Goal: Transaction & Acquisition: Purchase product/service

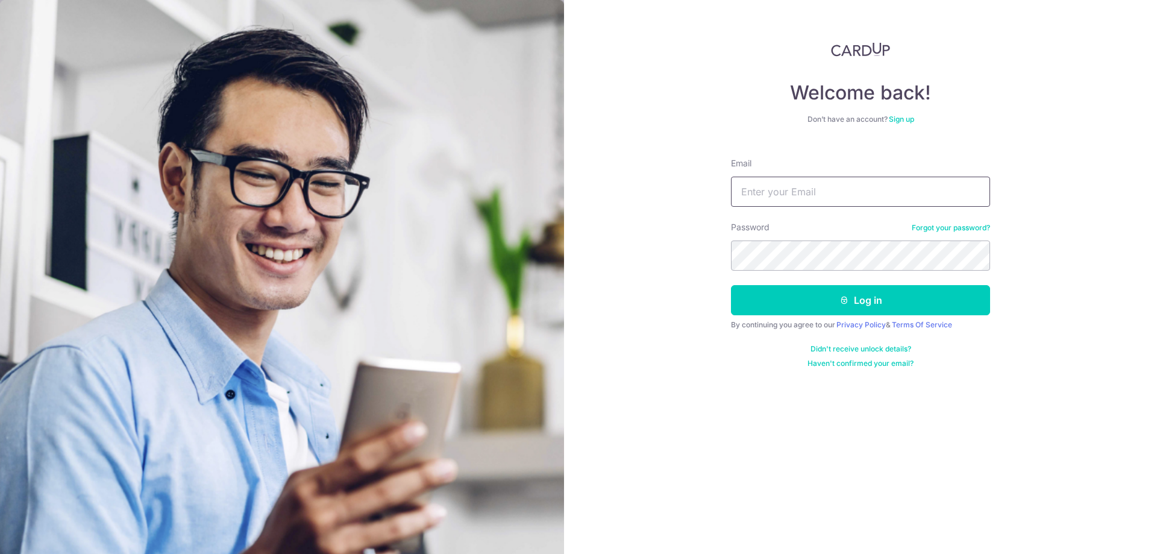
click at [899, 201] on input "Email" at bounding box center [860, 192] width 259 height 30
type input "[EMAIL_ADDRESS][DOMAIN_NAME]"
click at [779, 298] on button "Log in" at bounding box center [860, 300] width 259 height 30
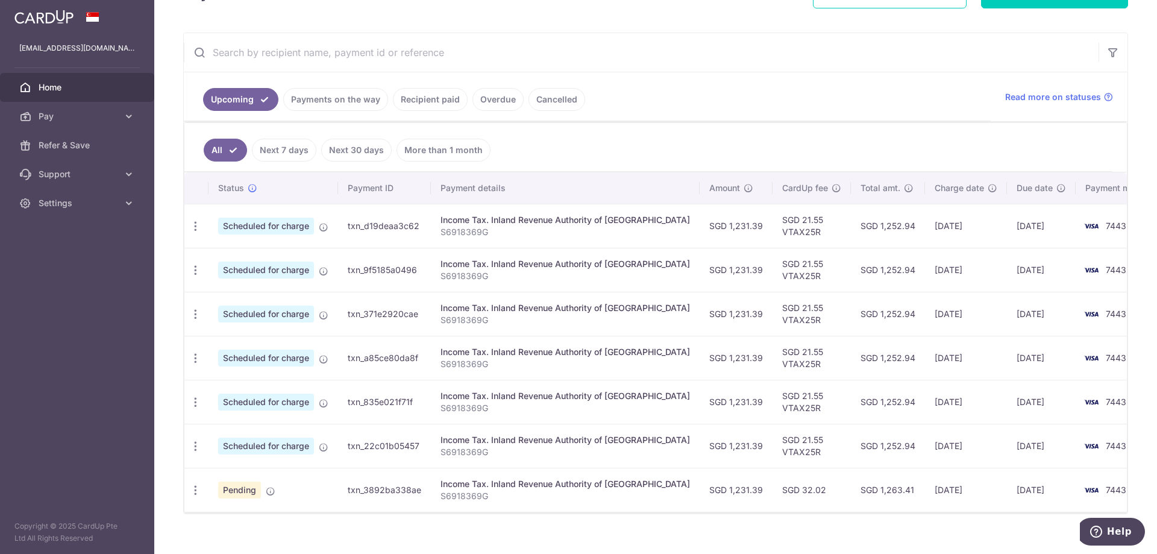
scroll to position [217, 0]
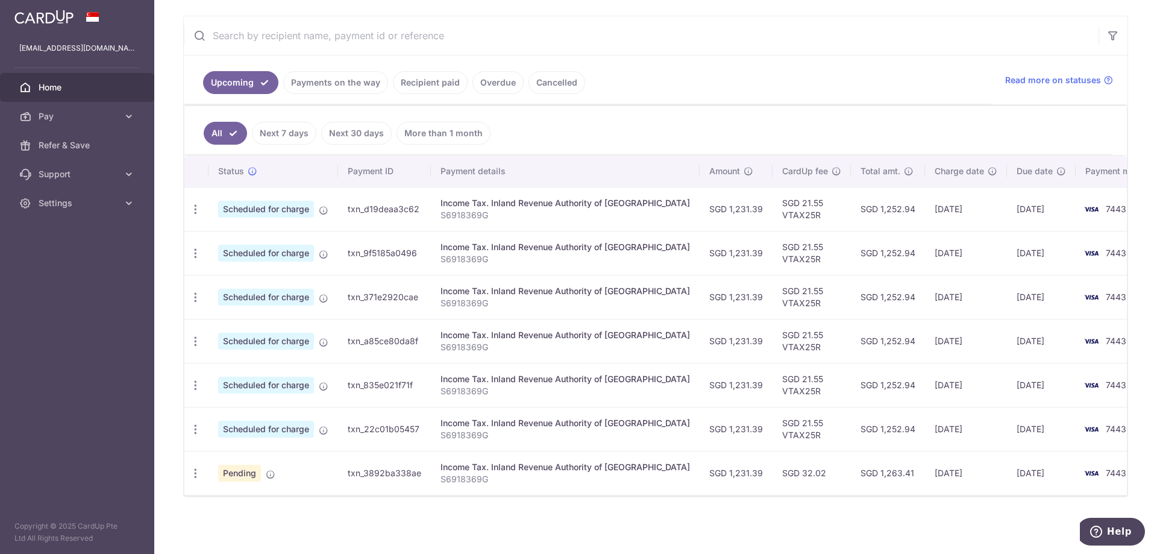
click at [346, 87] on link "Payments on the way" at bounding box center [335, 82] width 105 height 23
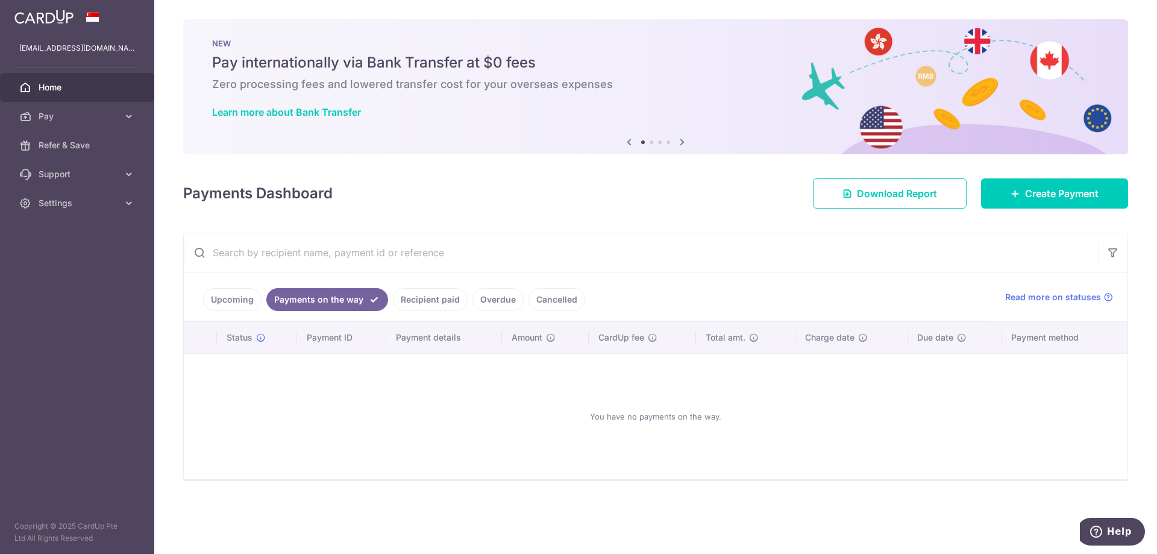
drag, startPoint x: 430, startPoint y: 298, endPoint x: 434, endPoint y: 292, distance: 7.7
click at [430, 298] on link "Recipient paid" at bounding box center [430, 299] width 75 height 23
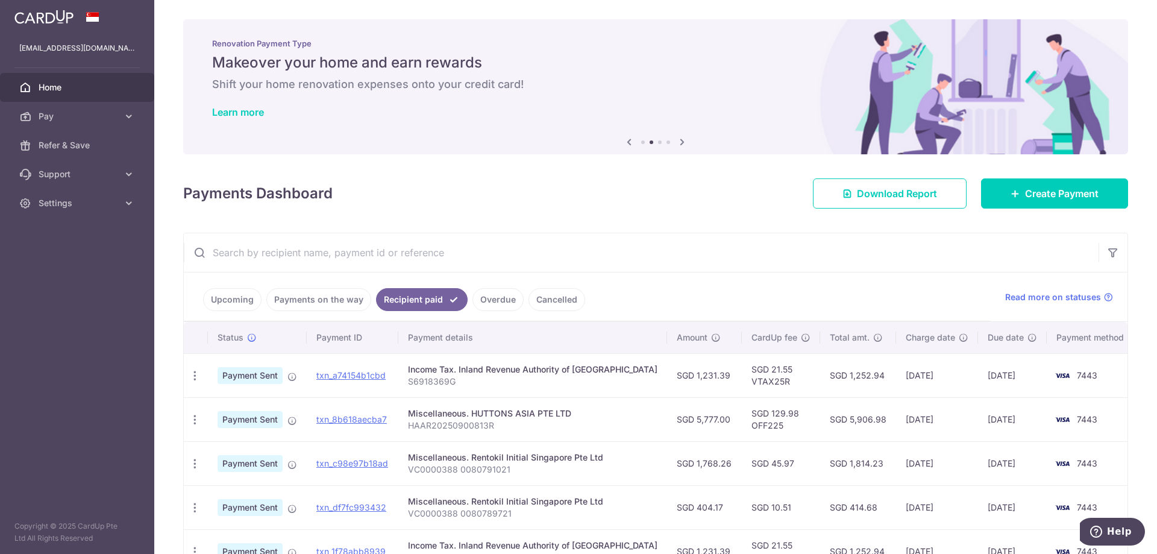
click at [245, 302] on link "Upcoming" at bounding box center [232, 299] width 58 height 23
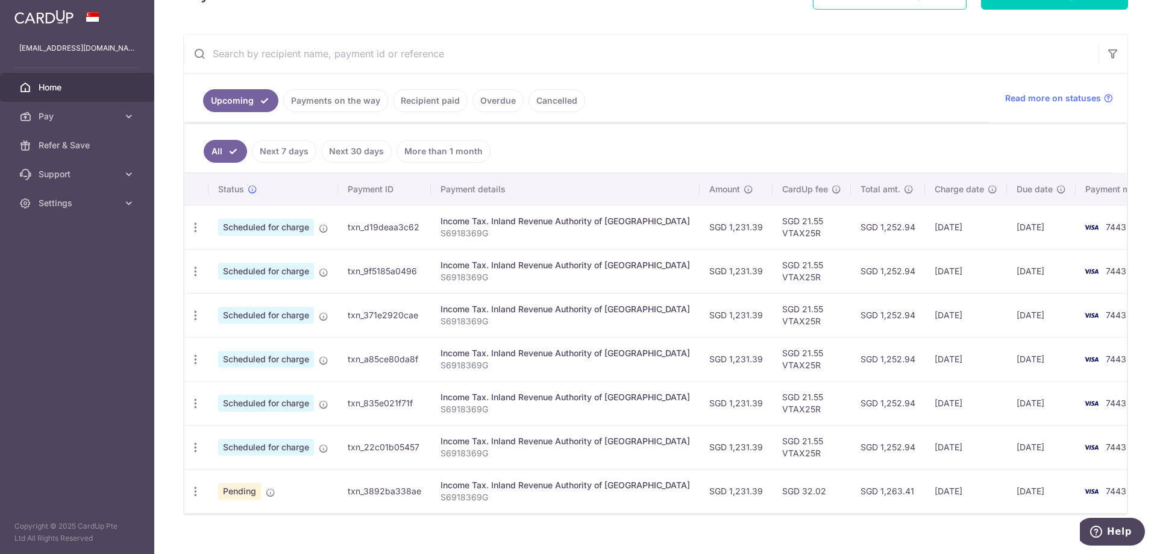
scroll to position [217, 0]
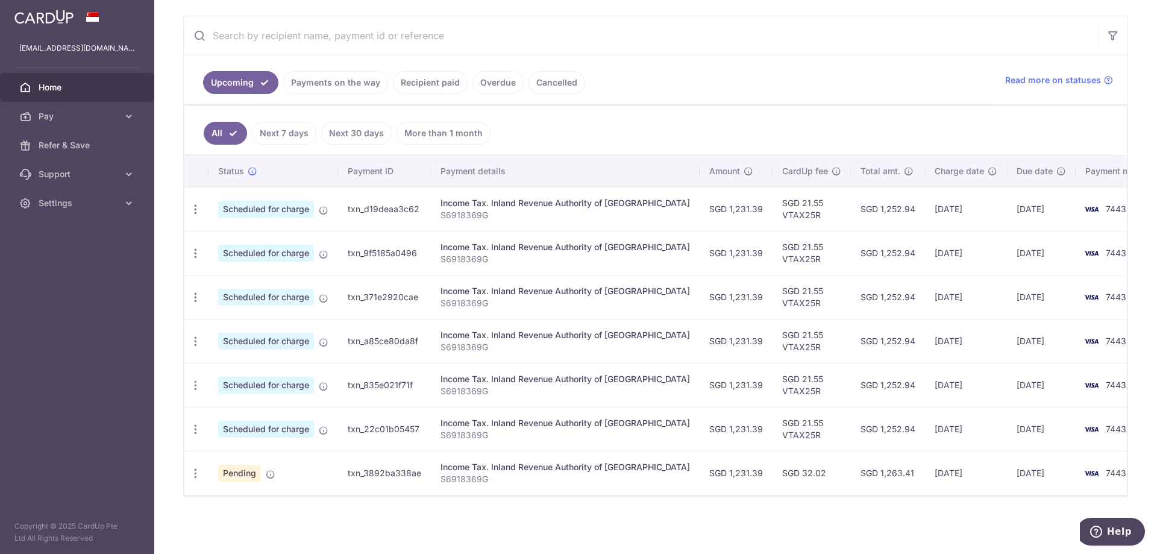
click at [298, 134] on link "Next 7 days" at bounding box center [284, 133] width 64 height 23
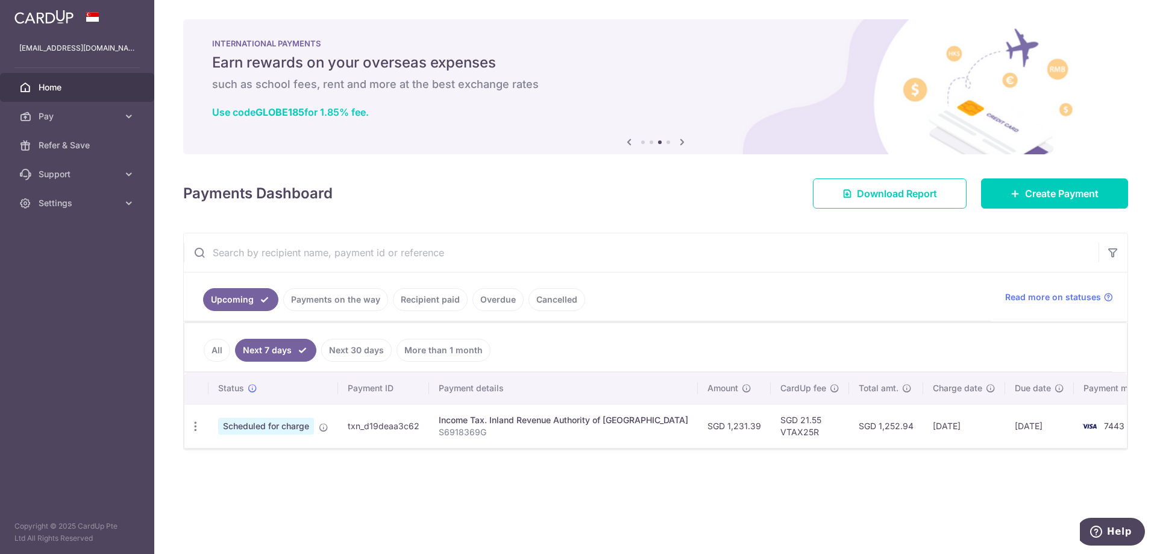
click at [352, 349] on link "Next 30 days" at bounding box center [356, 350] width 70 height 23
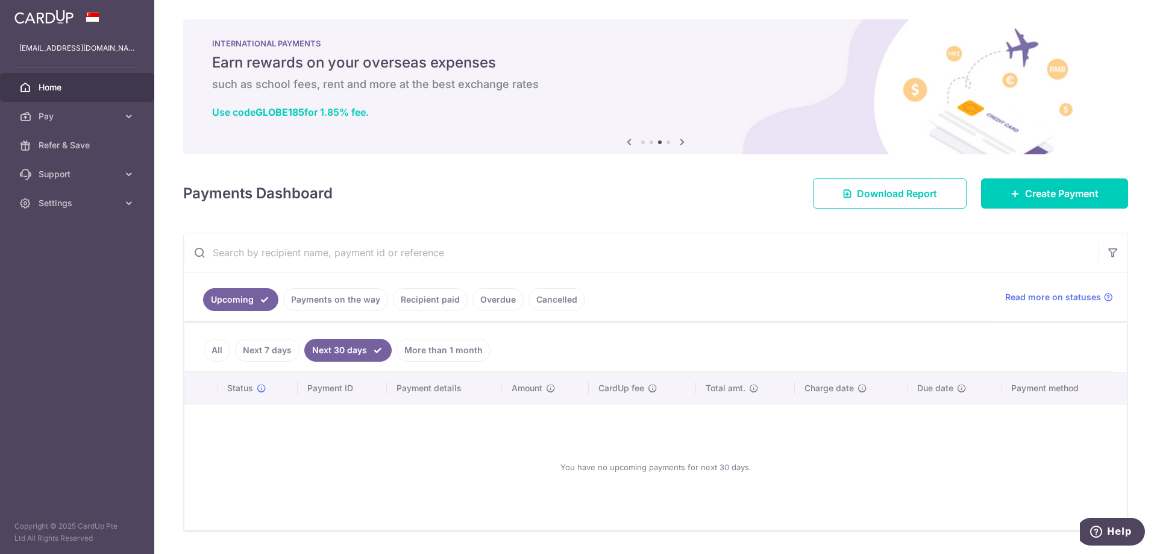
click at [216, 351] on link "All" at bounding box center [217, 350] width 27 height 23
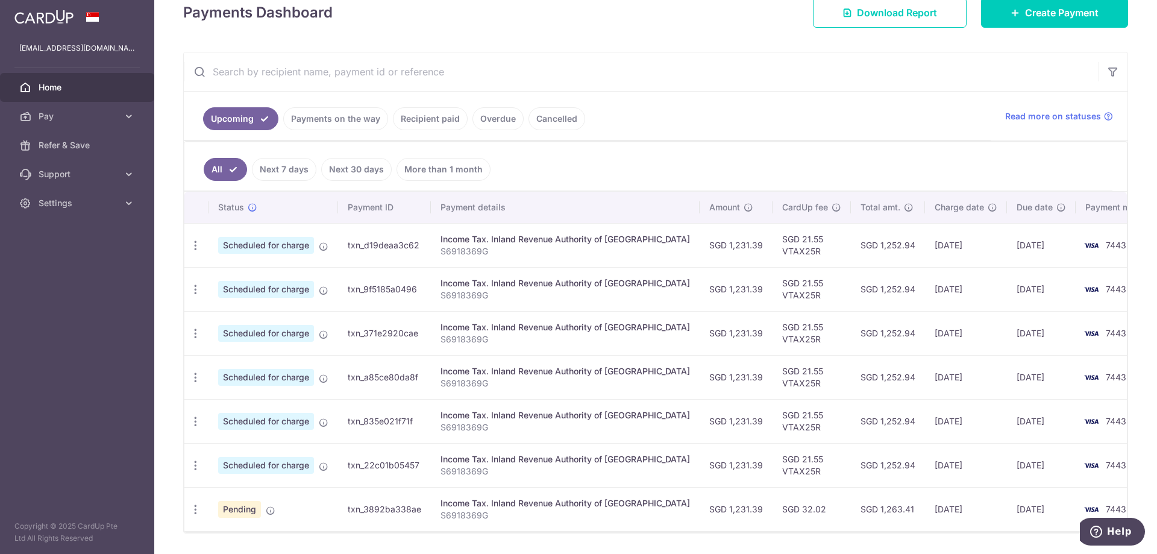
scroll to position [217, 0]
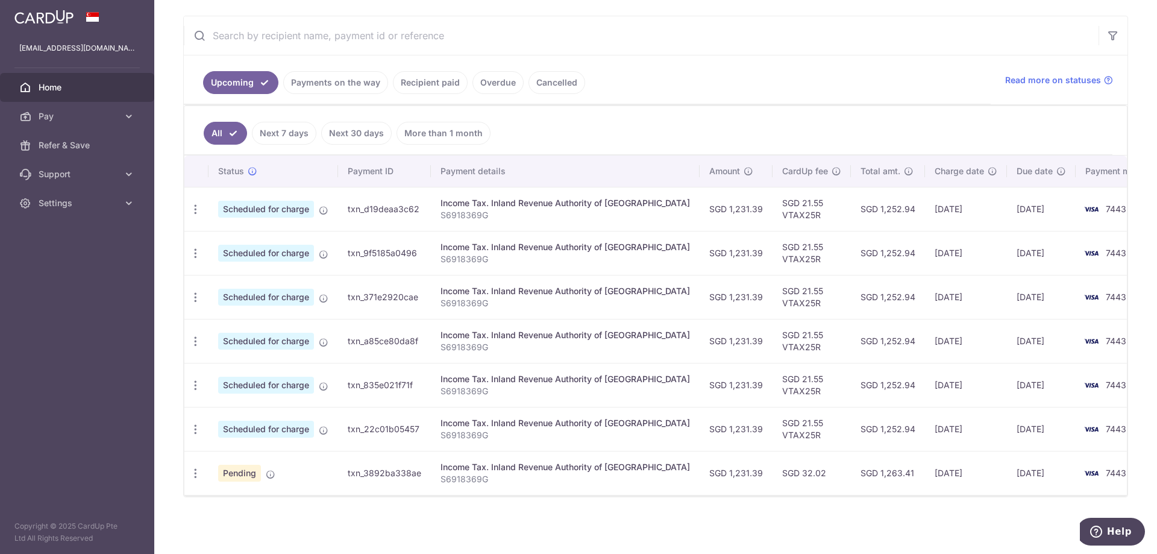
click at [428, 86] on link "Recipient paid" at bounding box center [430, 82] width 75 height 23
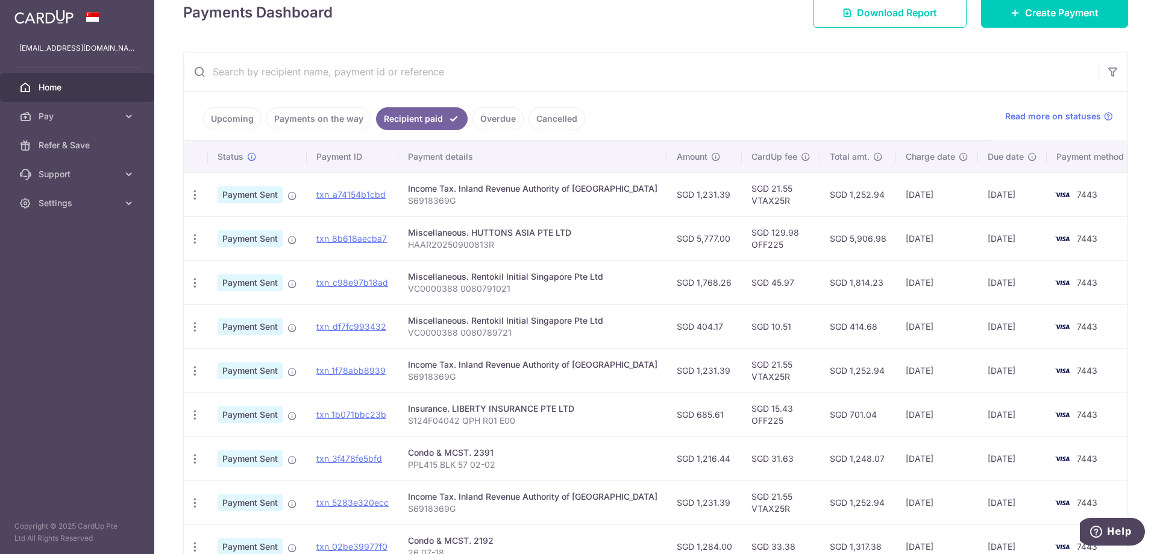
scroll to position [301, 0]
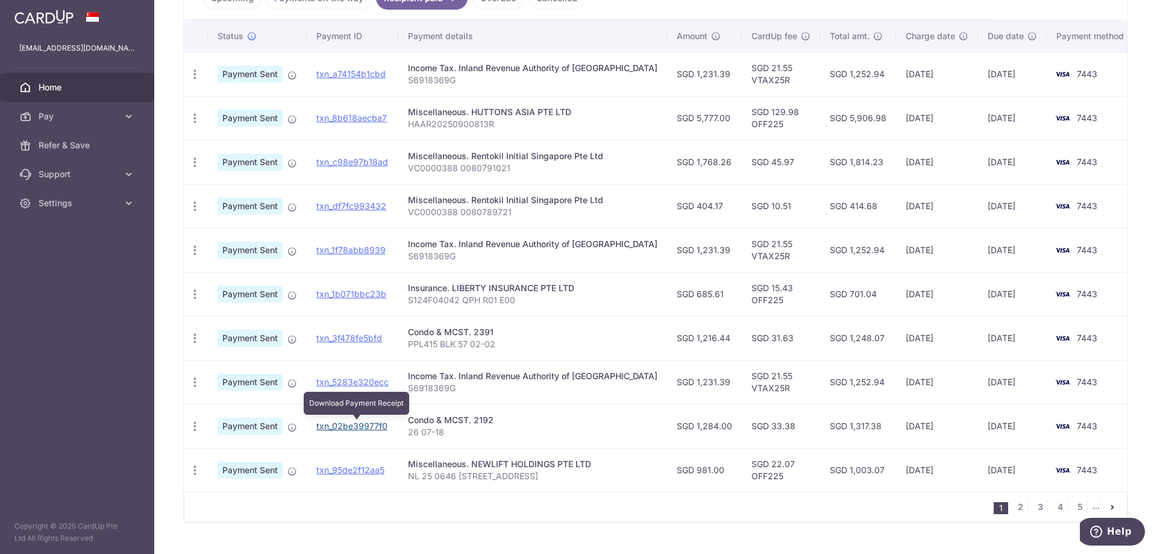
click at [376, 422] on link "txn_02be39977f0" at bounding box center [351, 426] width 71 height 10
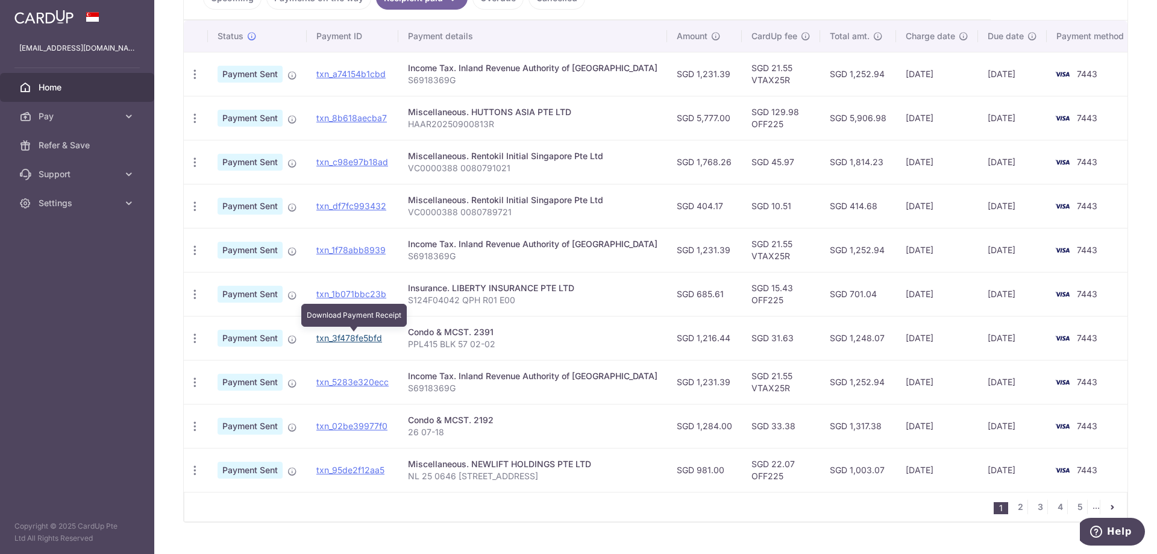
click at [375, 336] on link "txn_3f478fe5bfd" at bounding box center [349, 338] width 66 height 10
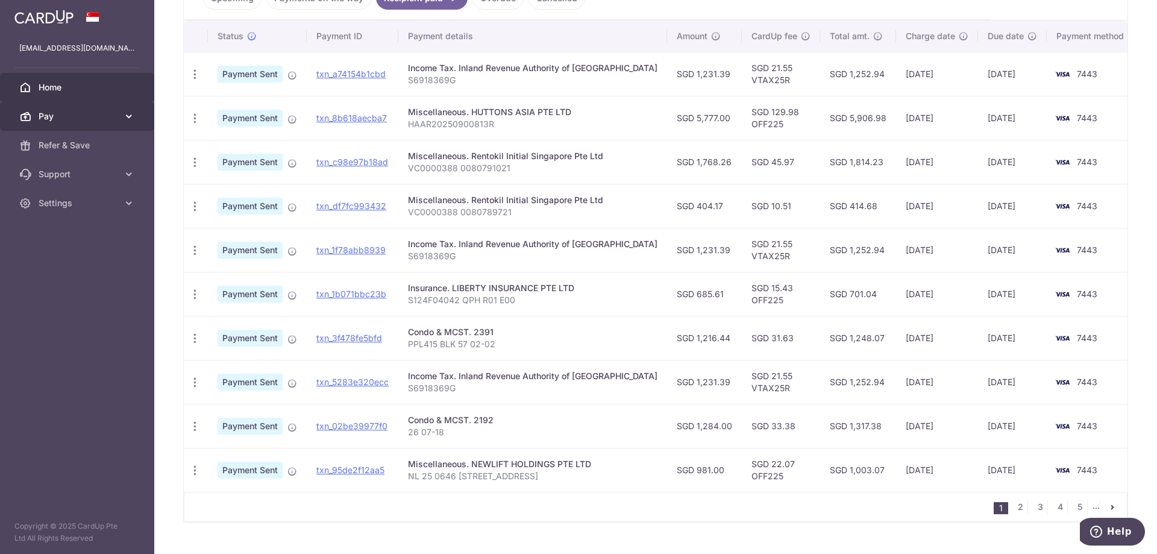
click at [130, 117] on icon at bounding box center [129, 116] width 12 height 12
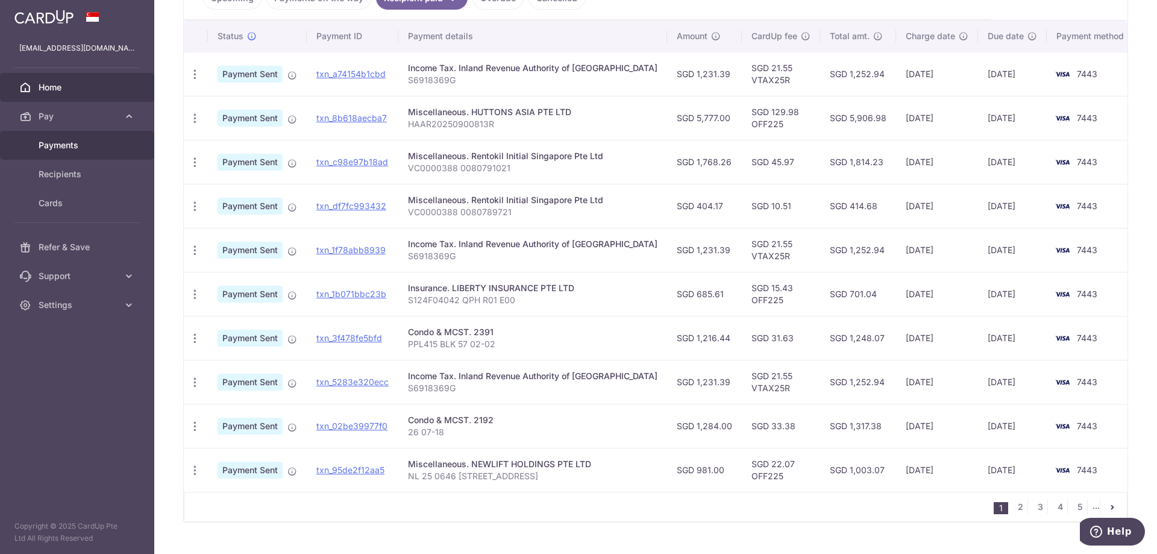
click at [84, 151] on span "Payments" at bounding box center [79, 145] width 80 height 12
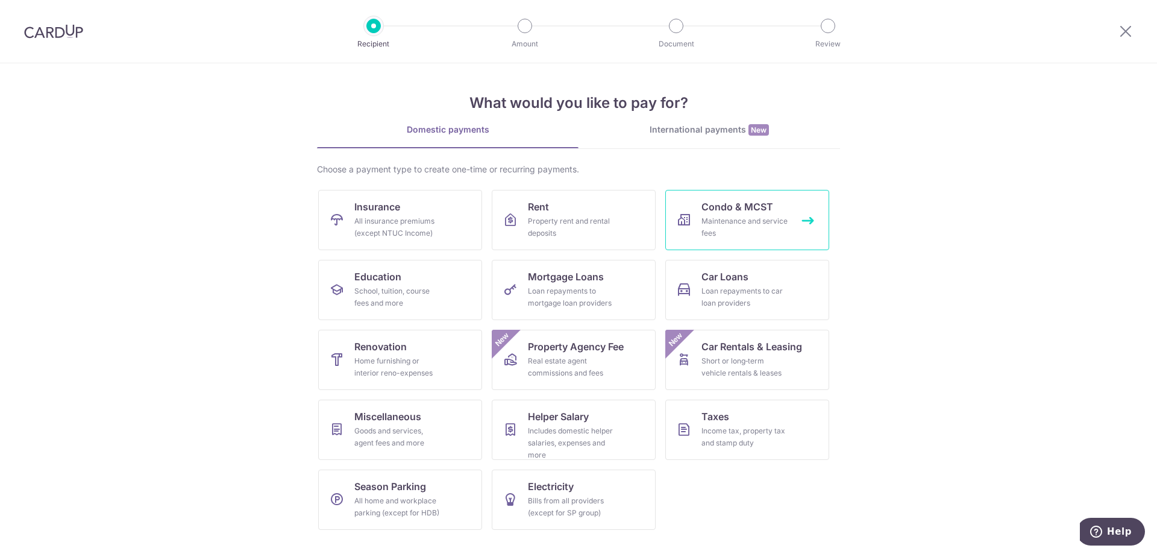
click at [745, 228] on div "Maintenance and service fees" at bounding box center [744, 227] width 87 height 24
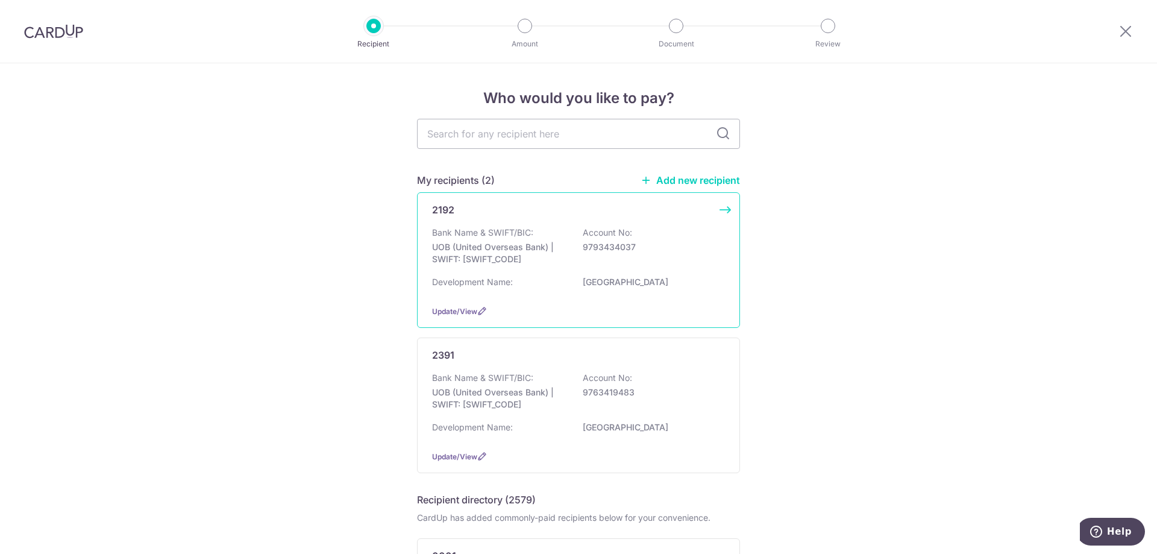
click at [619, 269] on div "Bank Name & SWIFT/BIC: UOB (United Overseas Bank) | SWIFT: UOVBSGSGXXX Account …" at bounding box center [578, 249] width 293 height 45
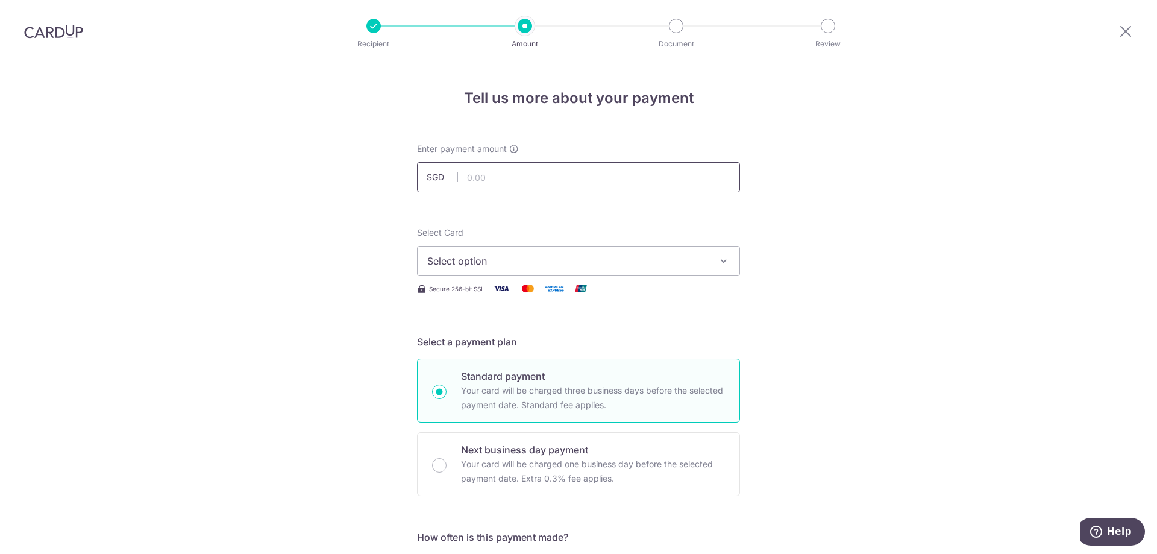
click at [551, 177] on input "text" at bounding box center [578, 177] width 323 height 30
type input "1,284.00"
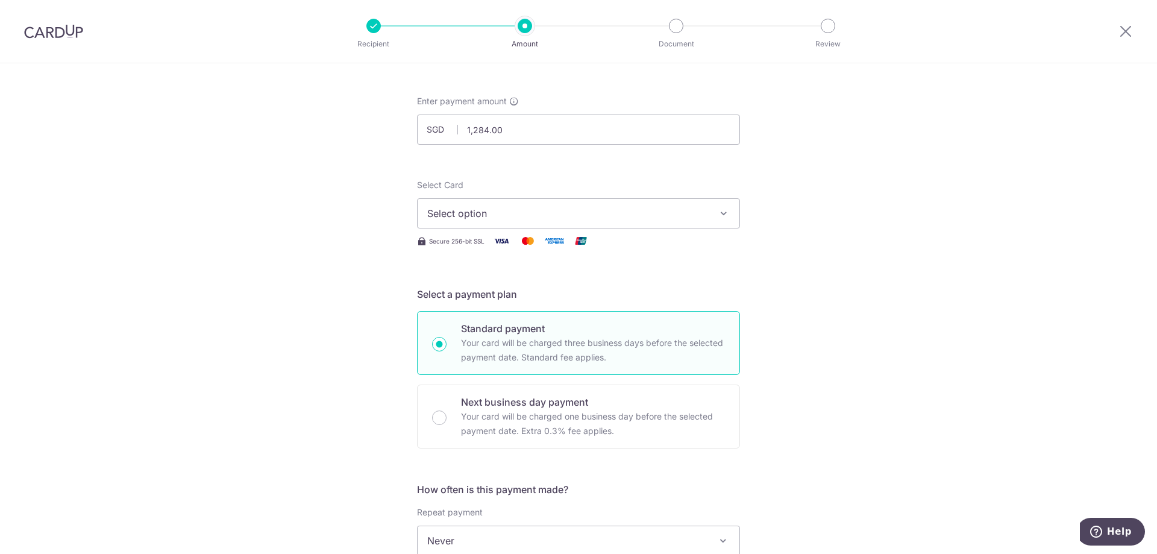
scroll to position [120, 0]
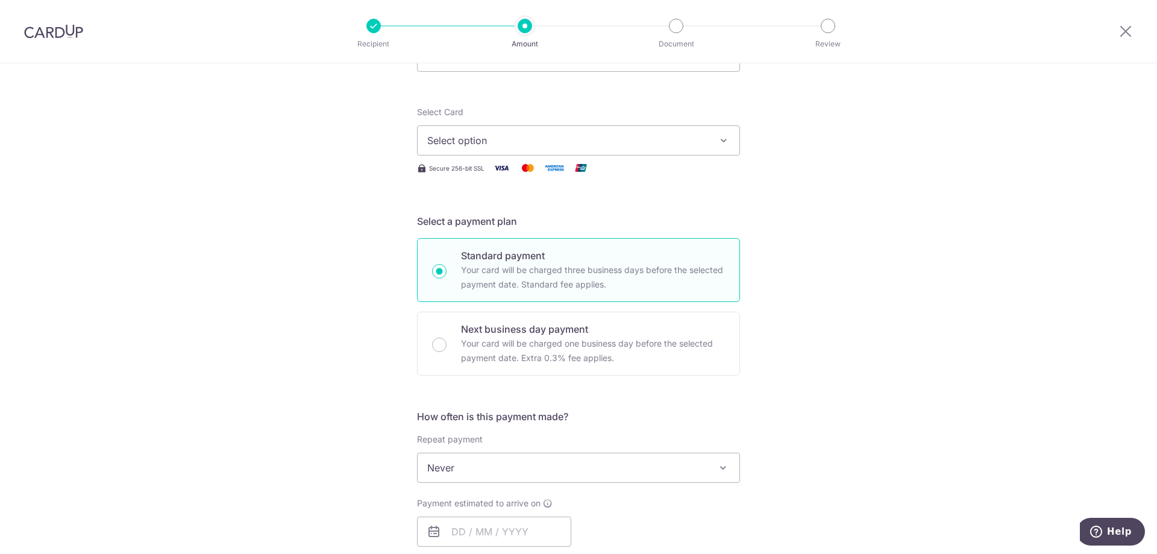
click at [724, 142] on icon "button" at bounding box center [724, 140] width 12 height 12
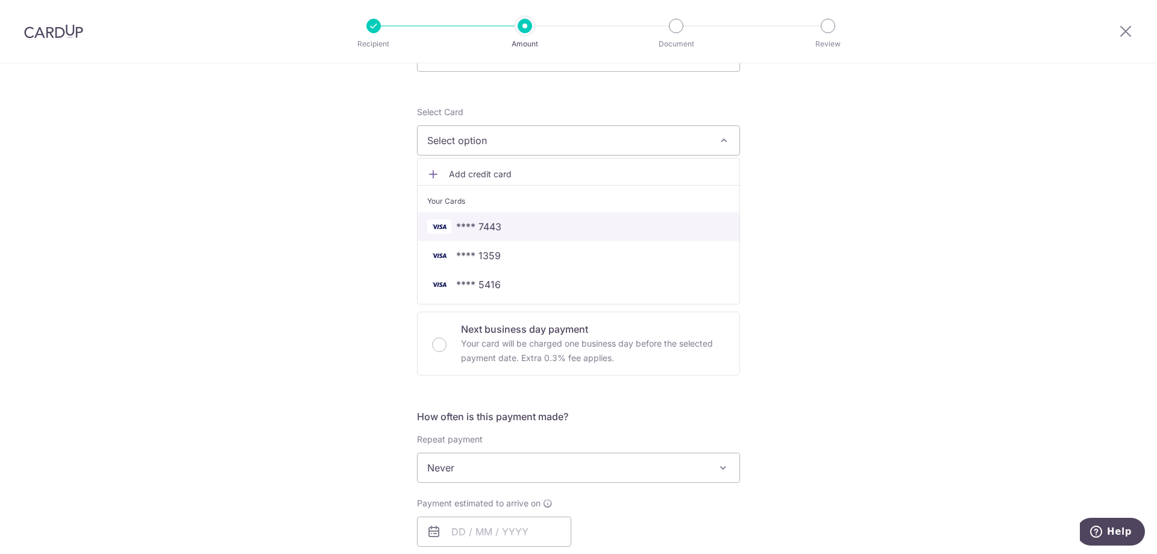
click at [583, 236] on link "**** 7443" at bounding box center [579, 226] width 322 height 29
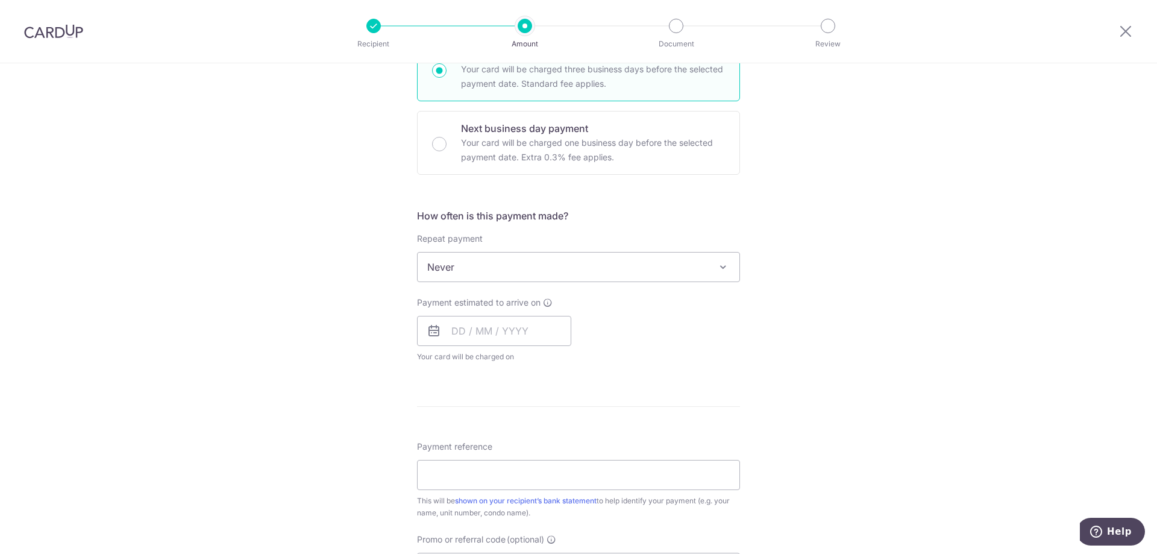
scroll to position [361, 0]
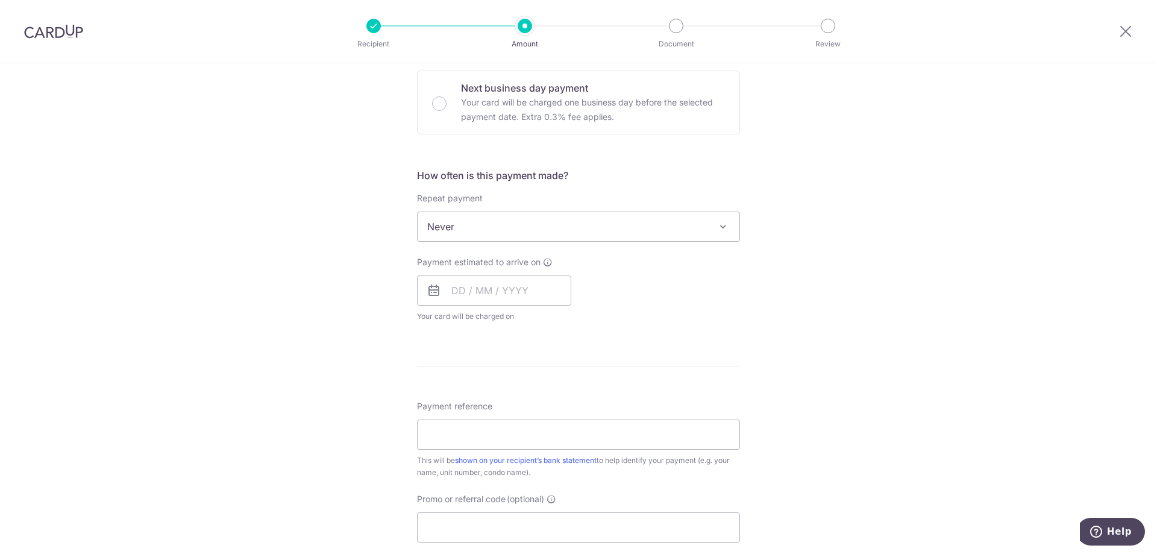
click at [709, 225] on span "Never" at bounding box center [579, 226] width 322 height 29
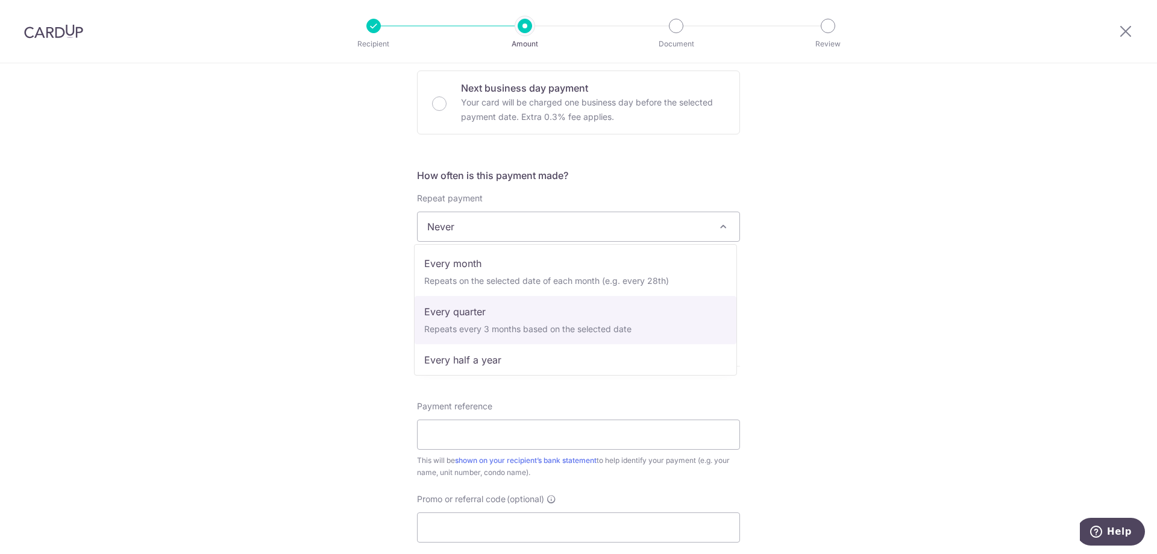
scroll to position [120, 0]
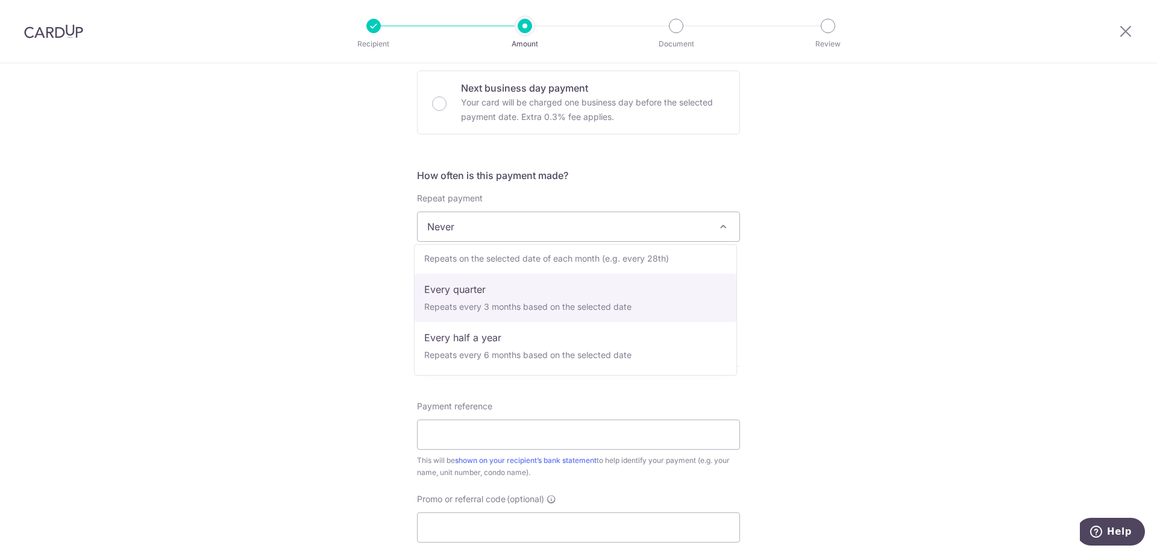
select select "4"
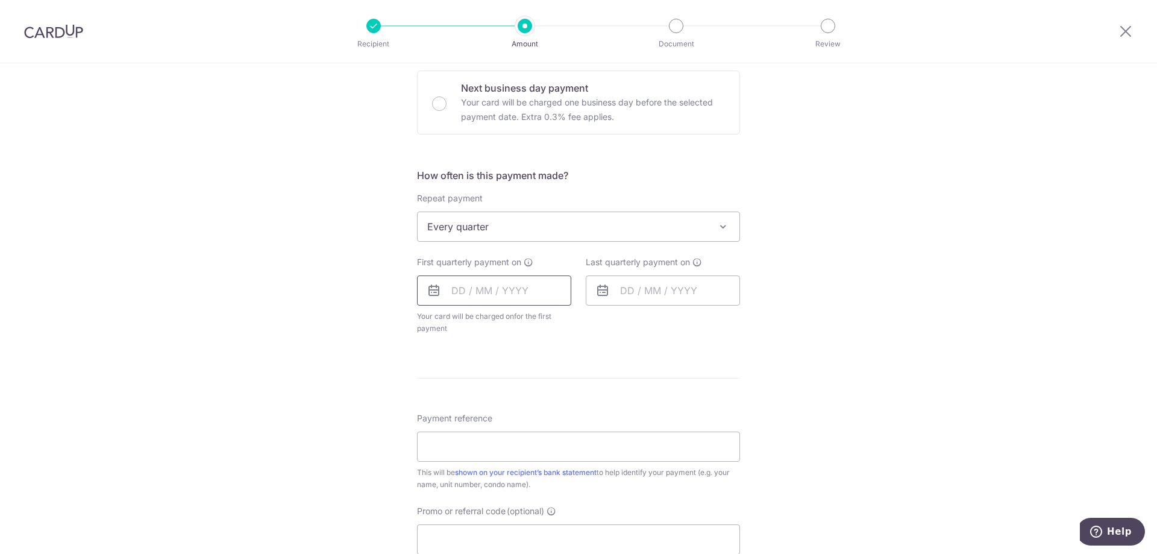
click at [448, 297] on input "text" at bounding box center [494, 290] width 154 height 30
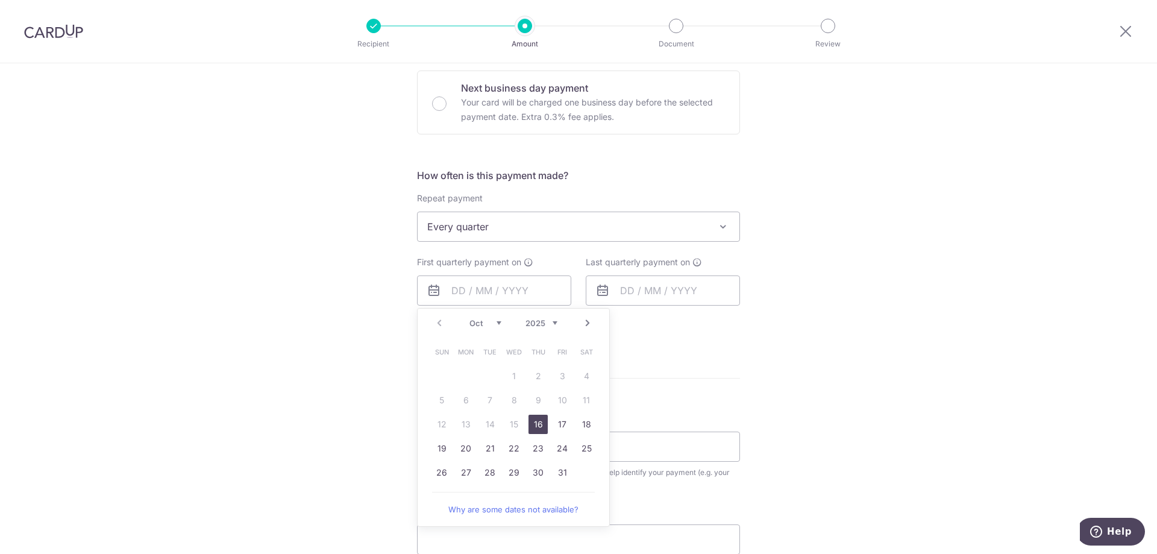
drag, startPoint x: 537, startPoint y: 427, endPoint x: 687, endPoint y: 373, distance: 159.3
click at [537, 426] on link "16" at bounding box center [537, 424] width 19 height 19
type input "16/10/2025"
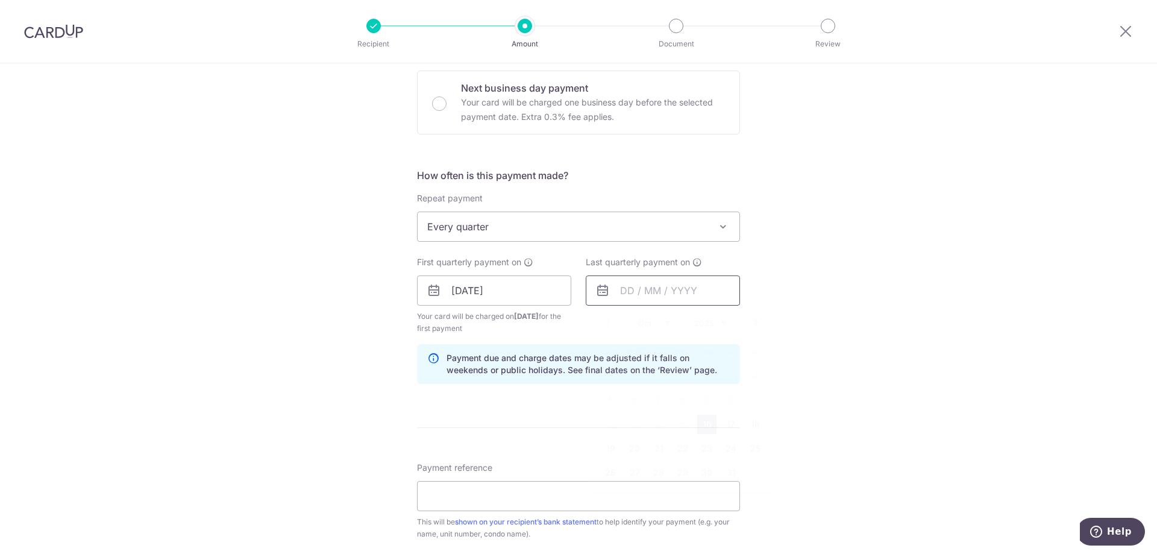
click at [660, 293] on input "text" at bounding box center [663, 290] width 154 height 30
click at [751, 320] on link "Next" at bounding box center [756, 323] width 14 height 14
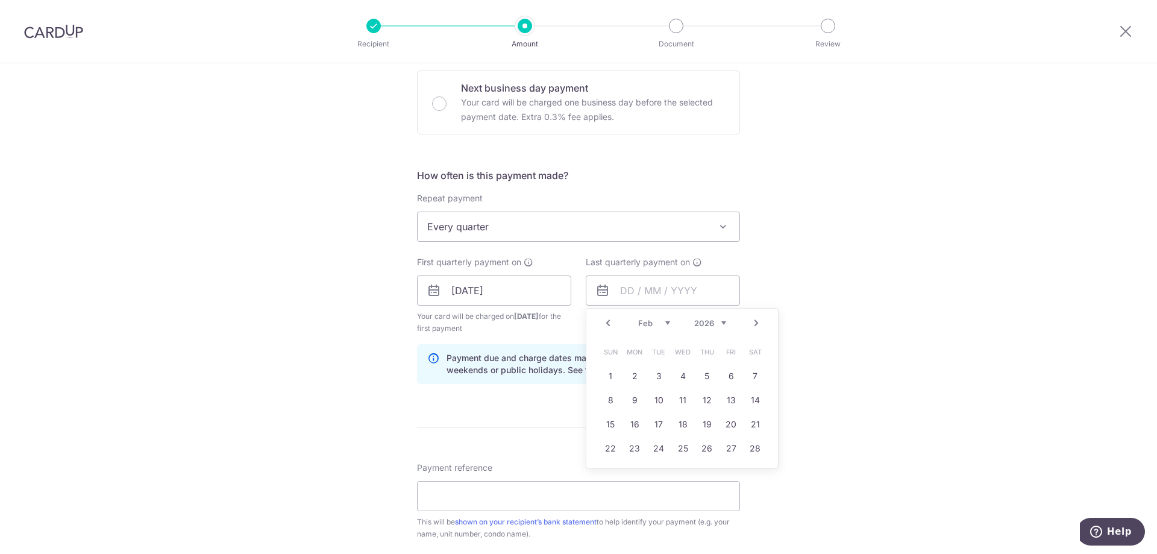
click at [751, 320] on link "Next" at bounding box center [756, 323] width 14 height 14
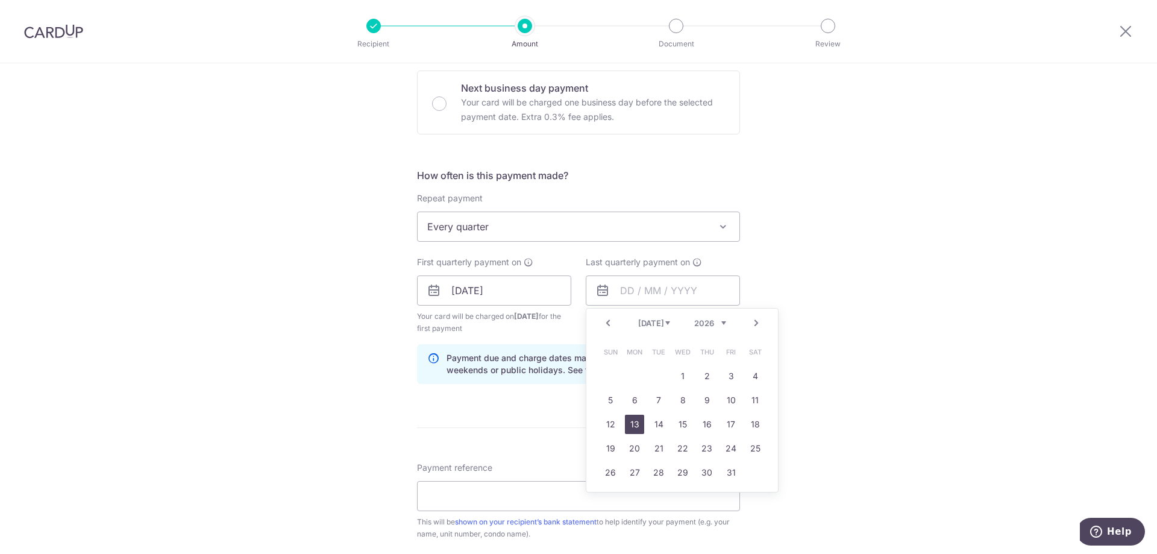
click at [628, 421] on link "13" at bounding box center [634, 424] width 19 height 19
type input "13/07/2026"
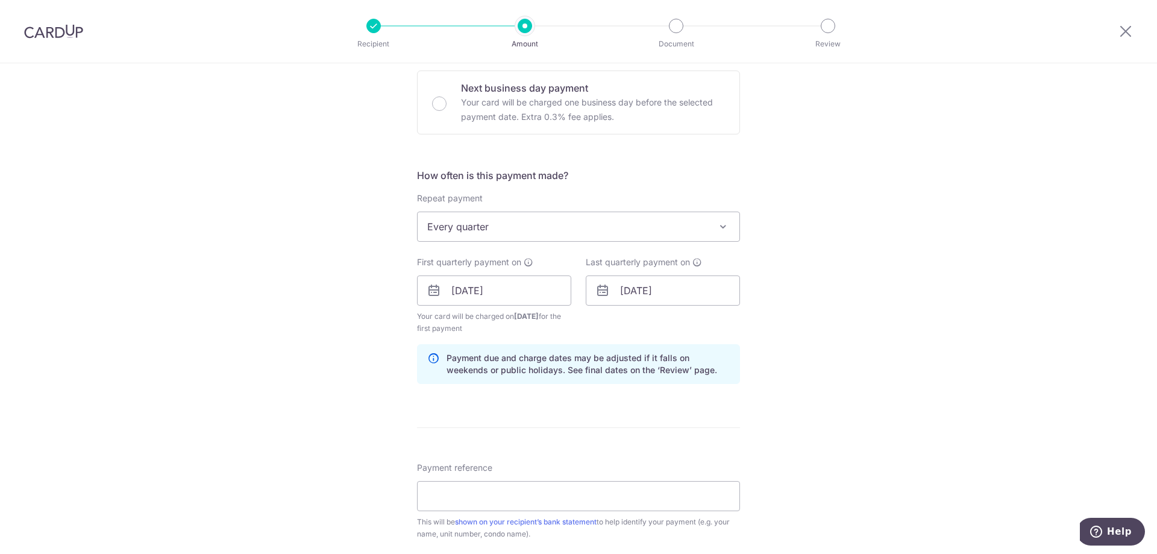
click at [880, 297] on div "Tell us more about your payment Enter payment amount SGD 1,284.00 1284.00 Selec…" at bounding box center [578, 277] width 1157 height 1151
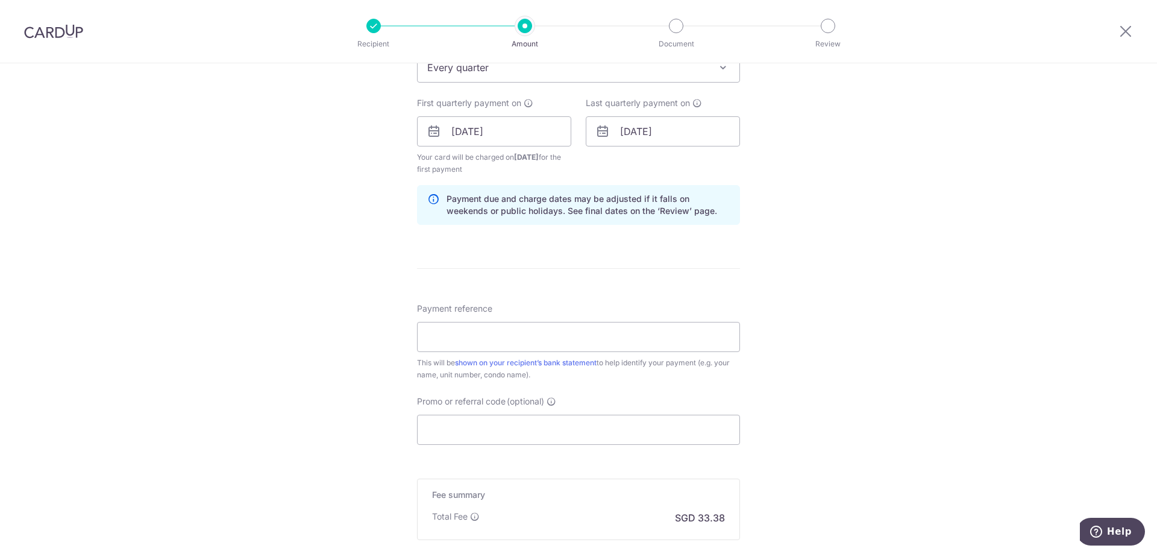
scroll to position [542, 0]
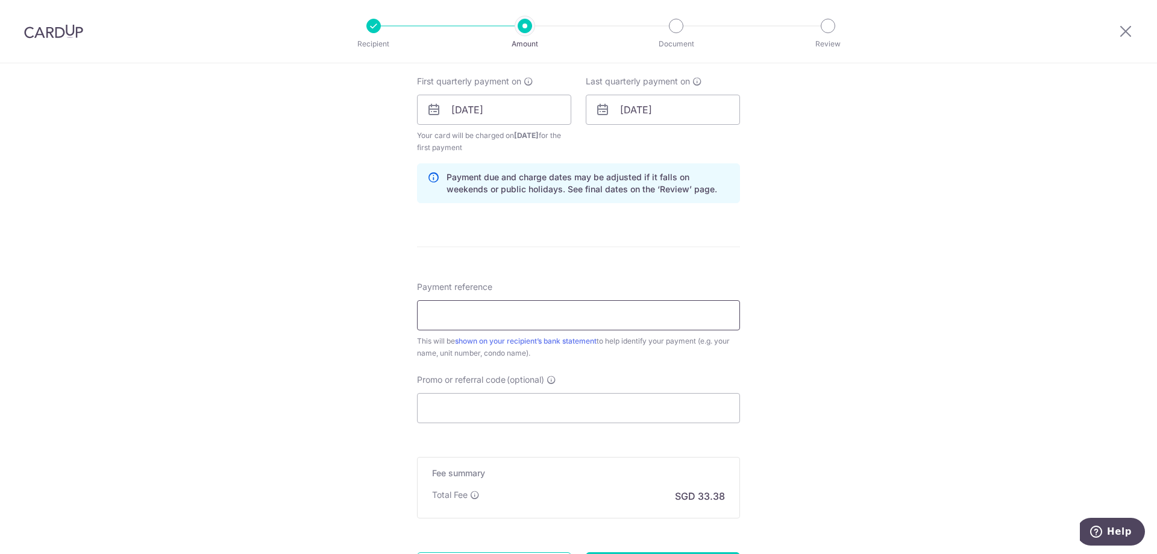
click at [598, 322] on input "Payment reference" at bounding box center [578, 315] width 323 height 30
type input "MCST 2192"
click at [857, 295] on div "Tell us more about your payment Enter payment amount SGD 1,284.00 1284.00 Selec…" at bounding box center [578, 96] width 1157 height 1151
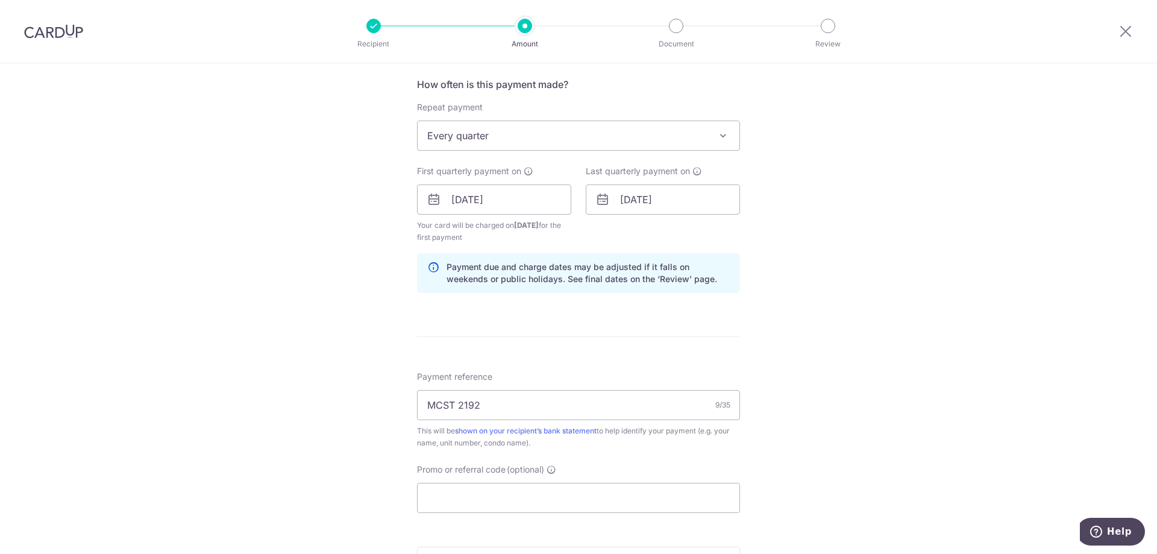
scroll to position [480, 0]
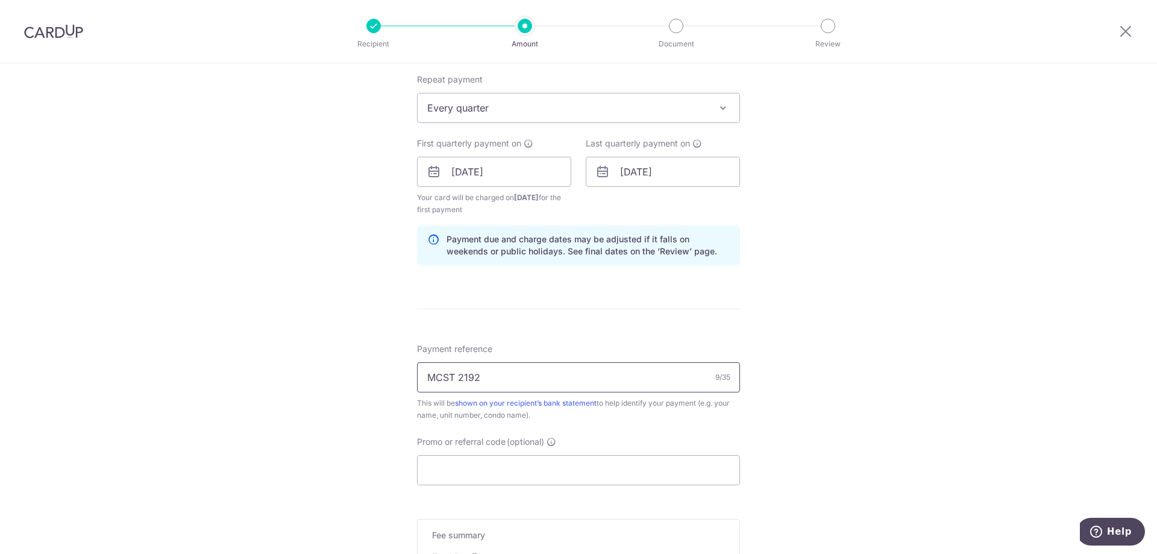
drag, startPoint x: 492, startPoint y: 373, endPoint x: 351, endPoint y: 360, distance: 141.5
click at [351, 360] on div "Tell us more about your payment Enter payment amount SGD 1,284.00 1284.00 Selec…" at bounding box center [578, 158] width 1157 height 1151
click at [535, 383] on input "Payment reference" at bounding box center [578, 377] width 323 height 30
type input "26 07-18"
click at [856, 341] on div "Tell us more about your payment Enter payment amount SGD 1,284.00 1284.00 Selec…" at bounding box center [578, 158] width 1157 height 1151
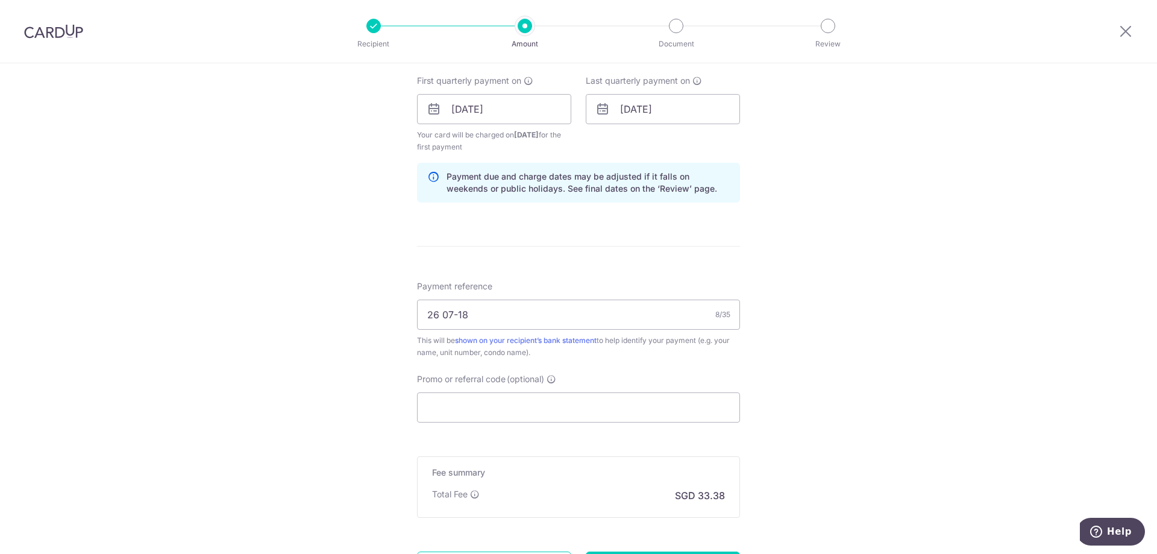
scroll to position [601, 0]
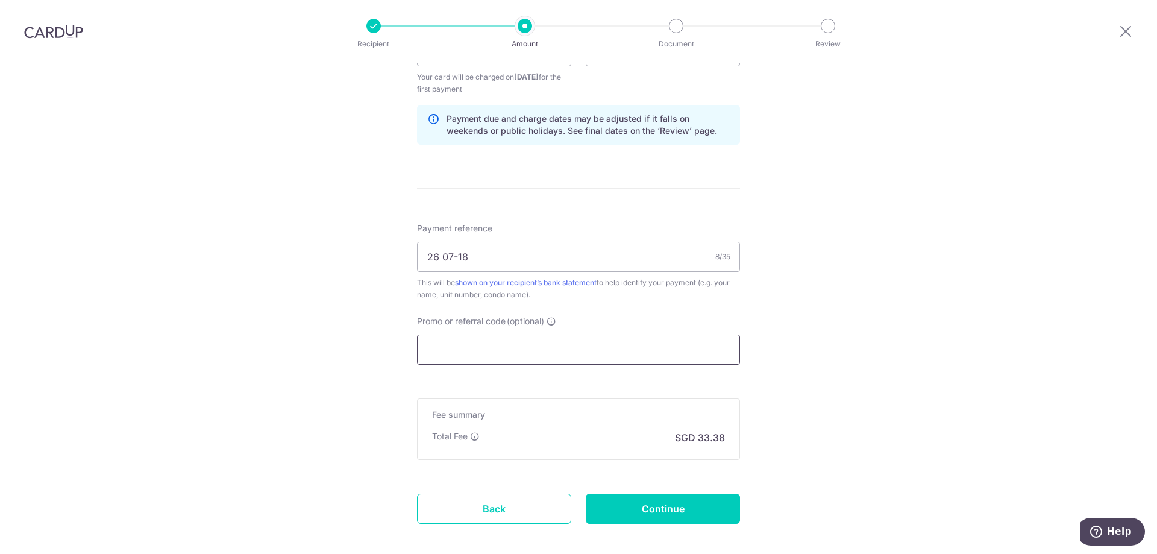
click at [640, 357] on input "Promo or referral code (optional)" at bounding box center [578, 349] width 323 height 30
paste input "REC185"
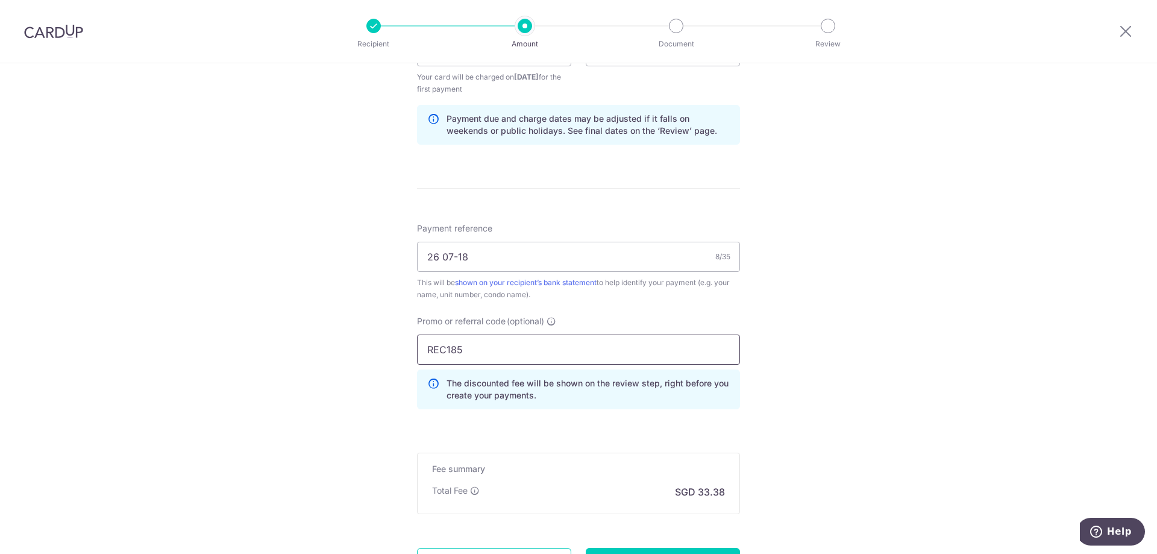
type input "REC185"
click at [826, 334] on div "Tell us more about your payment Enter payment amount SGD 1,284.00 1284.00 Selec…" at bounding box center [578, 66] width 1157 height 1206
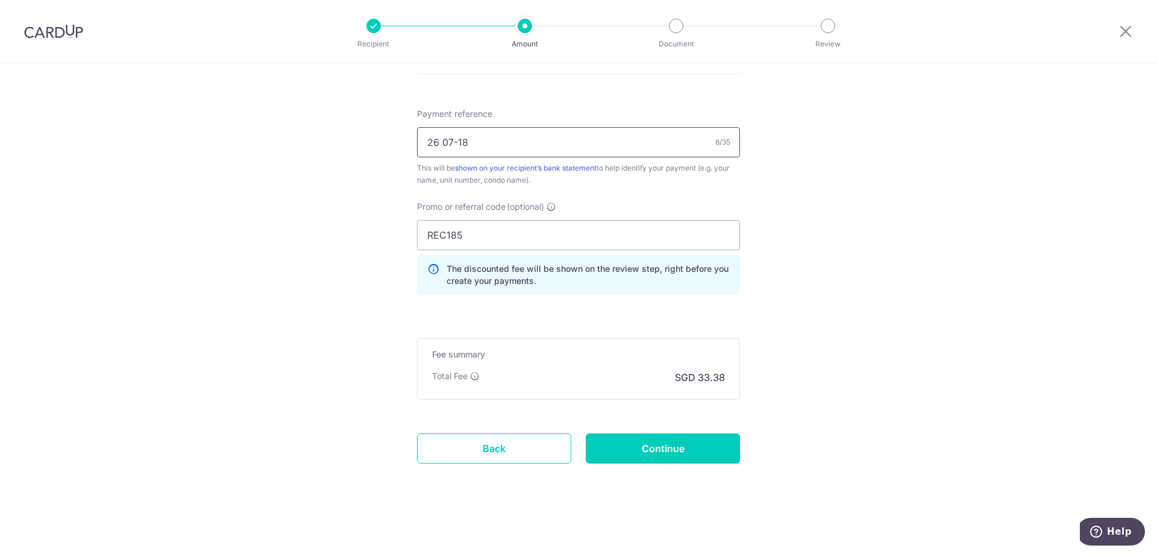
click at [426, 144] on input "26 07-18" at bounding box center [578, 142] width 323 height 30
type input "BLK 26 07-18"
click at [663, 449] on input "Continue" at bounding box center [663, 448] width 154 height 30
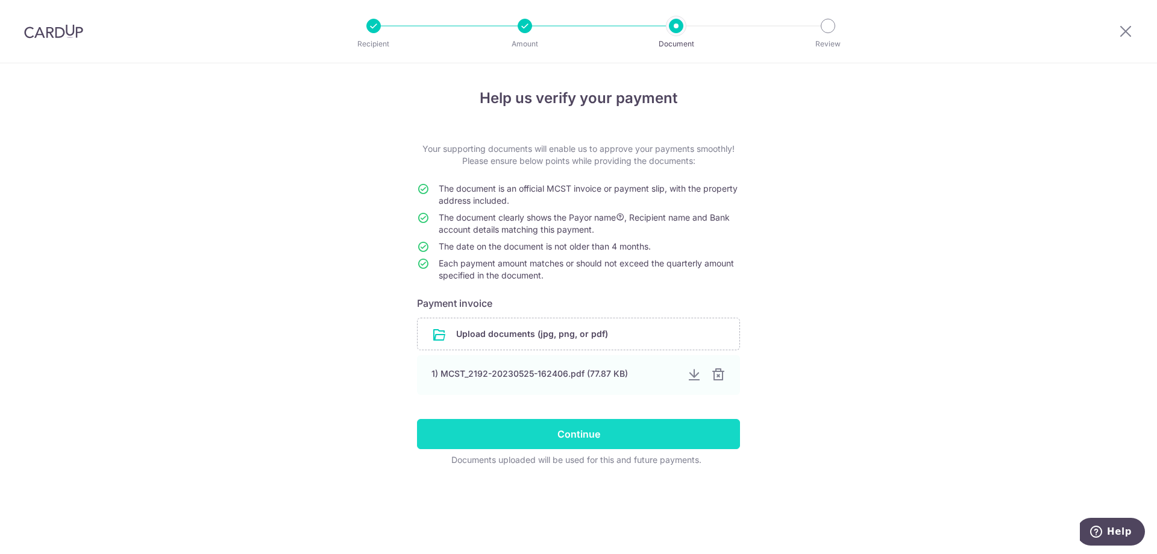
click at [604, 433] on input "Continue" at bounding box center [578, 434] width 323 height 30
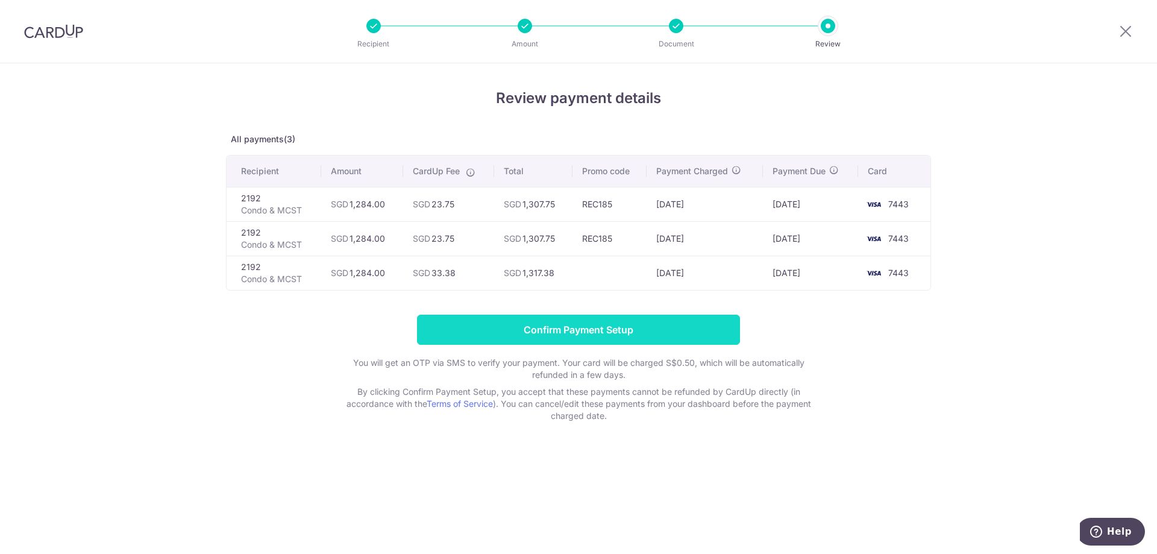
click at [642, 336] on input "Confirm Payment Setup" at bounding box center [578, 329] width 323 height 30
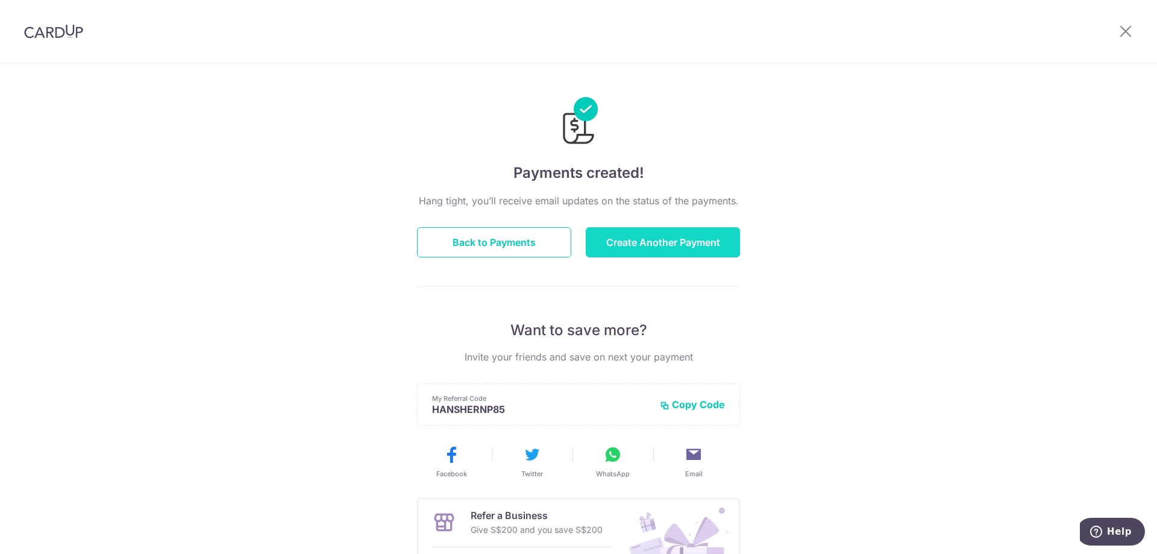
click at [693, 245] on button "Create Another Payment" at bounding box center [663, 242] width 154 height 30
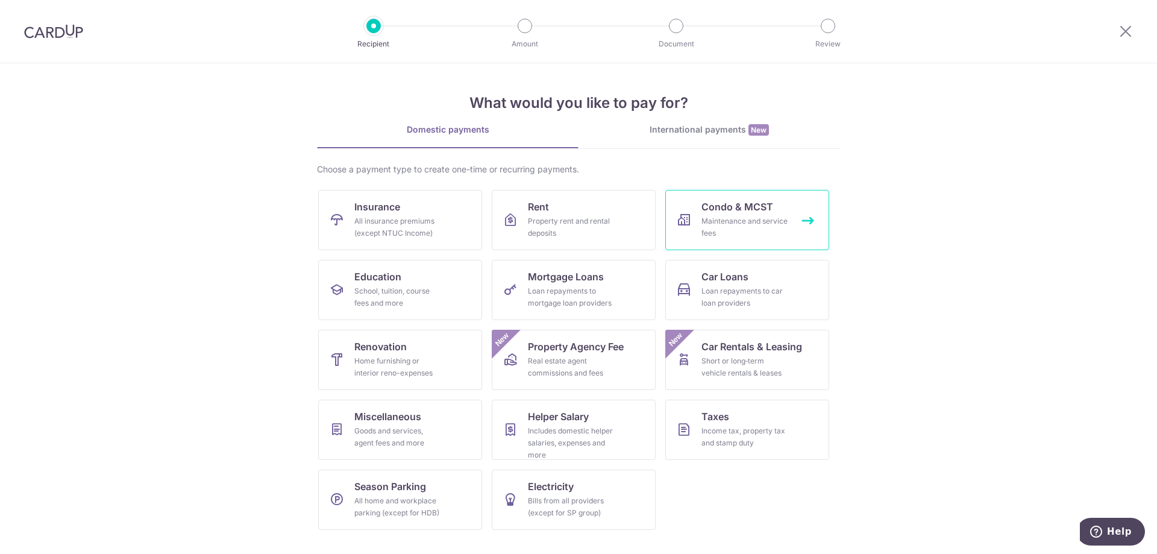
click at [745, 237] on div "Maintenance and service fees" at bounding box center [744, 227] width 87 height 24
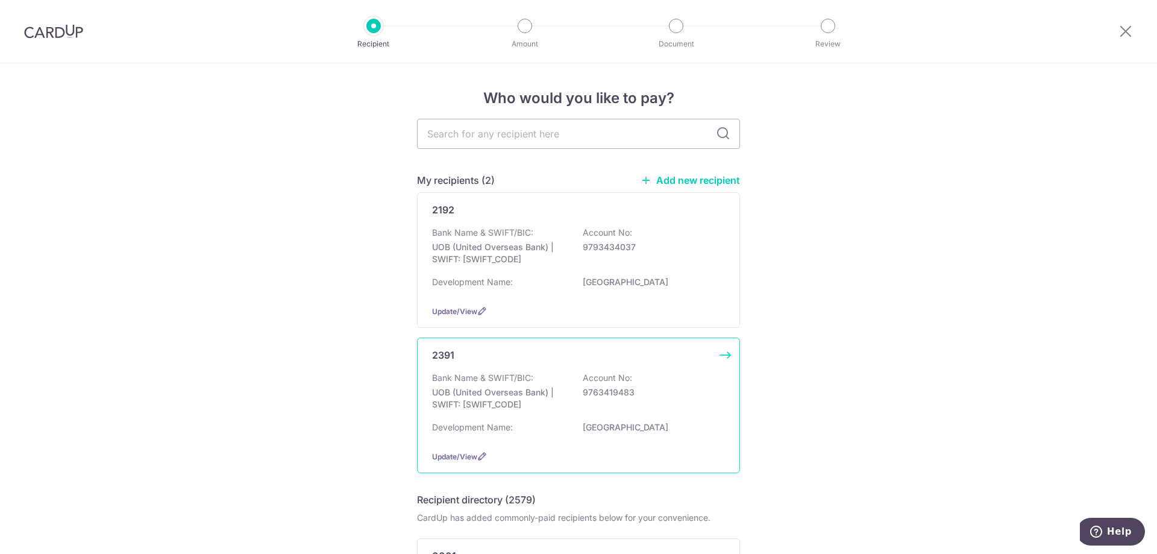
click at [610, 411] on div "Bank Name & SWIFT/BIC: UOB (United Overseas Bank) | SWIFT: [SWIFT_CODE] Account…" at bounding box center [578, 394] width 293 height 45
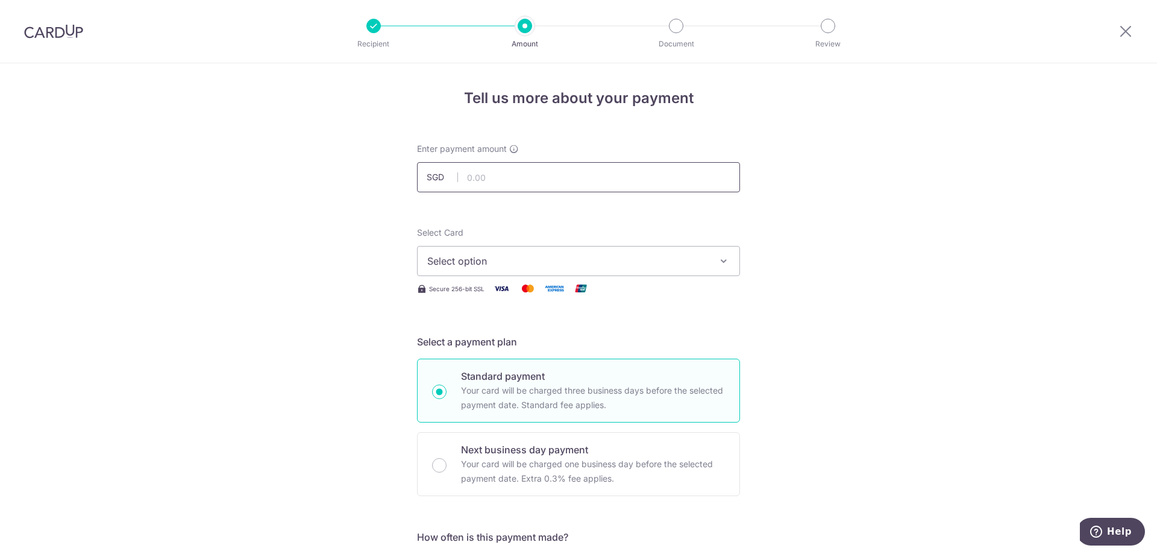
click at [638, 180] on input "text" at bounding box center [578, 177] width 323 height 30
type input "1,268.76"
click at [724, 260] on icon "button" at bounding box center [724, 261] width 12 height 12
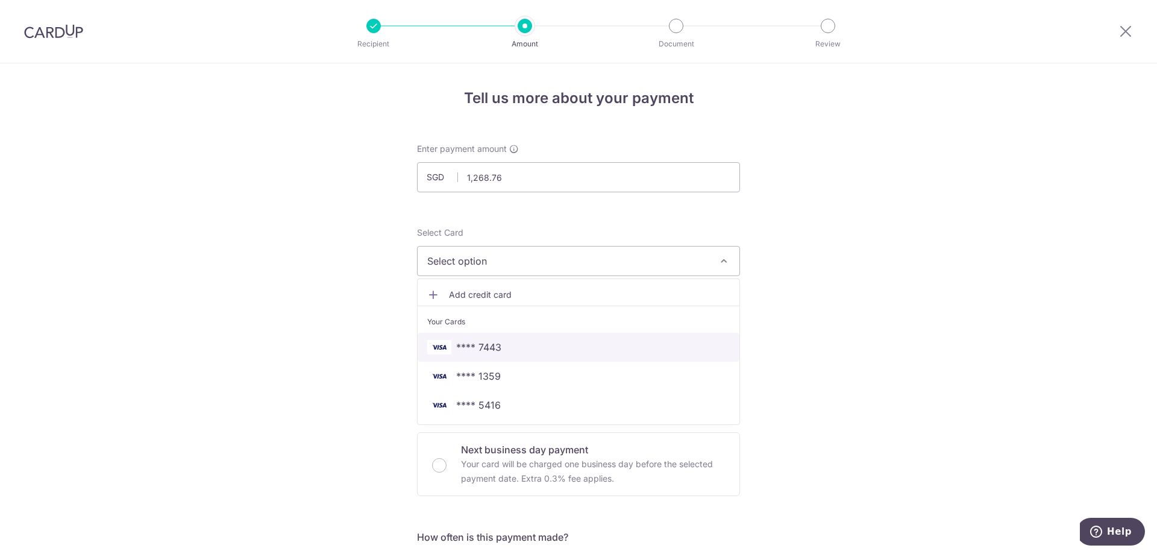
click at [604, 344] on span "**** 7443" at bounding box center [578, 347] width 302 height 14
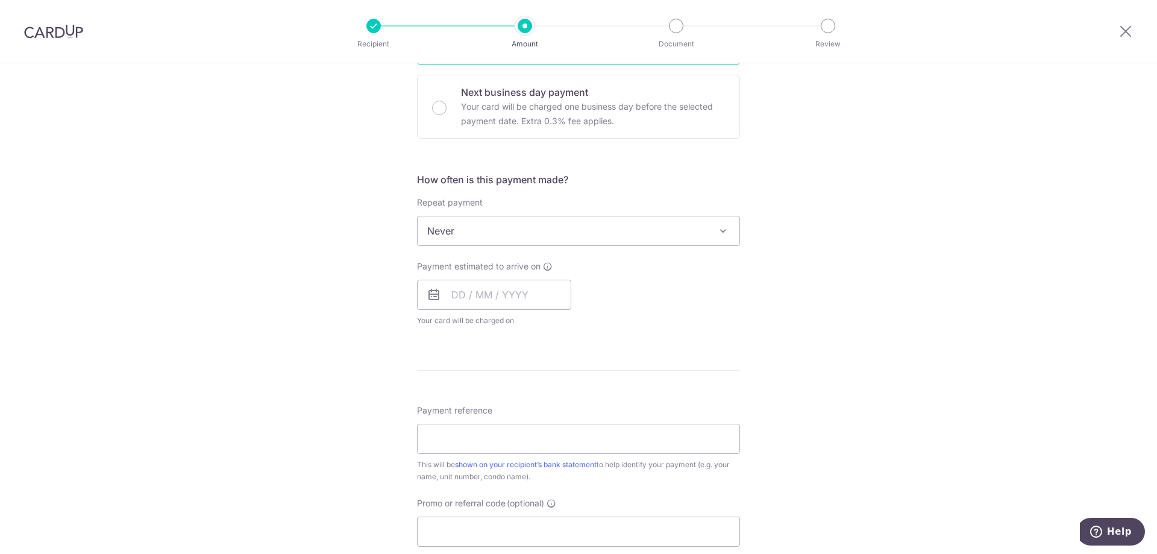
scroll to position [422, 0]
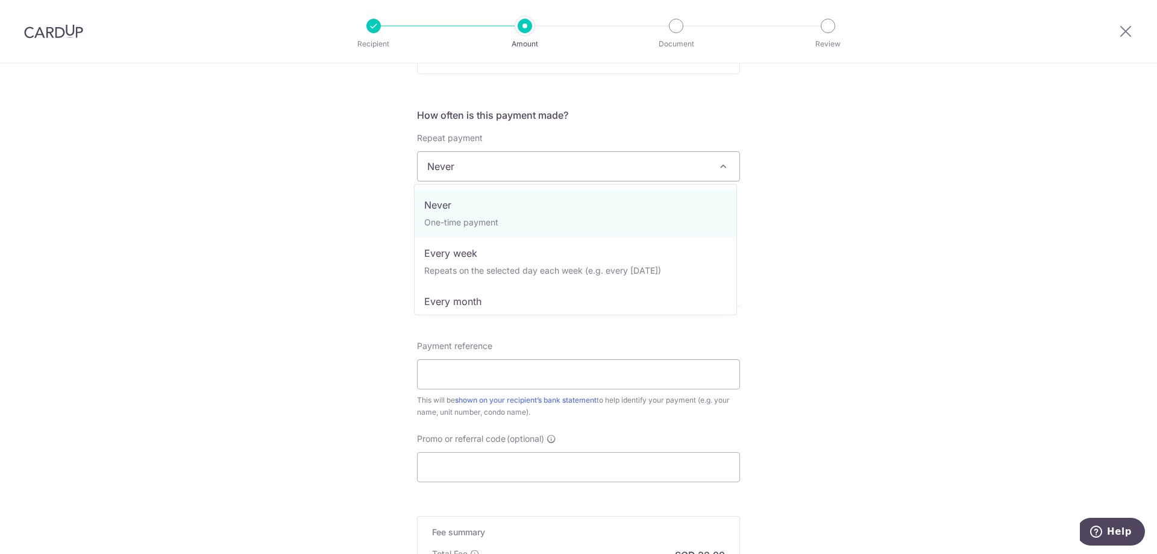
click at [721, 174] on span "Never" at bounding box center [579, 166] width 322 height 29
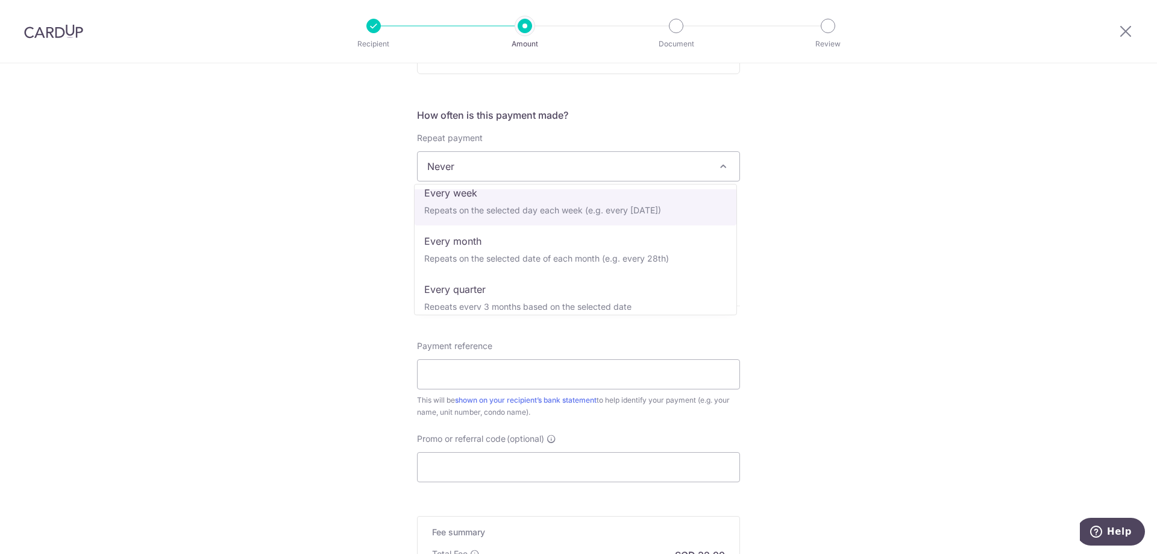
scroll to position [120, 0]
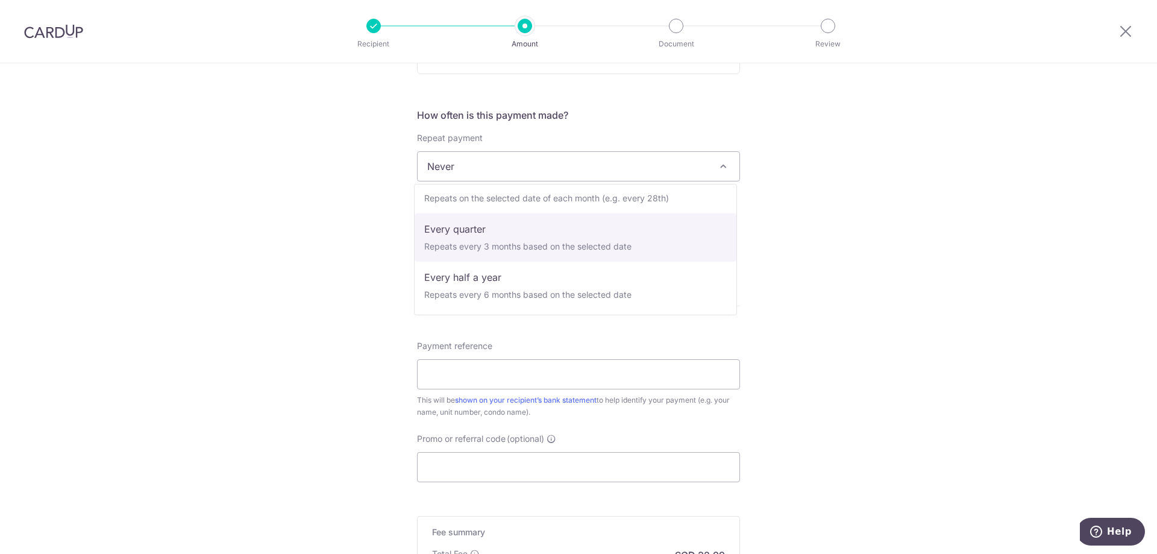
select select "4"
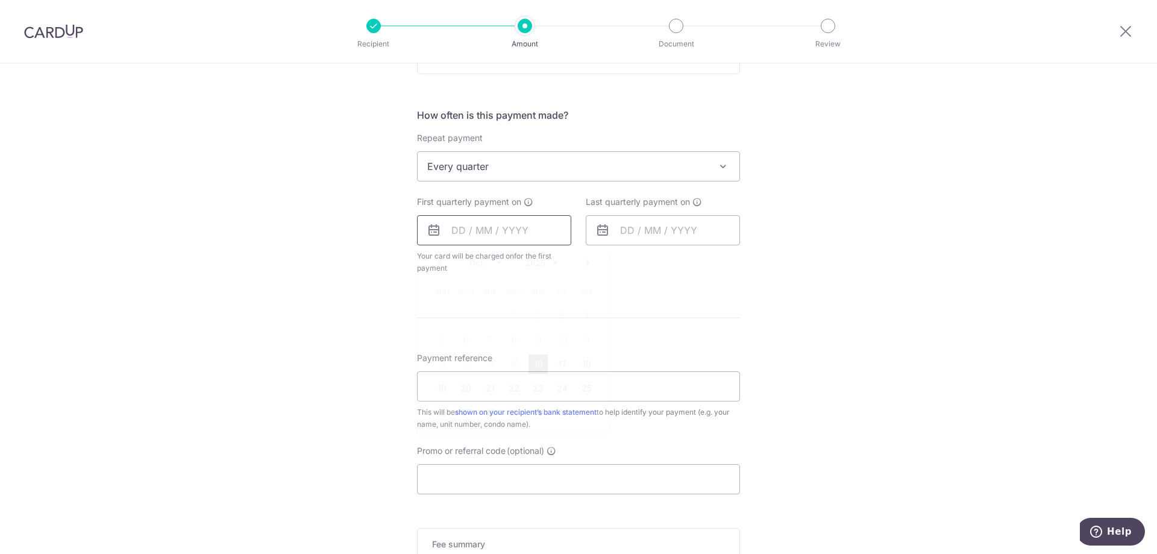
click at [469, 230] on input "text" at bounding box center [494, 230] width 154 height 30
click at [534, 363] on link "16" at bounding box center [537, 363] width 19 height 19
type input "16/10/2025"
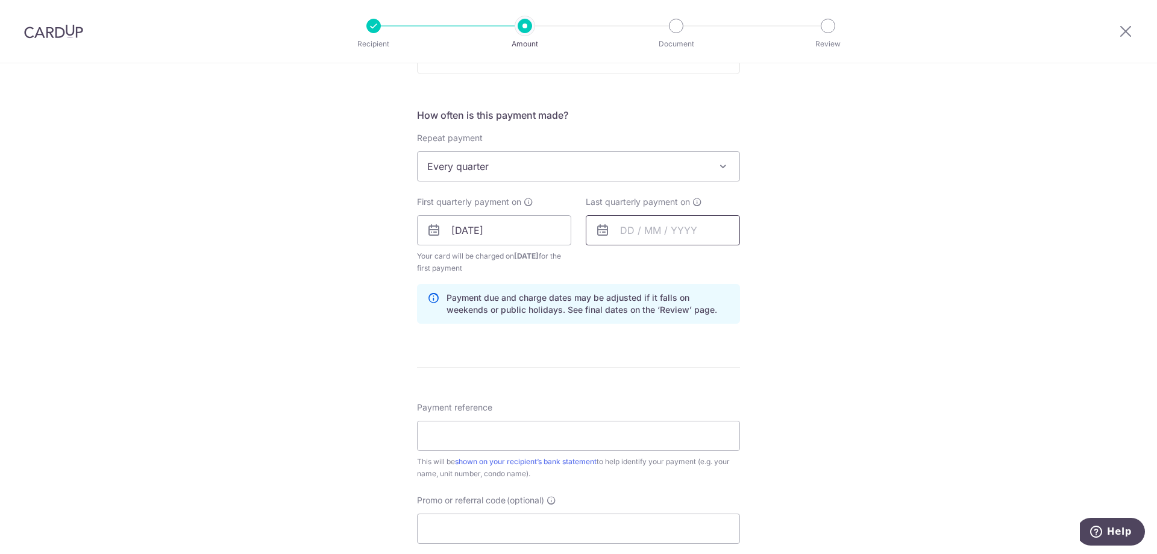
click at [659, 235] on input "text" at bounding box center [663, 230] width 154 height 30
click at [752, 263] on link "Next" at bounding box center [756, 262] width 14 height 14
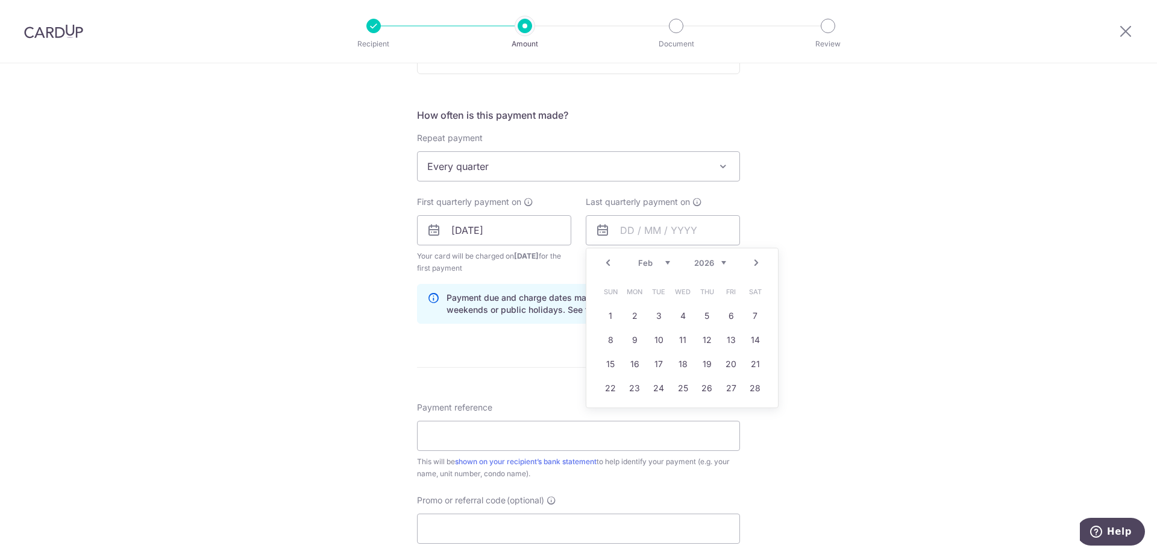
click at [752, 263] on link "Next" at bounding box center [756, 262] width 14 height 14
click at [629, 358] on link "13" at bounding box center [634, 363] width 19 height 19
type input "13/04/2026"
click at [888, 287] on div "Tell us more about your payment Enter payment amount SGD 1,268.76 1268.76 Selec…" at bounding box center [578, 217] width 1157 height 1151
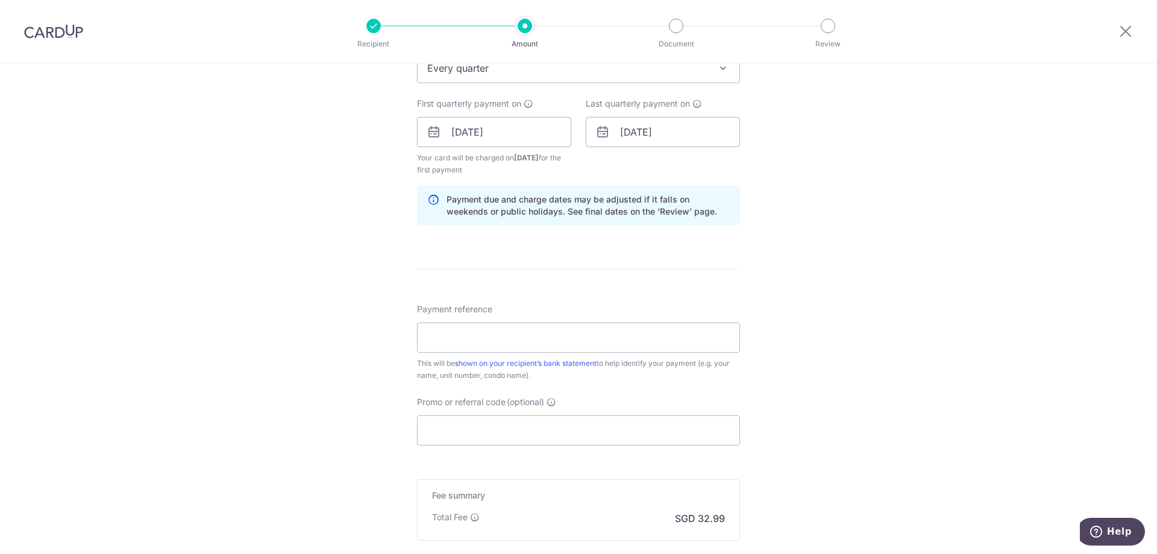
scroll to position [542, 0]
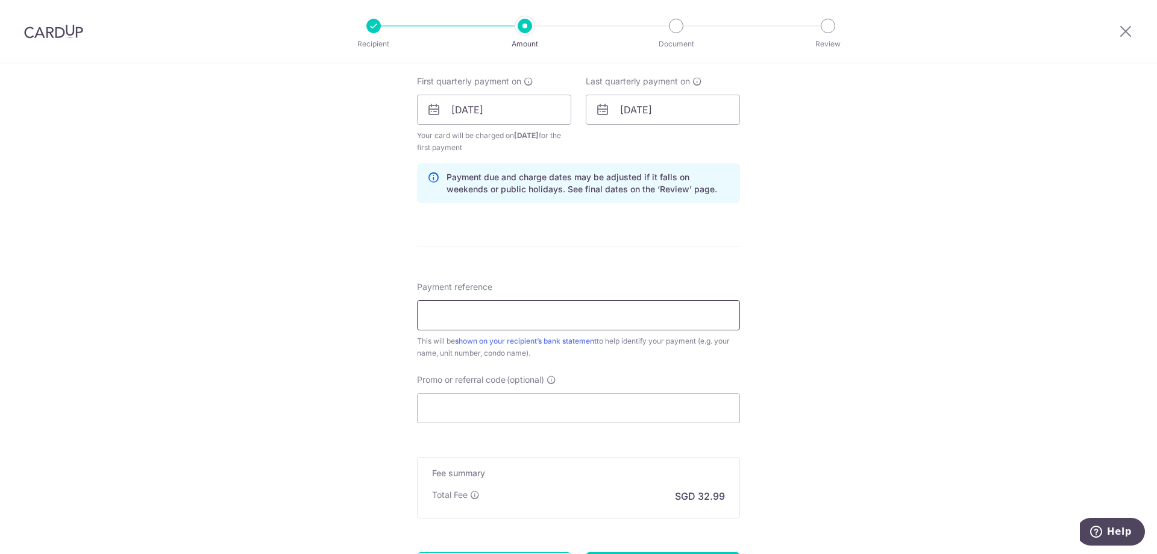
click at [625, 324] on input "Payment reference" at bounding box center [578, 315] width 323 height 30
type input "PPL415 BLK 57 02-02"
click at [862, 304] on div "Tell us more about your payment Enter payment amount SGD 1,268.76 1268.76 Selec…" at bounding box center [578, 96] width 1157 height 1151
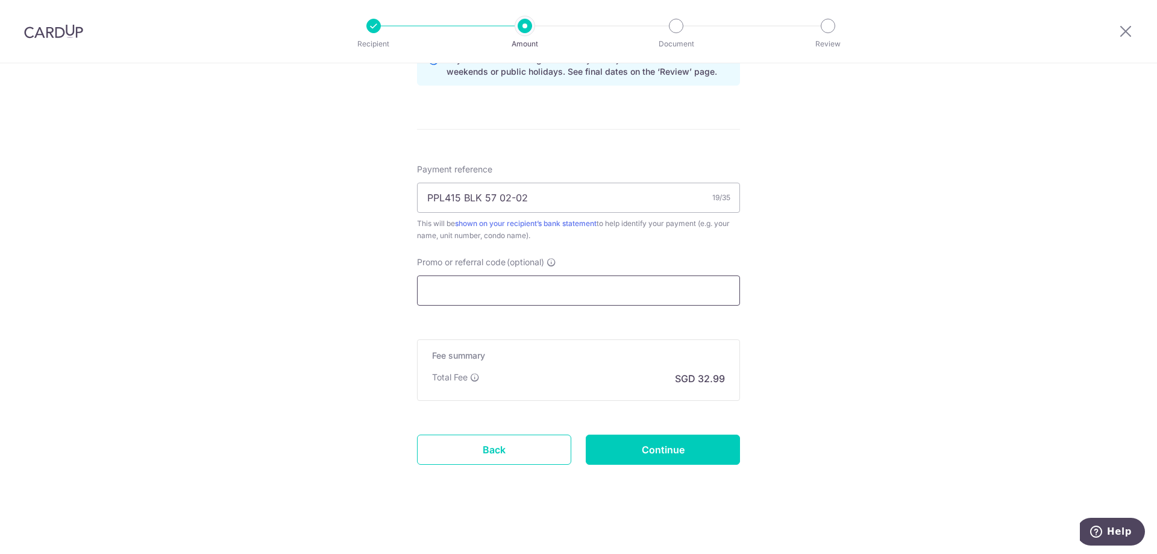
scroll to position [661, 0]
click at [619, 295] on input "Promo or referral code (optional)" at bounding box center [578, 289] width 323 height 30
paste input "REC185"
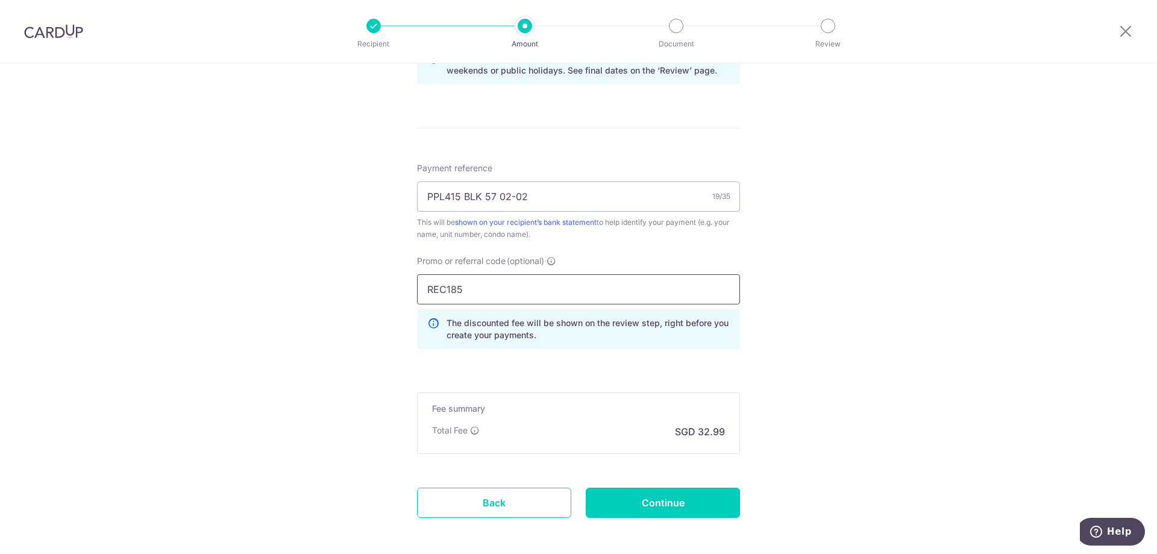
type input "REC185"
click at [830, 276] on div "Tell us more about your payment Enter payment amount SGD 1,268.76 1268.76 Selec…" at bounding box center [578, 5] width 1157 height 1206
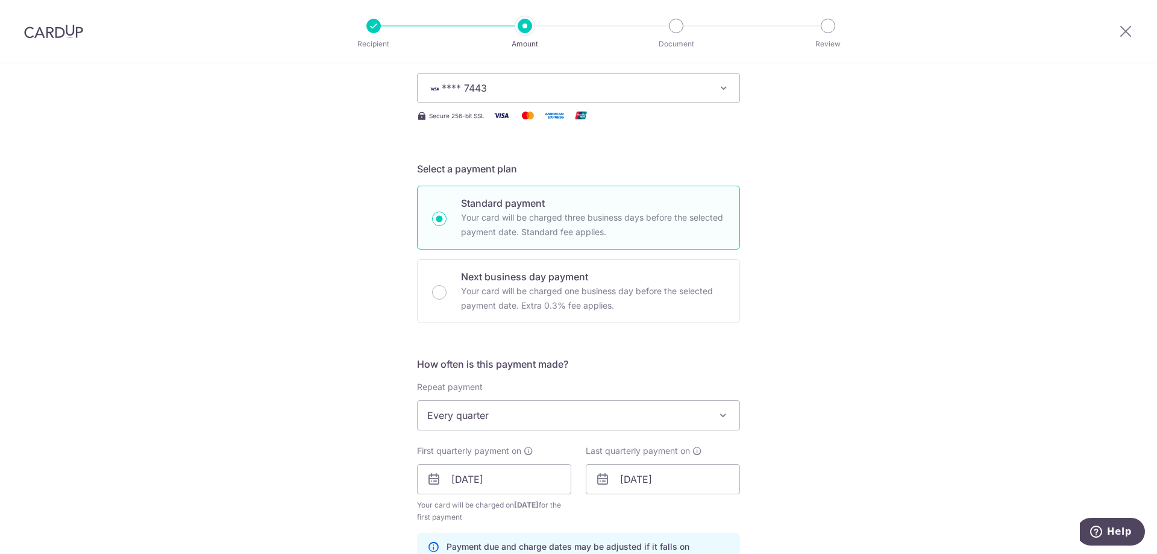
scroll to position [0, 0]
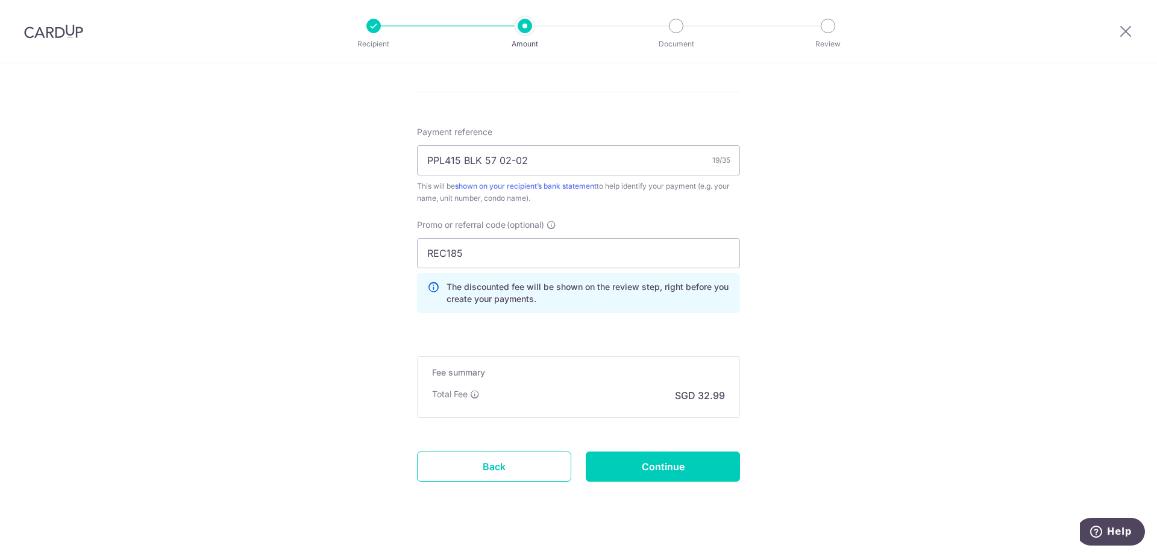
scroll to position [715, 0]
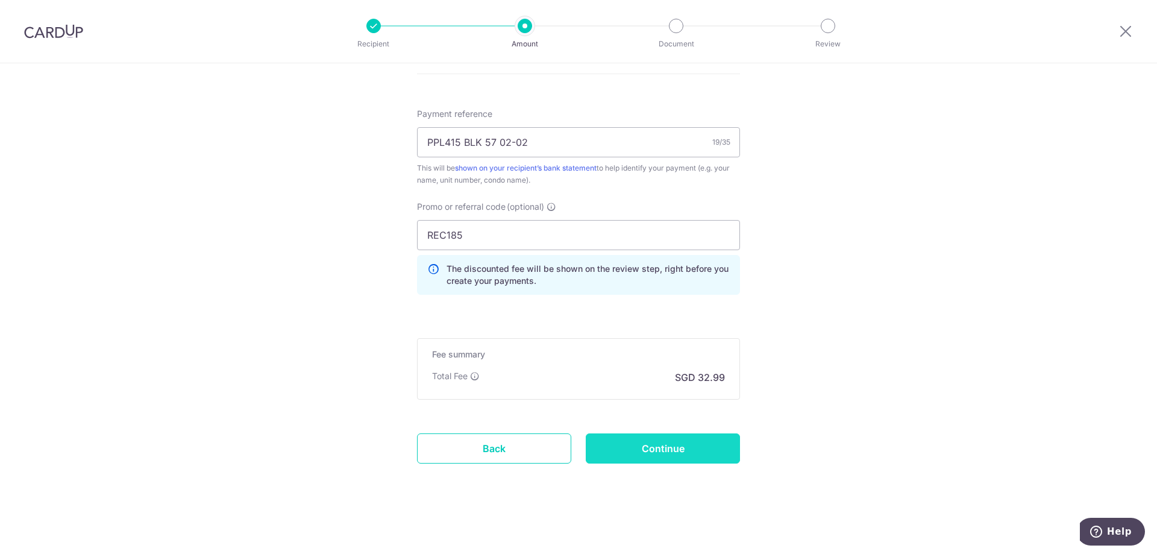
click at [702, 454] on input "Continue" at bounding box center [663, 448] width 154 height 30
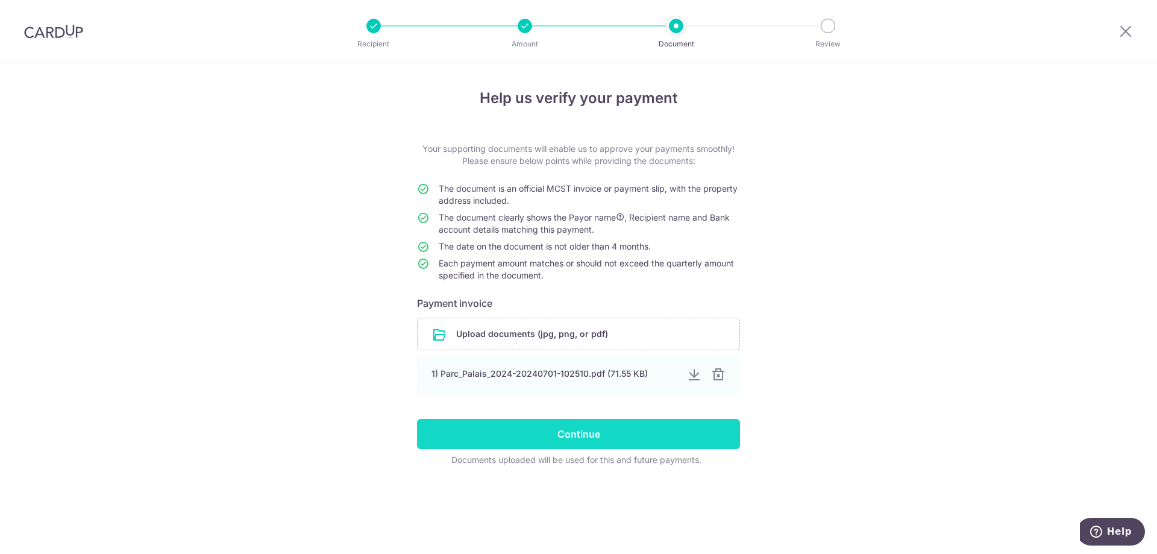
click at [657, 437] on input "Continue" at bounding box center [578, 434] width 323 height 30
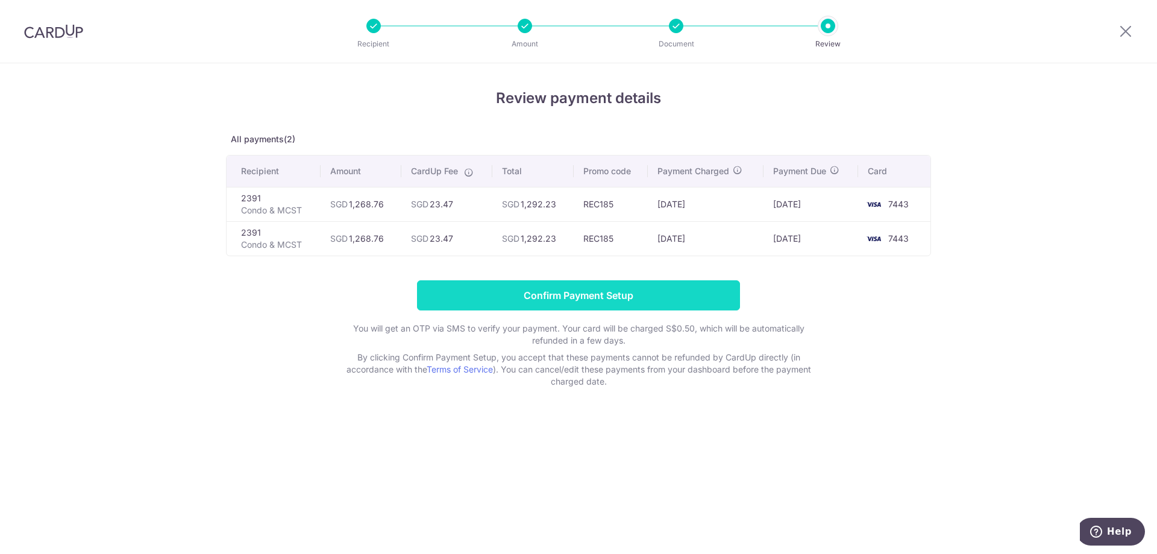
click at [609, 300] on input "Confirm Payment Setup" at bounding box center [578, 295] width 323 height 30
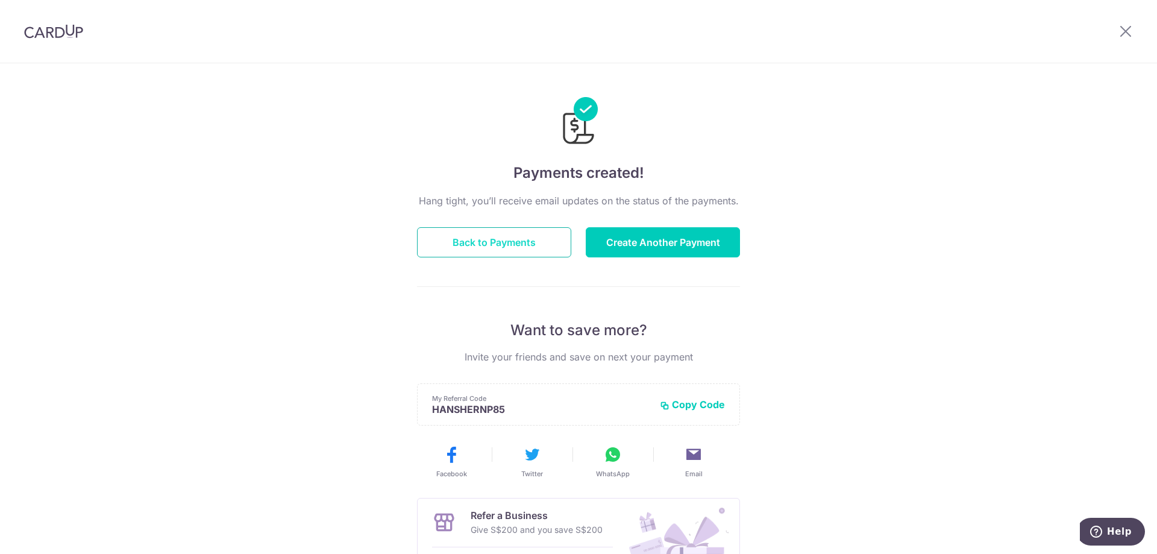
click at [511, 248] on button "Back to Payments" at bounding box center [494, 242] width 154 height 30
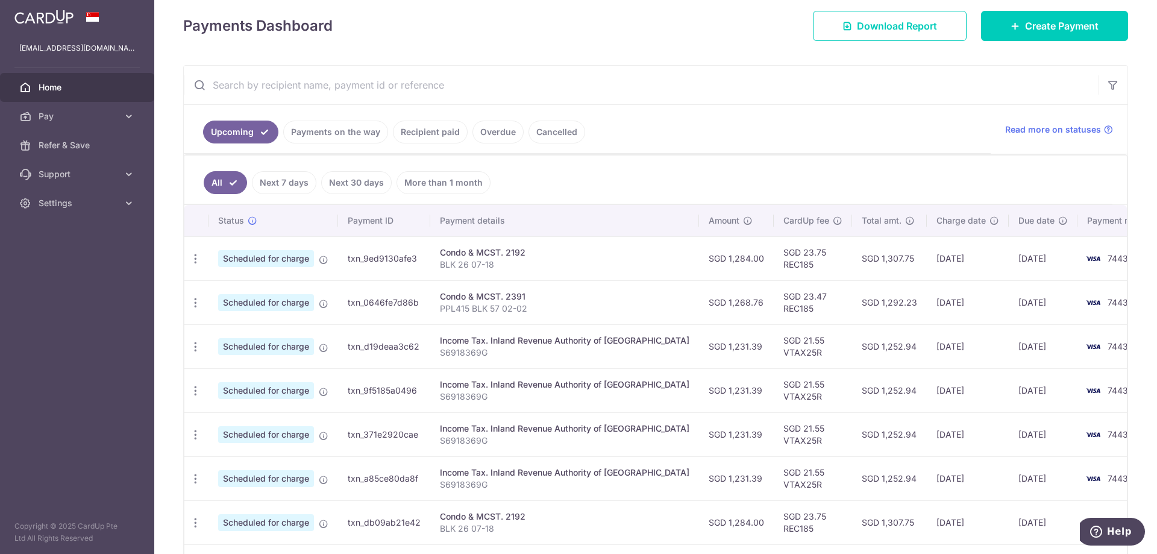
scroll to position [181, 0]
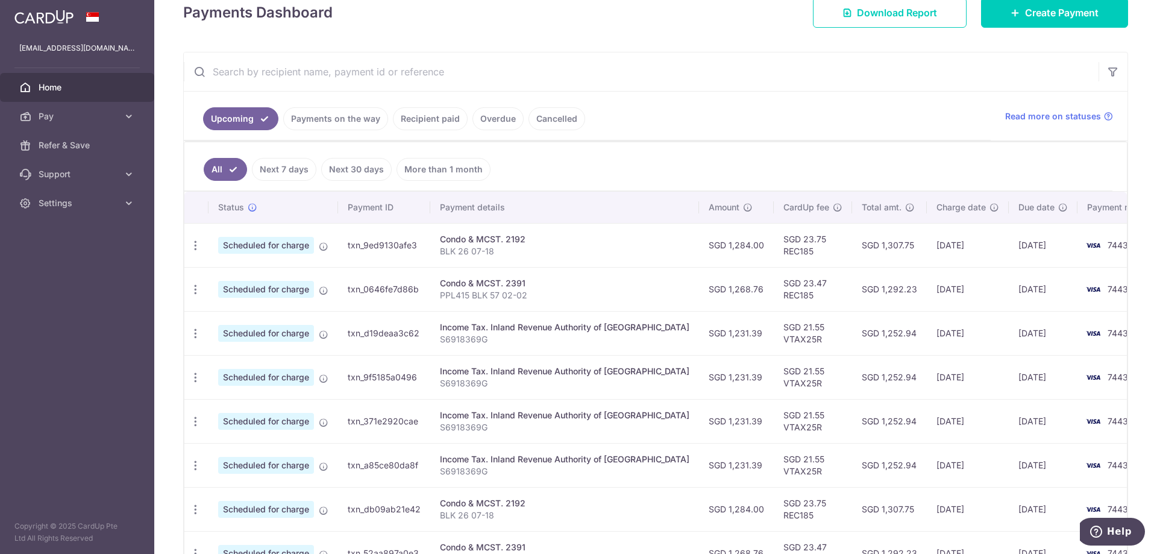
click at [536, 256] on p "BLK 26 07-18" at bounding box center [564, 251] width 249 height 12
click at [775, 298] on td "SGD 23.47 REC185" at bounding box center [813, 289] width 78 height 44
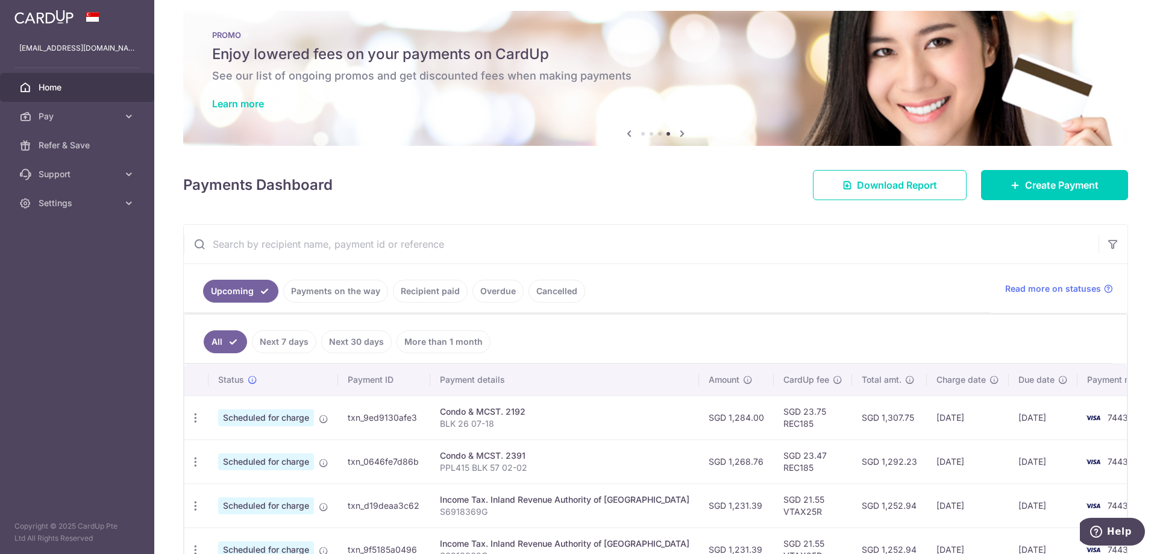
scroll to position [0, 0]
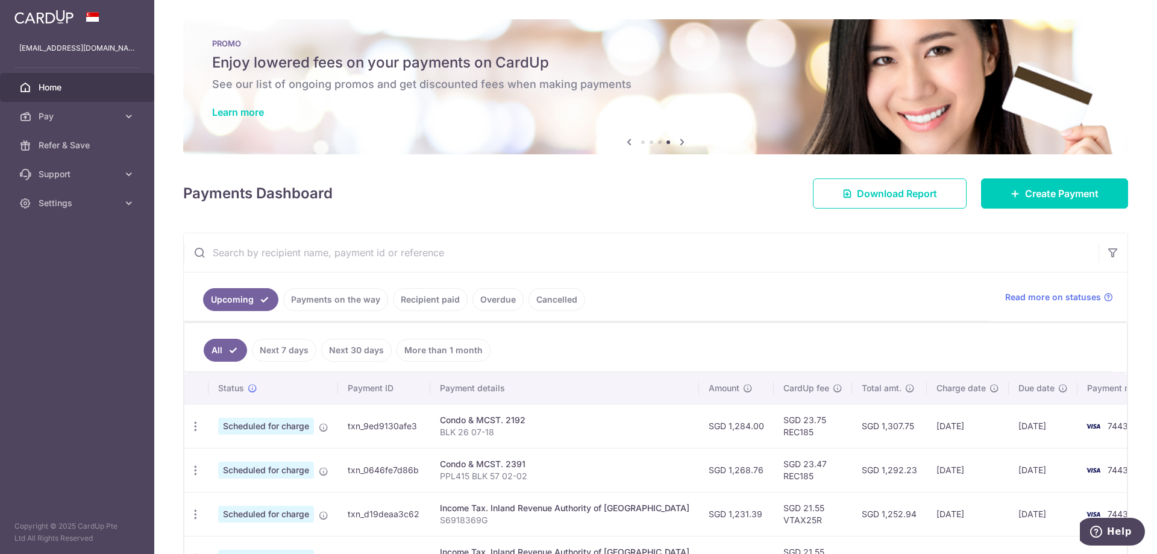
click at [433, 304] on link "Recipient paid" at bounding box center [430, 299] width 75 height 23
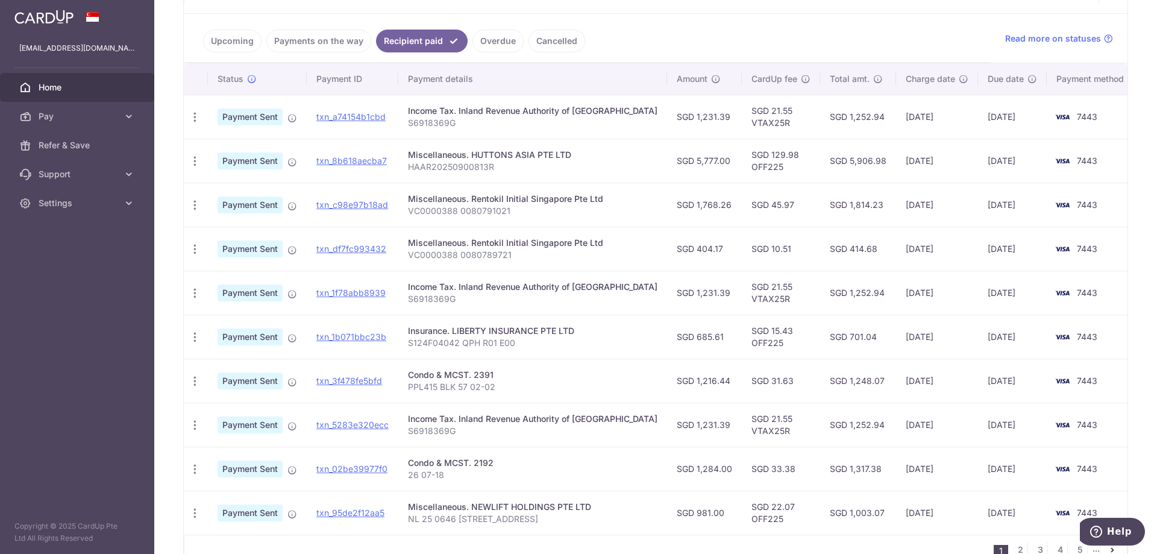
scroll to position [301, 0]
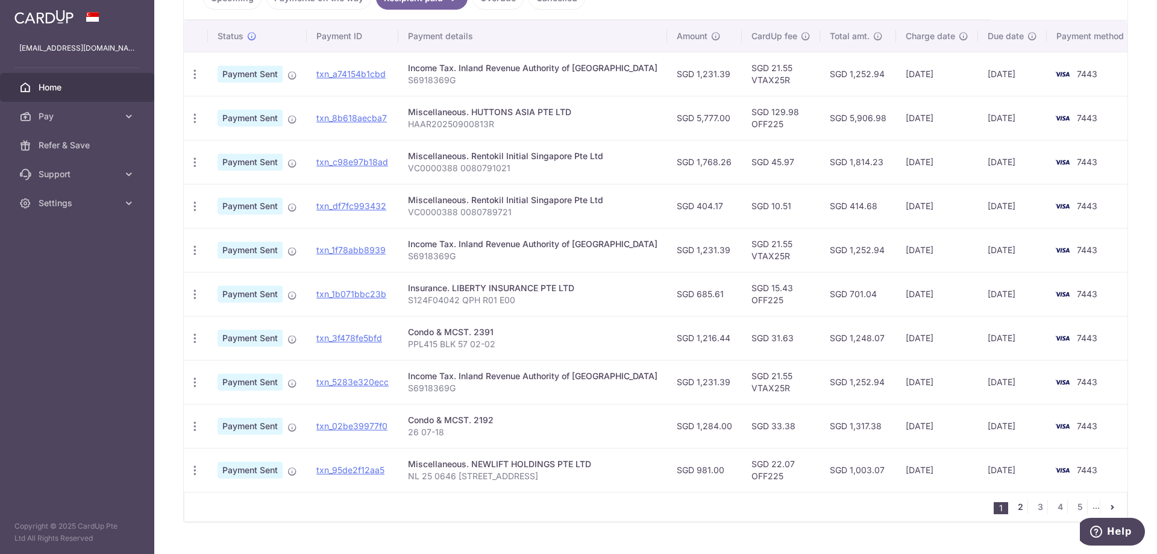
click at [1015, 508] on link "2" at bounding box center [1020, 506] width 14 height 14
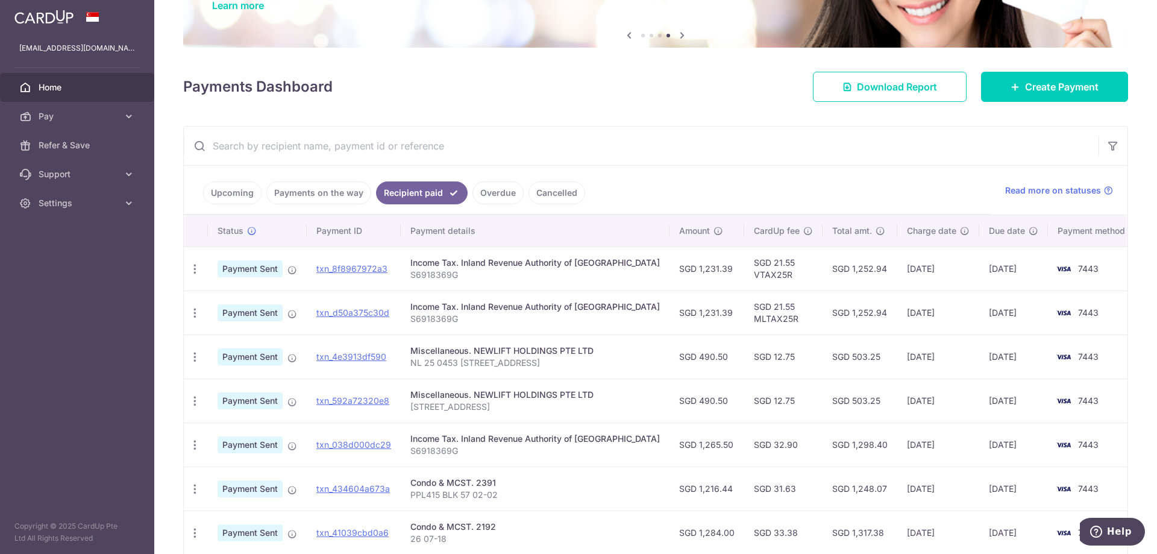
scroll to position [181, 0]
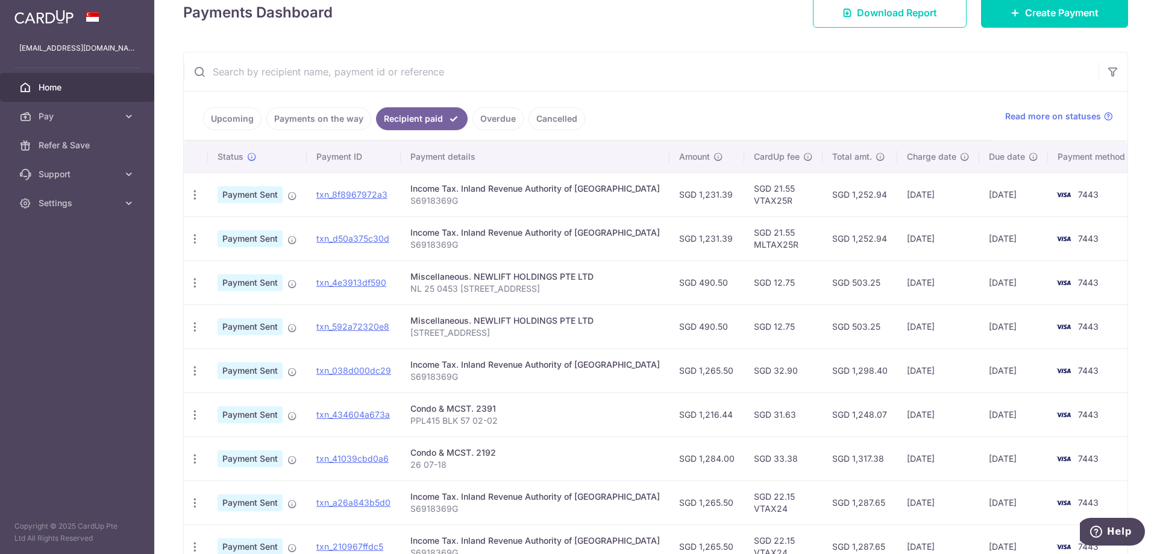
click at [234, 118] on link "Upcoming" at bounding box center [232, 118] width 58 height 23
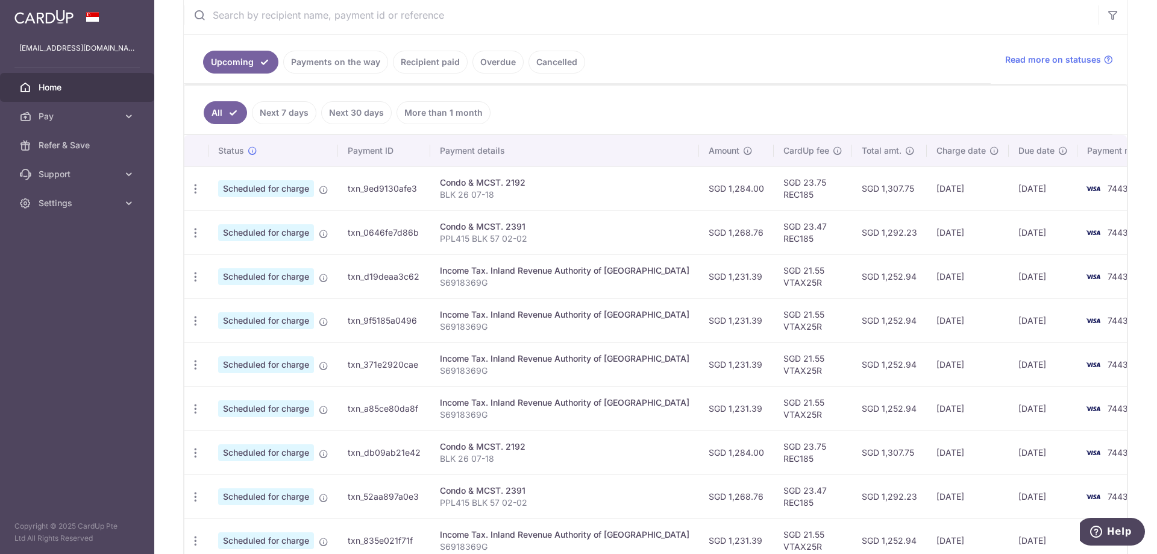
scroll to position [241, 0]
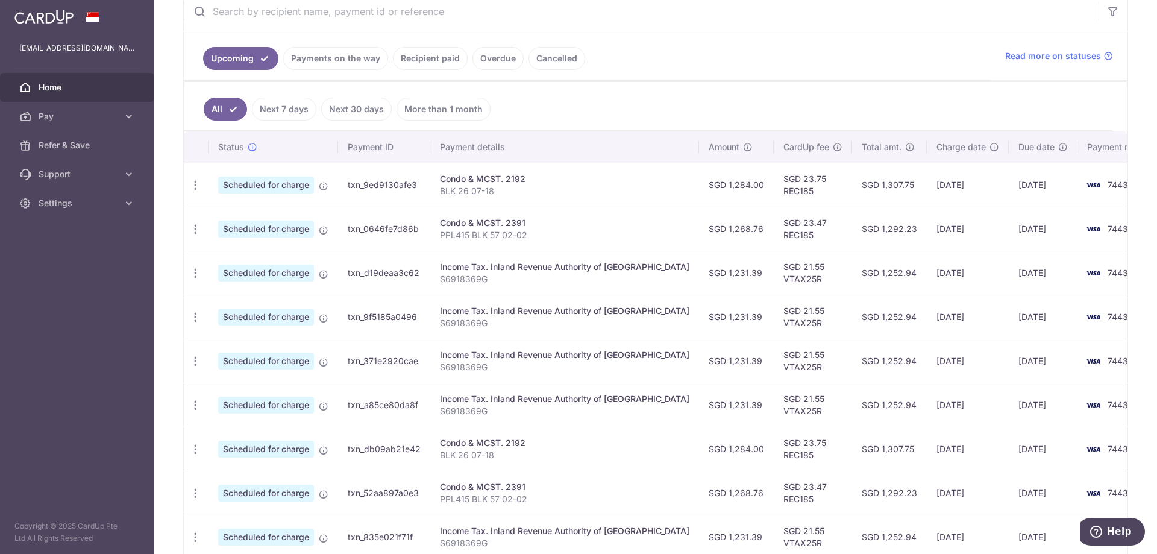
click at [445, 234] on p "PPL415 BLK 57 02-02" at bounding box center [564, 235] width 249 height 12
click at [195, 228] on icon "button" at bounding box center [195, 229] width 13 height 13
click at [236, 262] on span "Update payment" at bounding box center [260, 262] width 82 height 14
radio input "true"
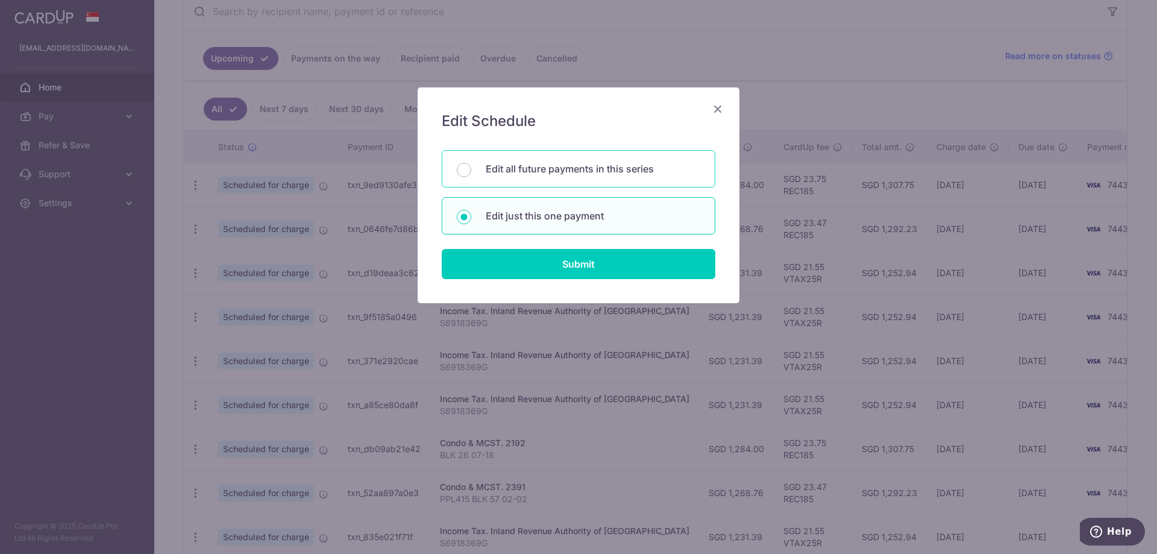
click at [582, 175] on p "Edit all future payments in this series" at bounding box center [593, 168] width 214 height 14
click at [471, 175] on input "Edit all future payments in this series" at bounding box center [464, 170] width 14 height 14
radio input "true"
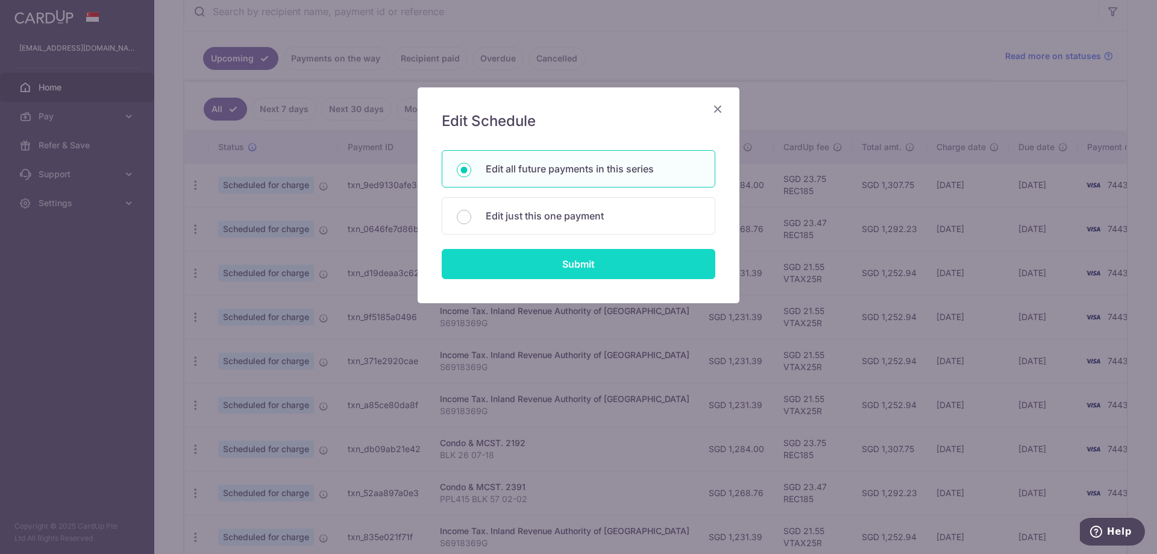
click at [592, 265] on input "Submit" at bounding box center [579, 264] width 274 height 30
radio input "true"
type input "1,268.76"
type input "PPL415 BLK 57 02-02"
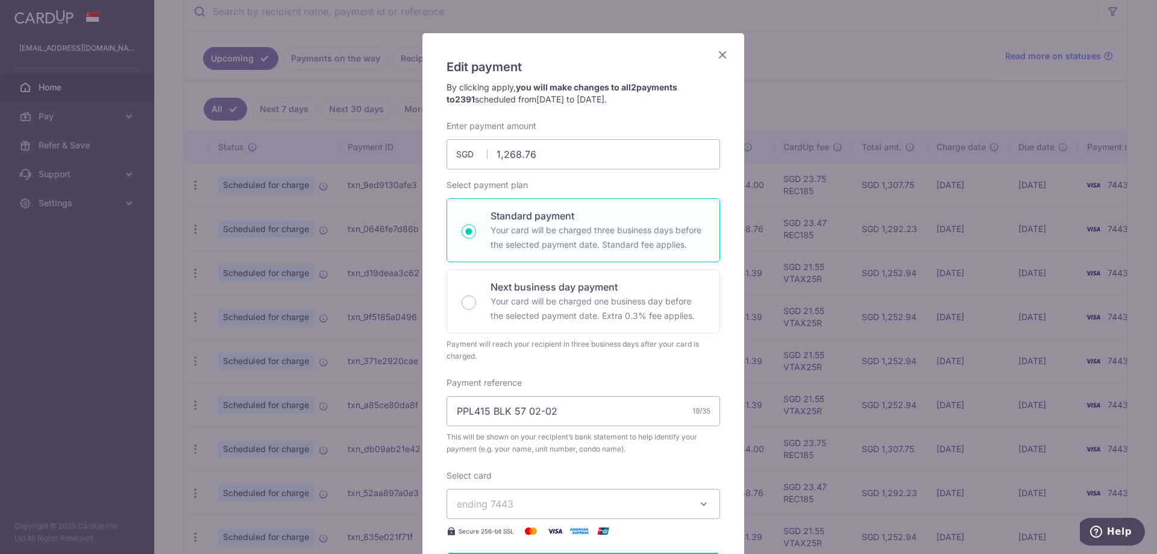
scroll to position [0, 0]
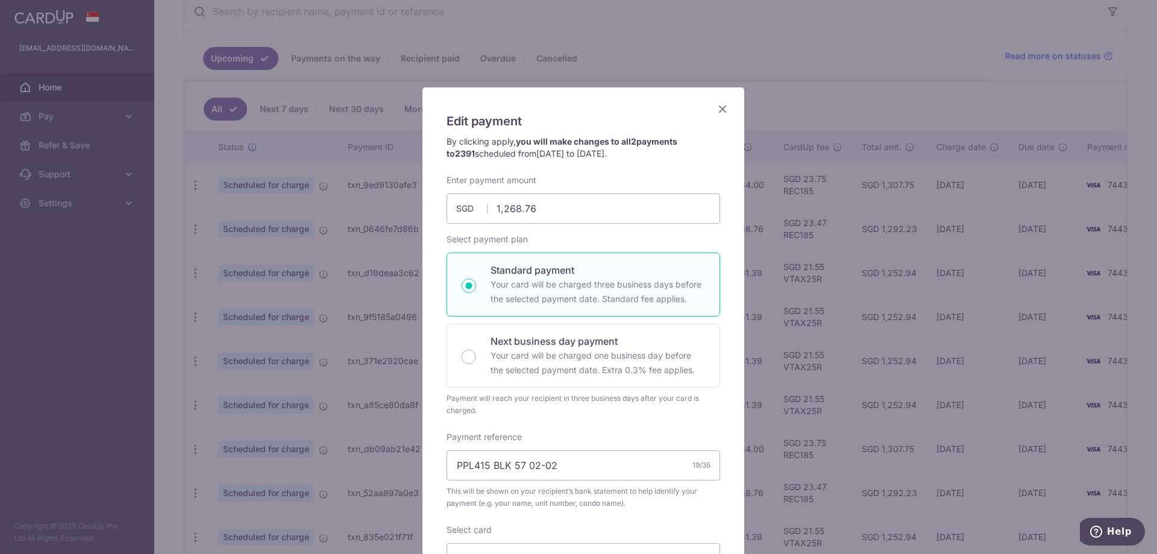
click at [719, 102] on icon "Close" at bounding box center [722, 108] width 14 height 15
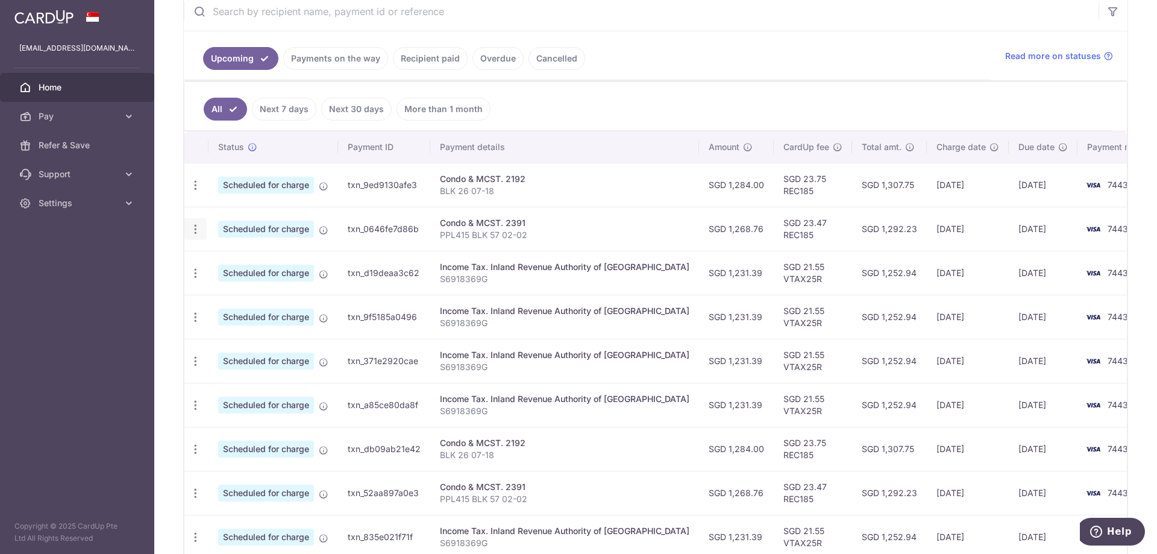
click at [198, 231] on icon "button" at bounding box center [195, 229] width 13 height 13
click at [227, 290] on span "Cancel payment" at bounding box center [259, 291] width 81 height 14
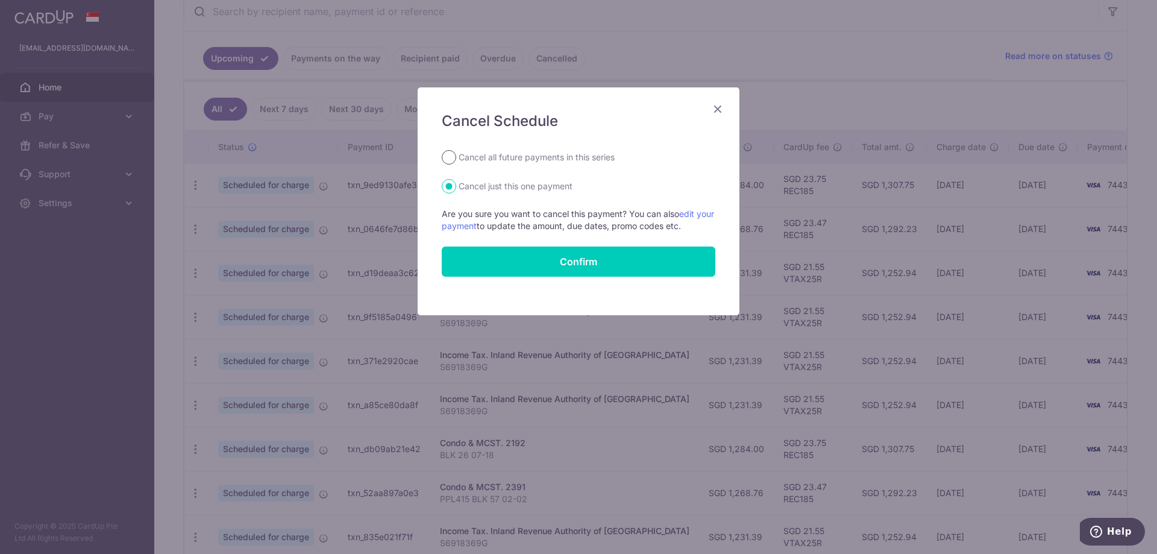
click at [452, 157] on input "Cancel all future payments in this series" at bounding box center [449, 157] width 14 height 14
radio input "true"
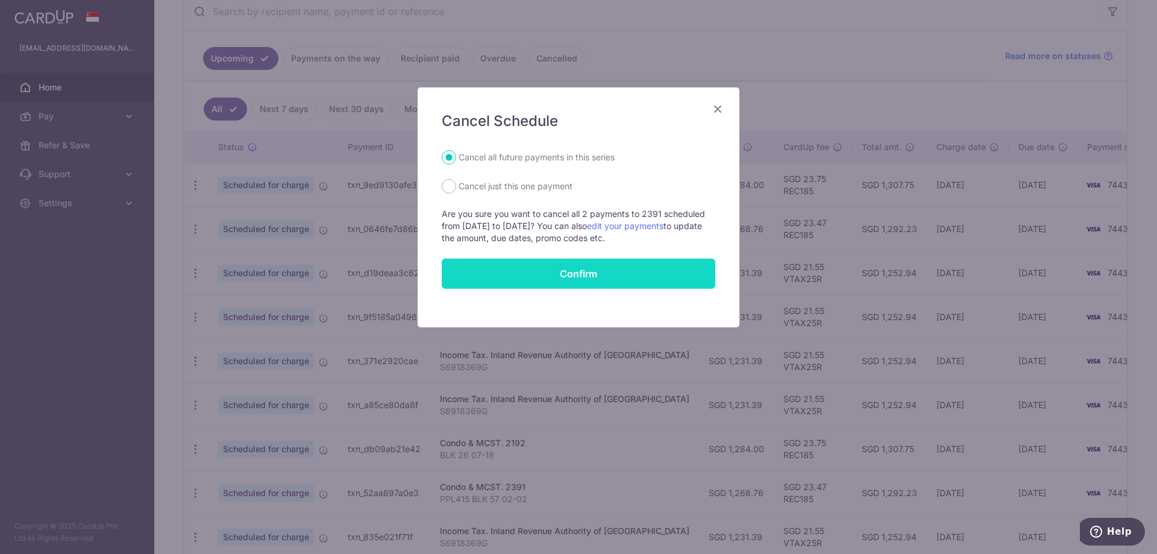
click at [586, 272] on button "Confirm" at bounding box center [579, 273] width 274 height 30
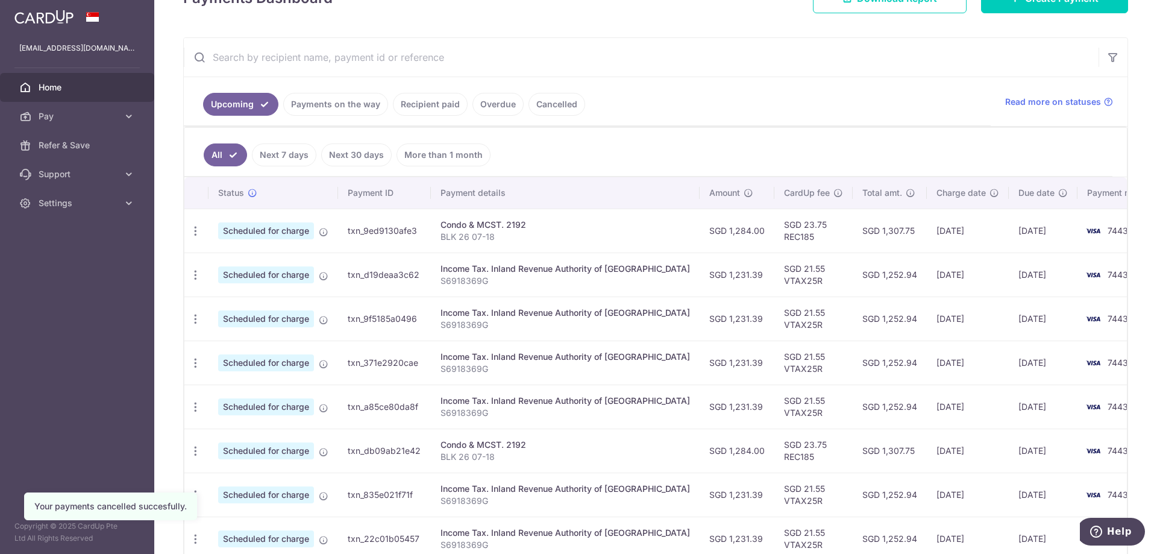
scroll to position [195, 0]
click at [127, 117] on icon at bounding box center [129, 116] width 12 height 12
click at [102, 144] on span "Payments" at bounding box center [79, 145] width 80 height 12
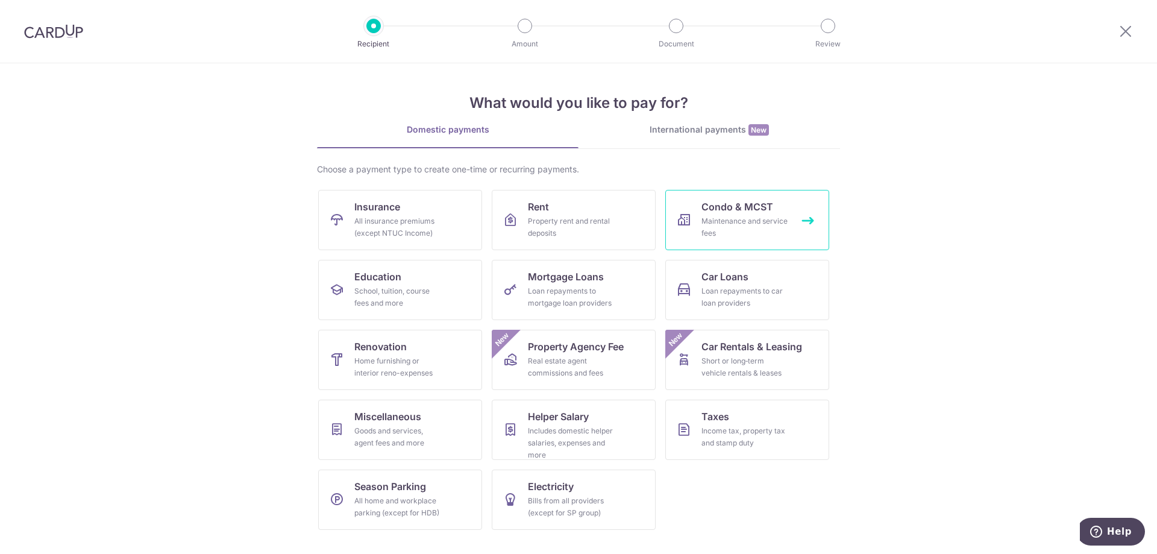
click at [746, 231] on div "Maintenance and service fees" at bounding box center [744, 227] width 87 height 24
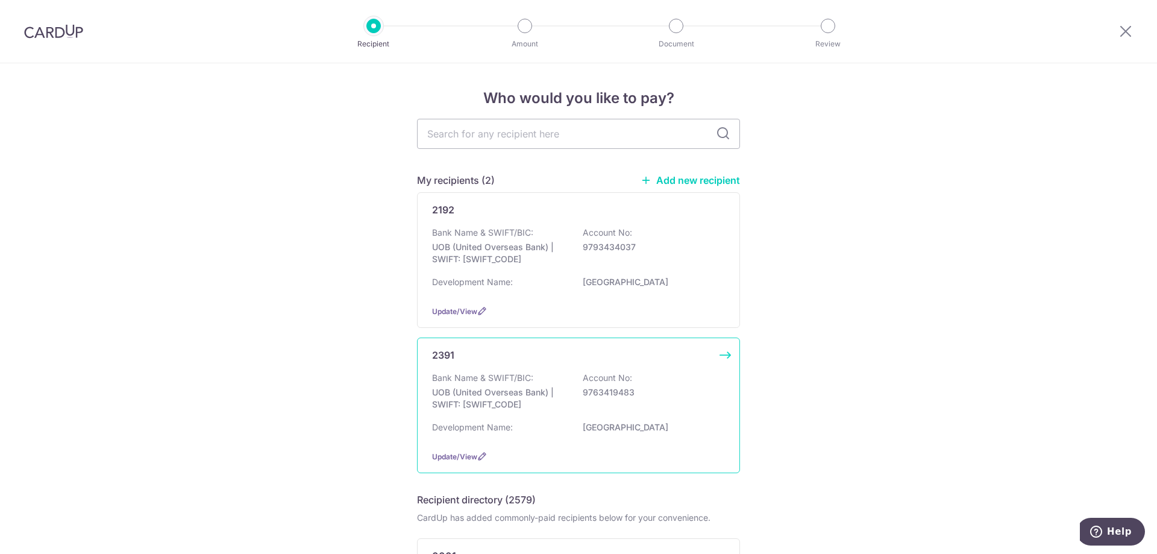
click at [562, 416] on div "Bank Name & SWIFT/BIC: UOB (United Overseas Bank) | SWIFT: [SWIFT_CODE] Account…" at bounding box center [578, 406] width 293 height 69
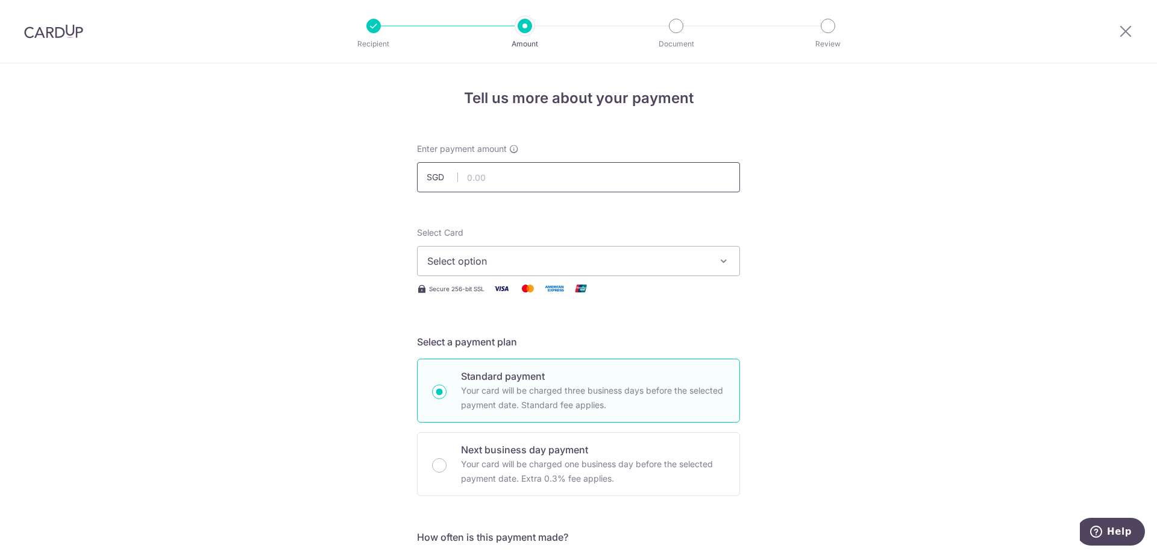
click at [626, 183] on input "text" at bounding box center [578, 177] width 323 height 30
type input "1,268.76"
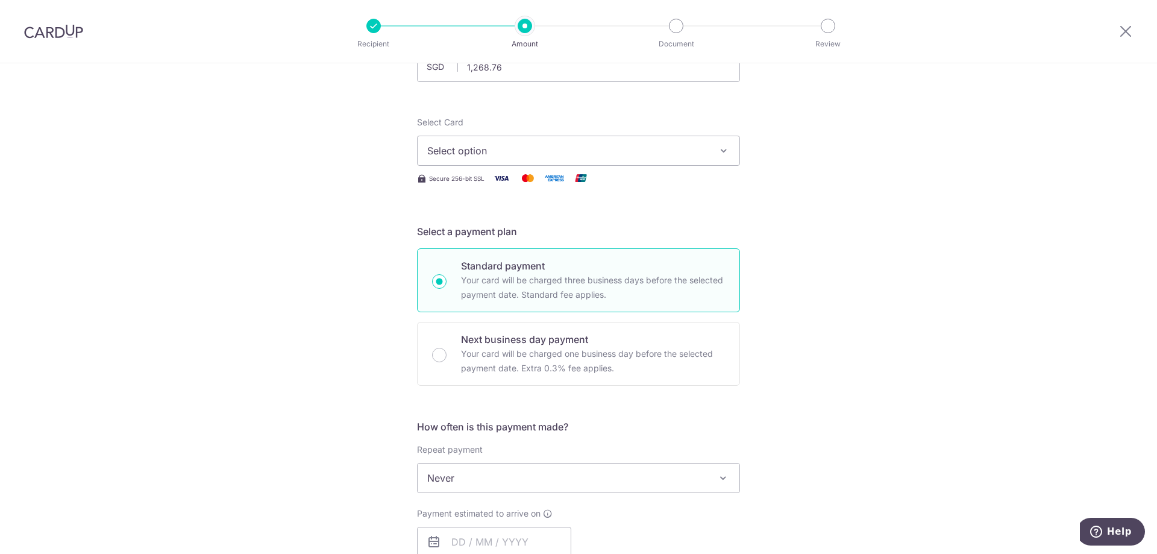
scroll to position [120, 0]
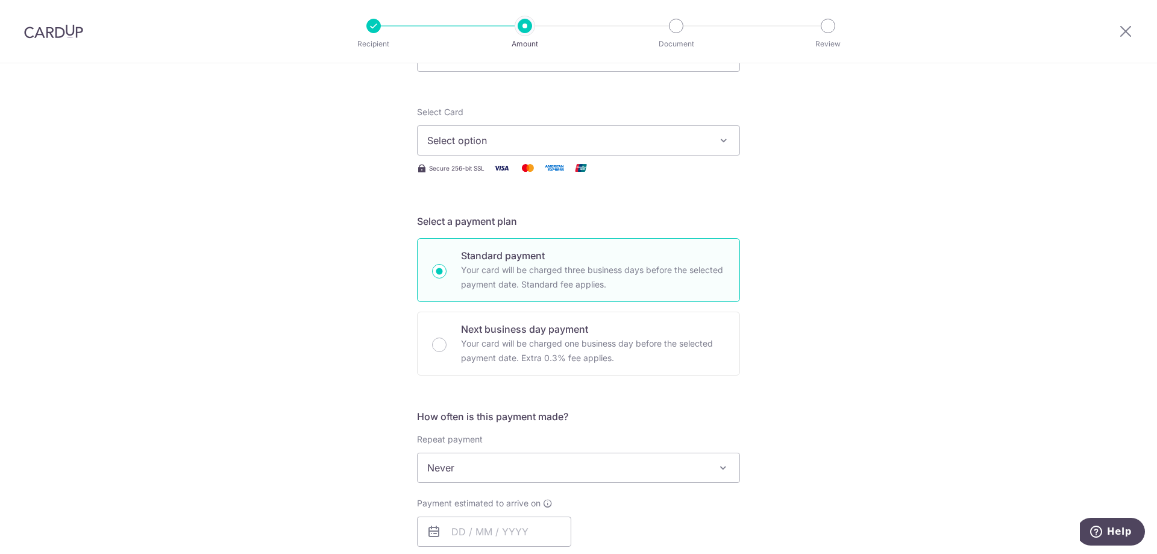
click at [723, 147] on button "Select option" at bounding box center [578, 140] width 323 height 30
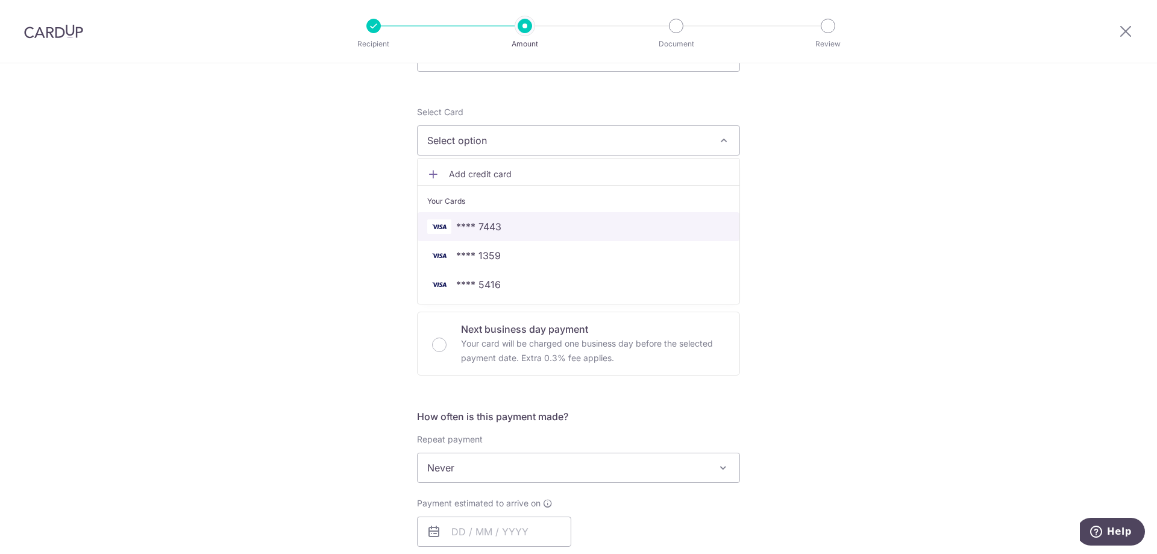
click at [624, 233] on span "**** 7443" at bounding box center [578, 226] width 302 height 14
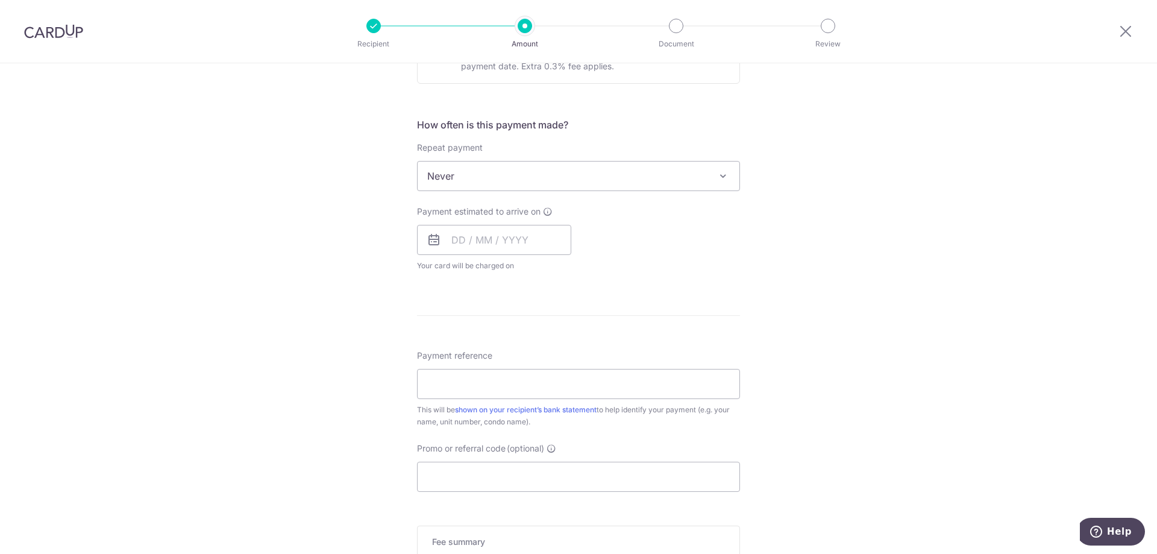
scroll to position [422, 0]
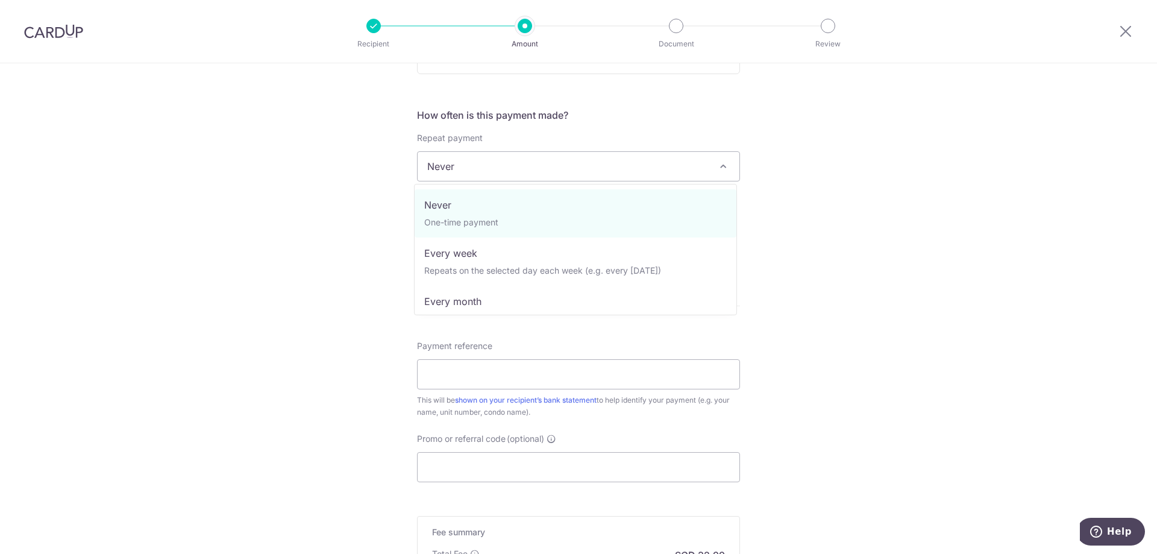
click at [722, 173] on span at bounding box center [723, 166] width 14 height 14
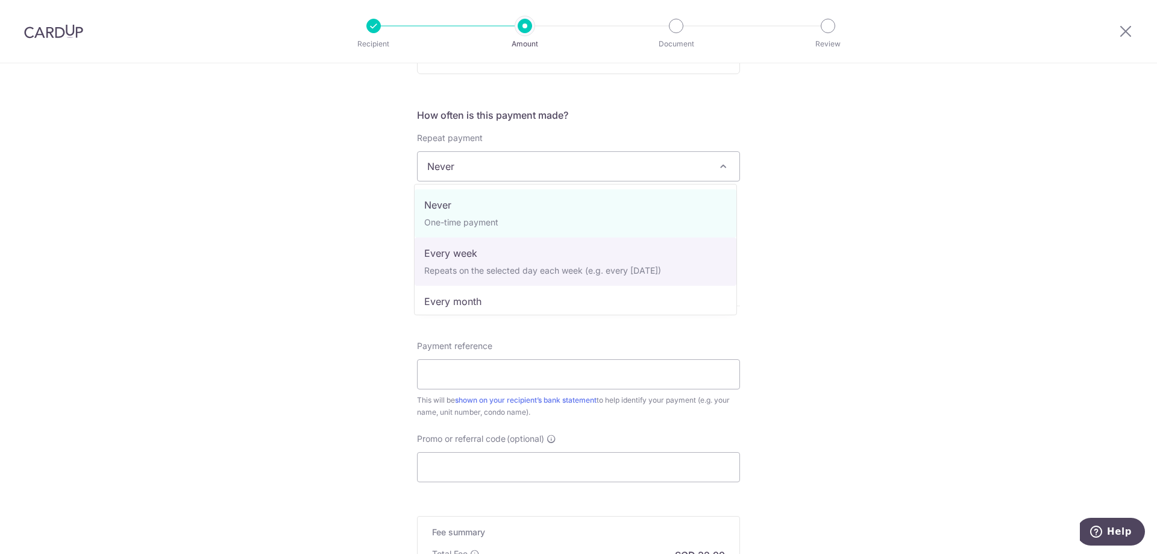
scroll to position [120, 0]
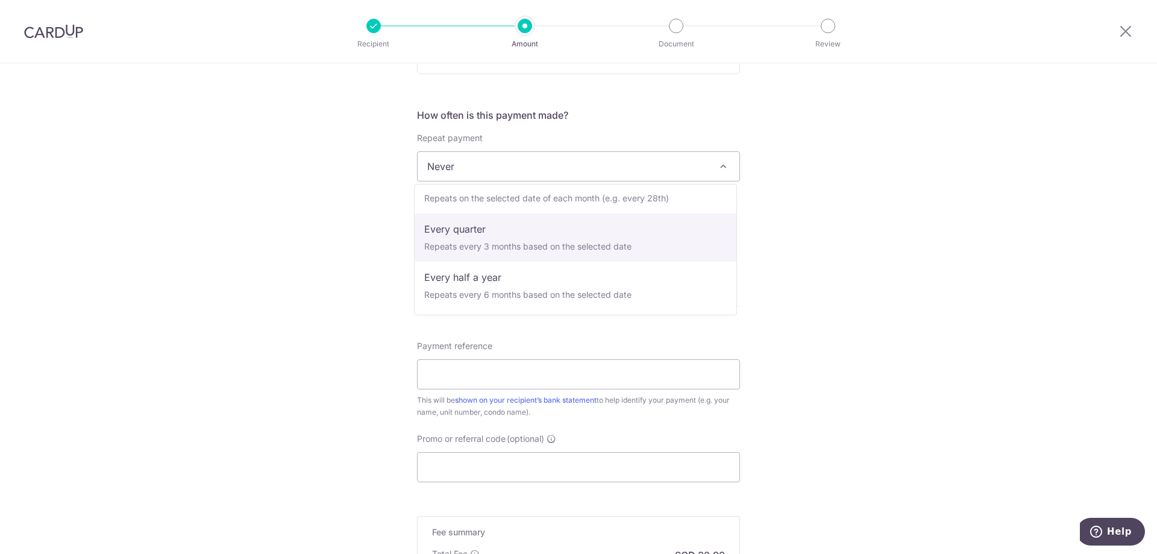
select select "4"
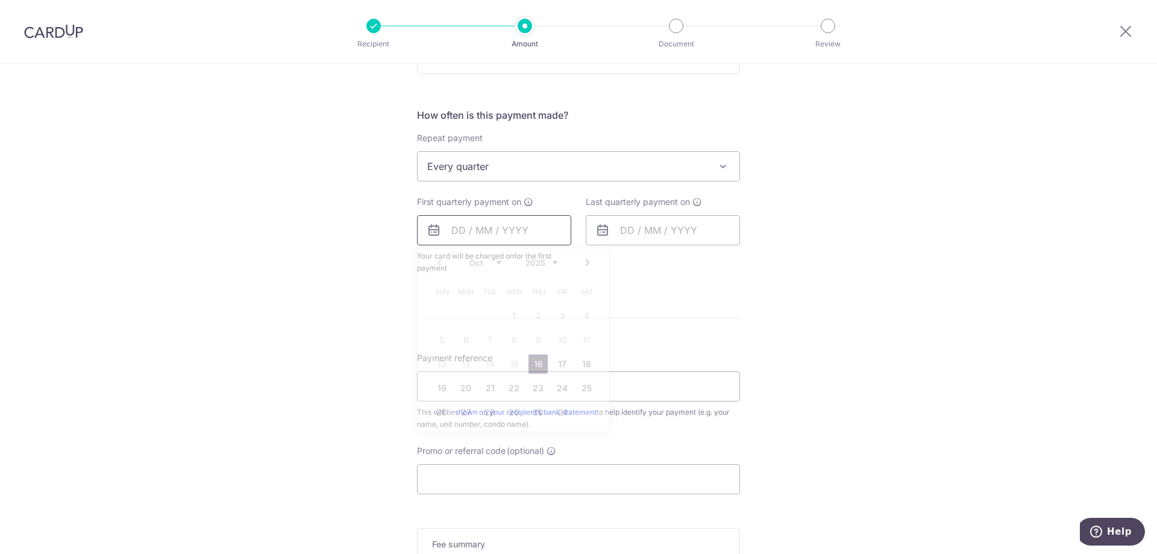
click at [482, 231] on input "text" at bounding box center [494, 230] width 154 height 30
click at [537, 362] on link "16" at bounding box center [537, 363] width 19 height 19
type input "16/10/2025"
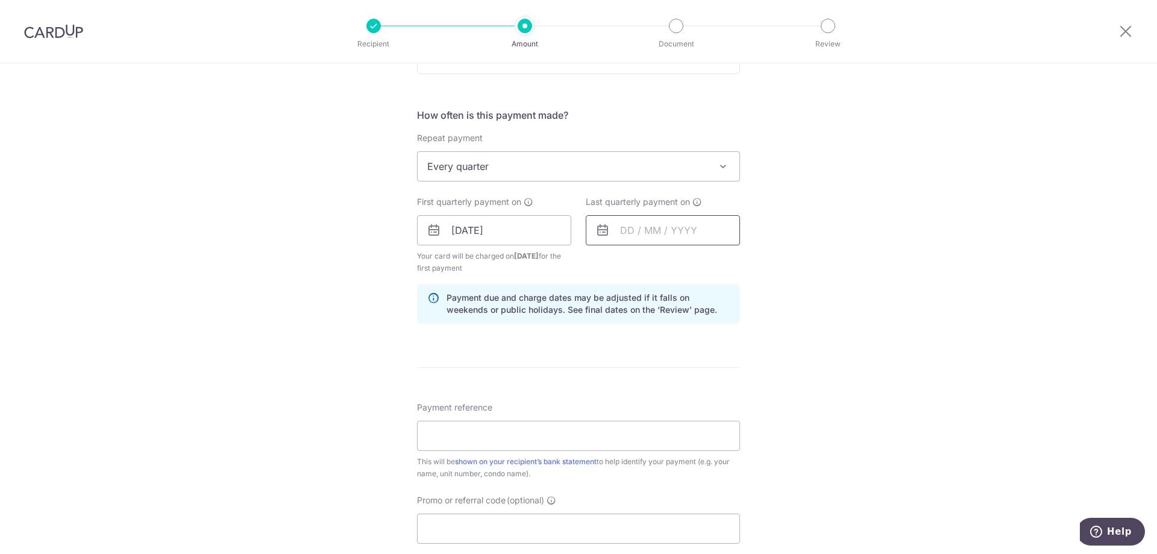
click at [668, 240] on input "text" at bounding box center [663, 230] width 154 height 30
click at [754, 260] on link "Next" at bounding box center [756, 262] width 14 height 14
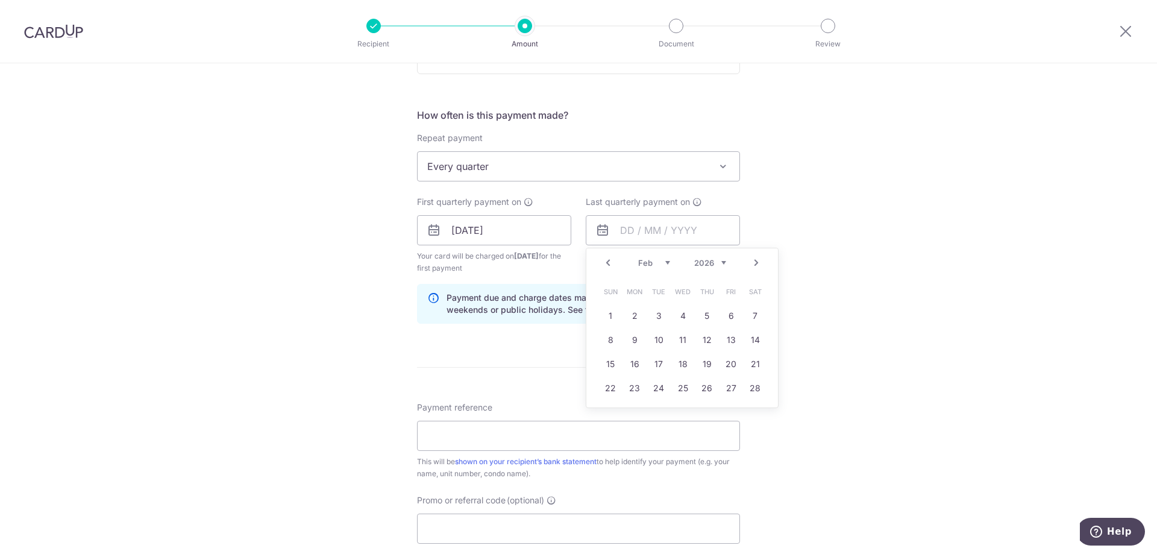
click at [754, 260] on link "Next" at bounding box center [756, 262] width 14 height 14
click at [630, 365] on link "13" at bounding box center [634, 363] width 19 height 19
click at [718, 233] on input "13/04/2026" at bounding box center [663, 230] width 154 height 30
click at [704, 362] on link "16" at bounding box center [706, 363] width 19 height 19
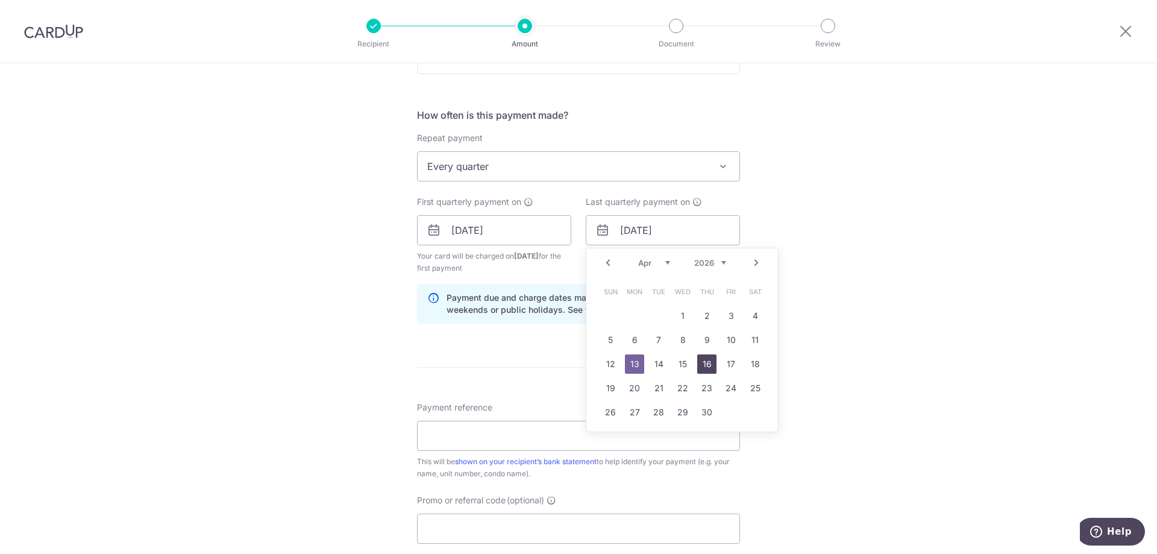
type input "16/04/2026"
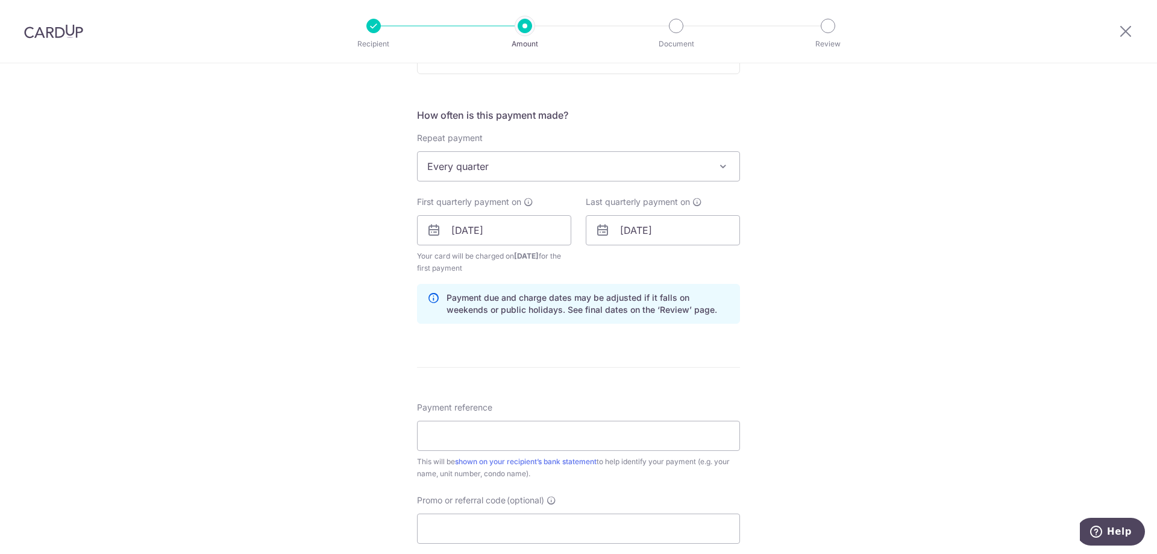
click at [810, 306] on div "Tell us more about your payment Enter payment amount SGD 1,268.76 1268.76 Selec…" at bounding box center [578, 217] width 1157 height 1151
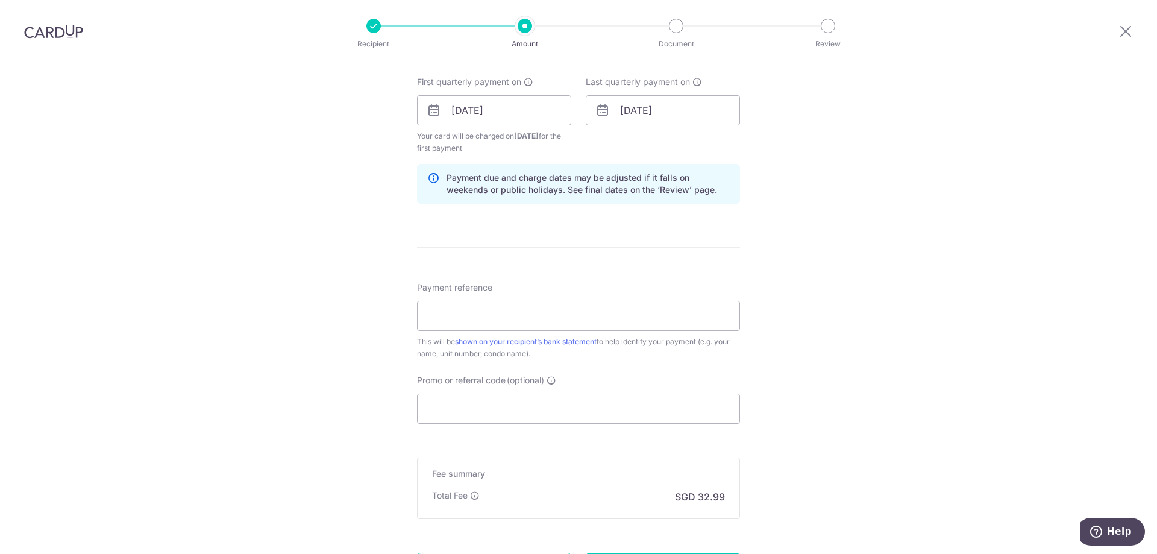
scroll to position [542, 0]
click at [678, 318] on input "Payment reference" at bounding box center [578, 315] width 323 height 30
type input "PPL415 BLK 57 02-02"
click at [521, 420] on input "Promo or referral code (optional)" at bounding box center [578, 408] width 323 height 30
paste input "REC185"
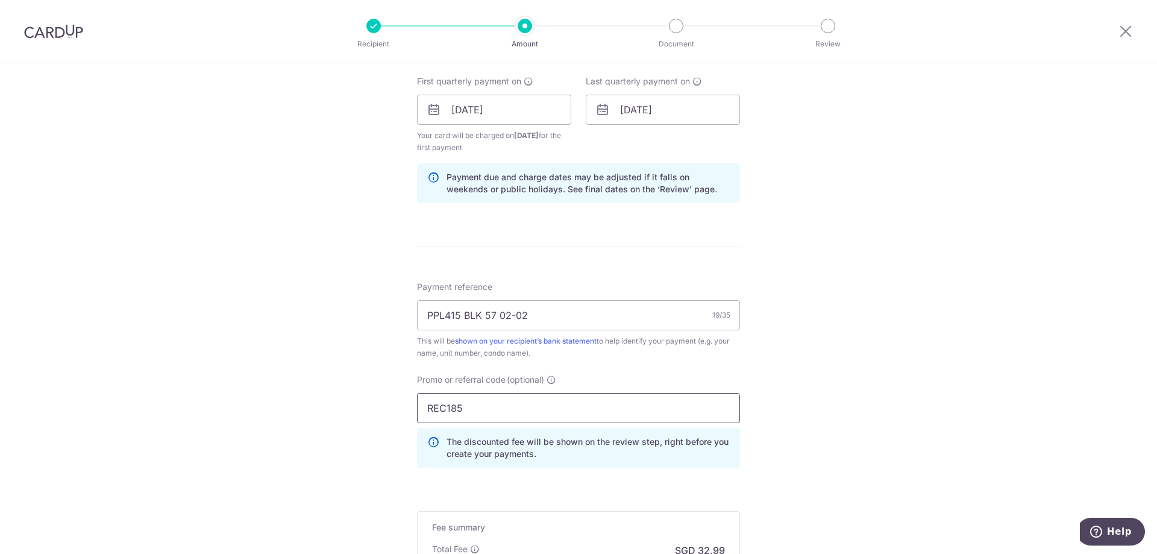
type input "REC185"
click at [814, 333] on div "Tell us more about your payment Enter payment amount SGD 1,268.76 1268.76 Selec…" at bounding box center [578, 124] width 1157 height 1206
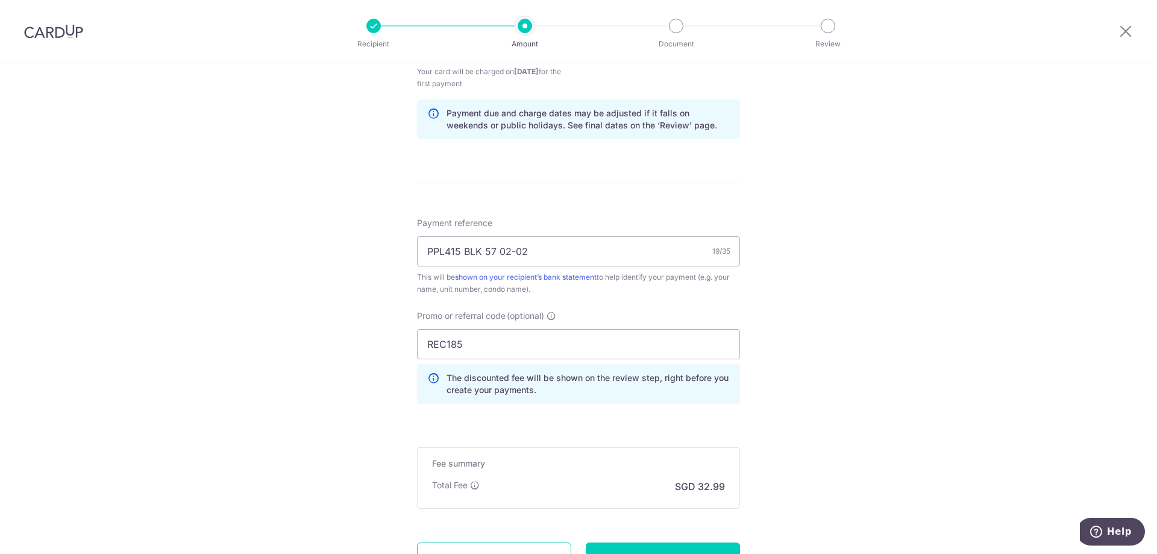
scroll to position [715, 0]
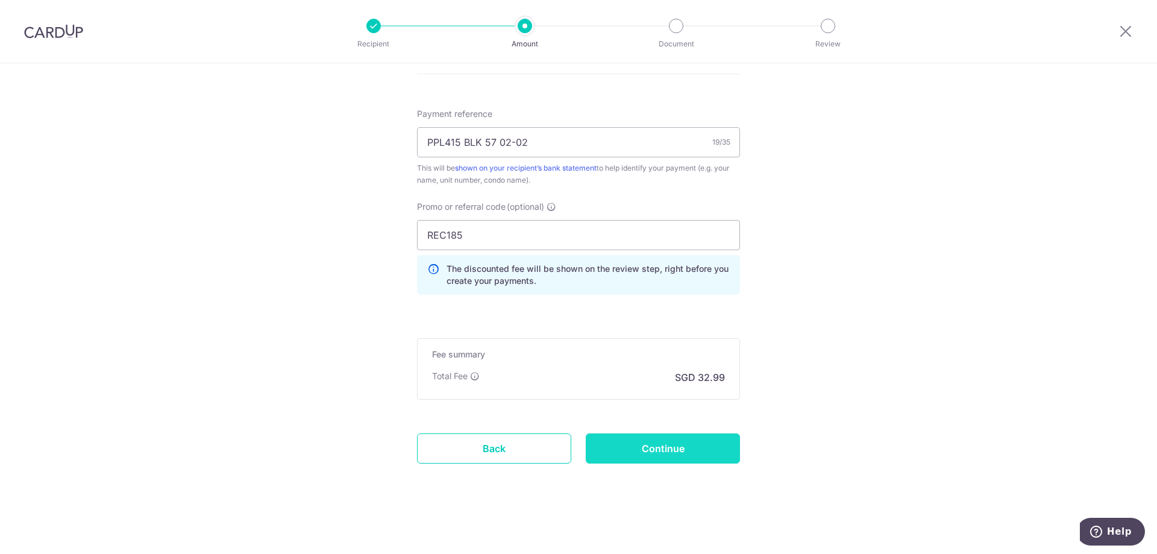
click at [681, 449] on input "Continue" at bounding box center [663, 448] width 154 height 30
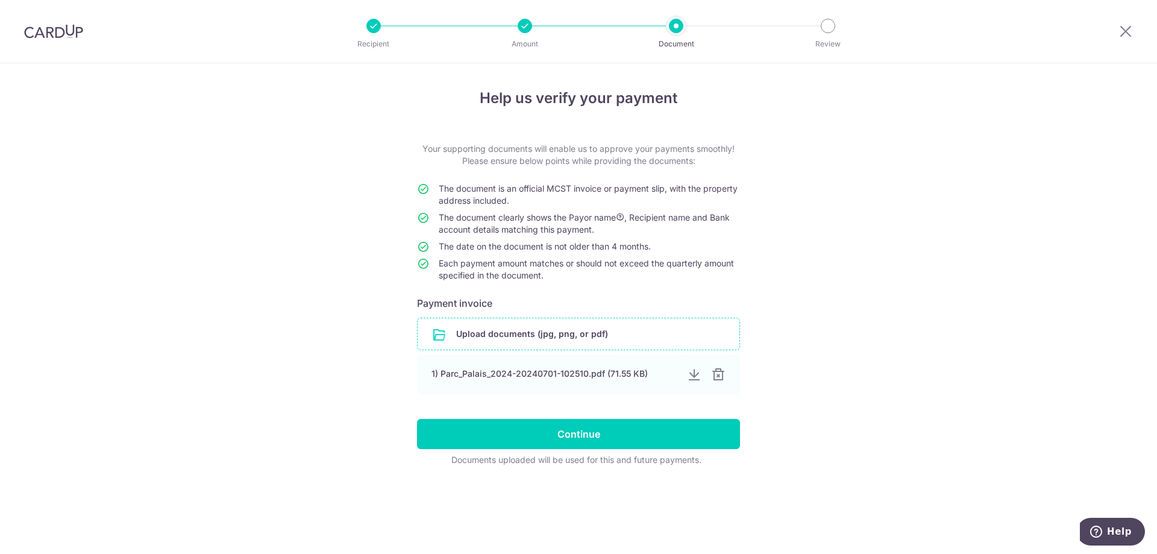
click at [601, 337] on input "file" at bounding box center [579, 333] width 322 height 31
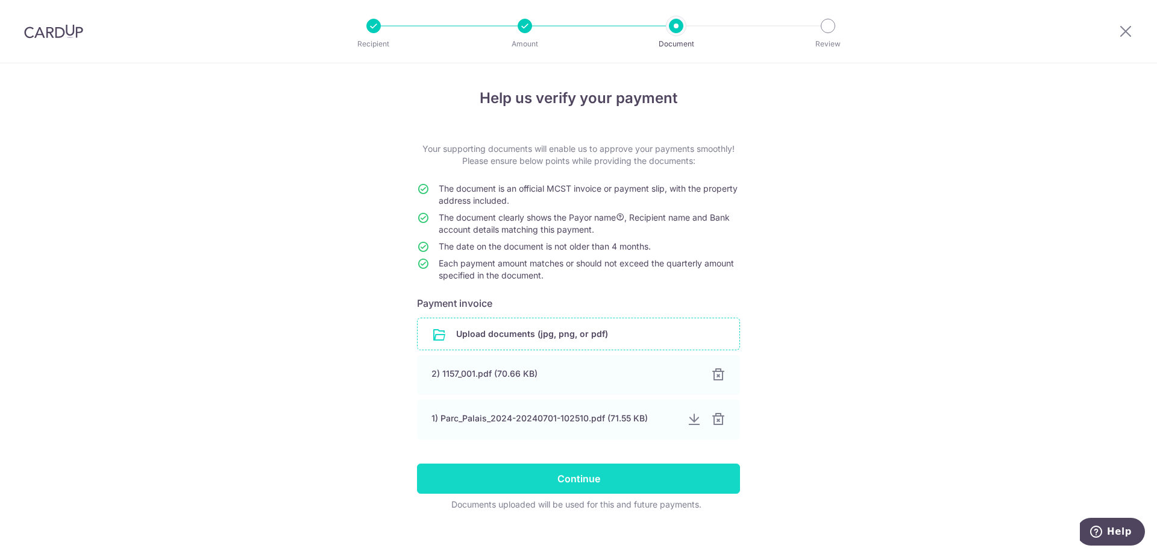
click at [718, 421] on div at bounding box center [718, 419] width 14 height 14
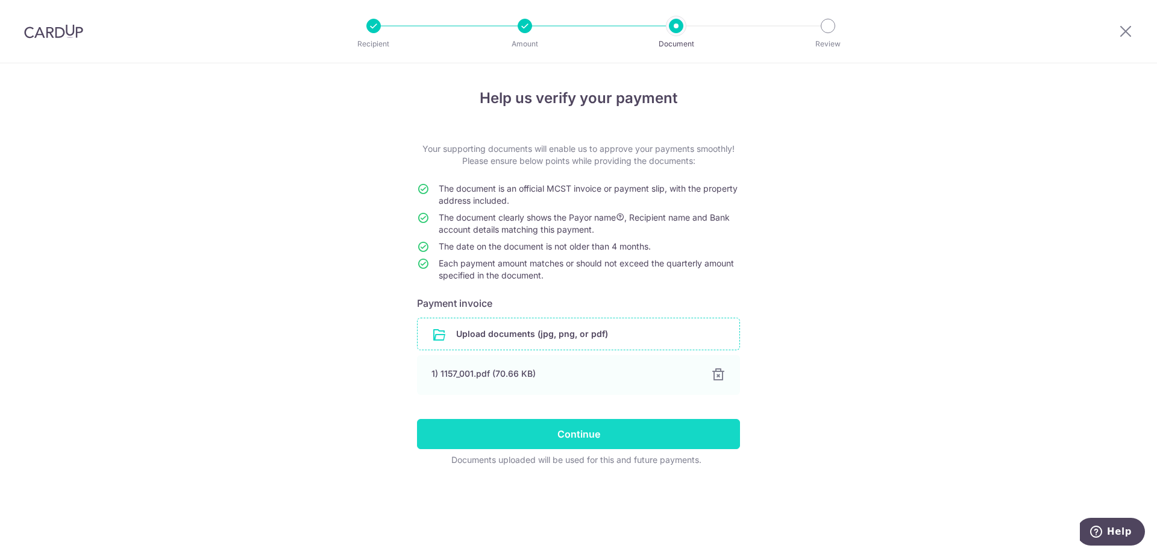
click at [598, 433] on input "Continue" at bounding box center [578, 434] width 323 height 30
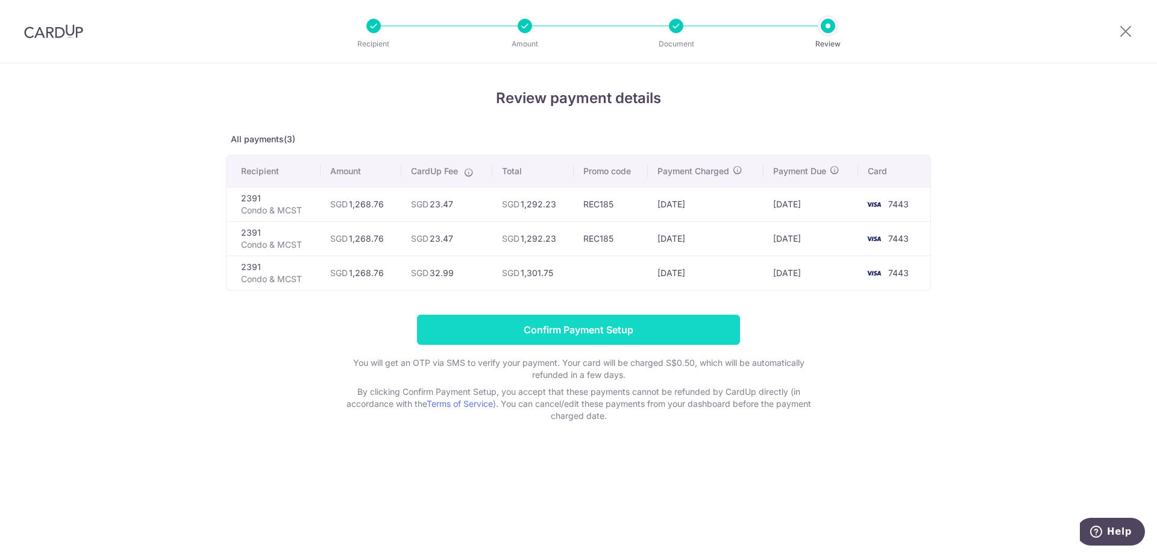
click at [576, 331] on input "Confirm Payment Setup" at bounding box center [578, 329] width 323 height 30
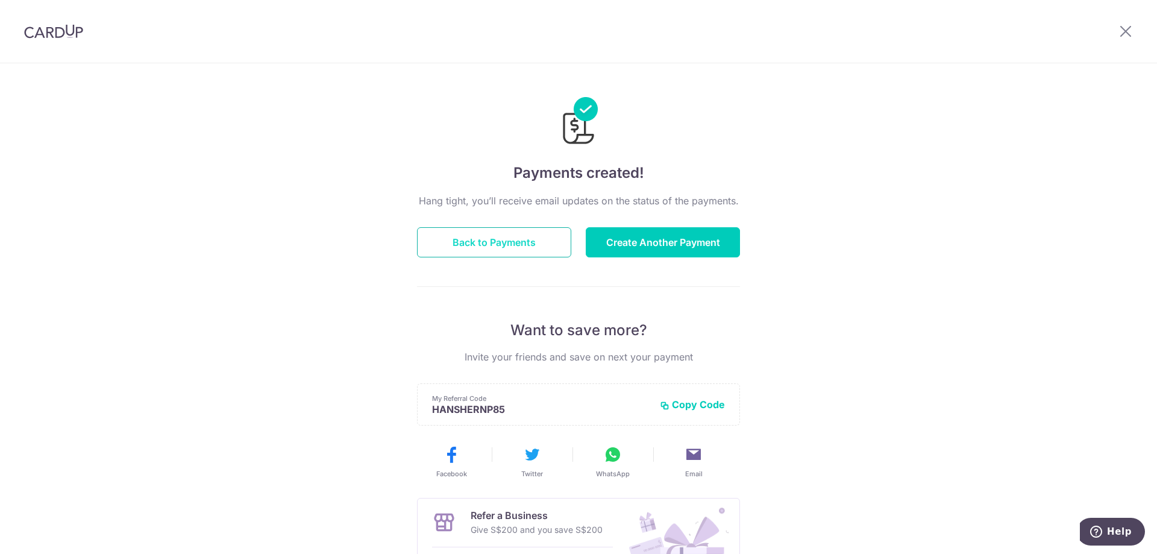
click at [504, 246] on button "Back to Payments" at bounding box center [494, 242] width 154 height 30
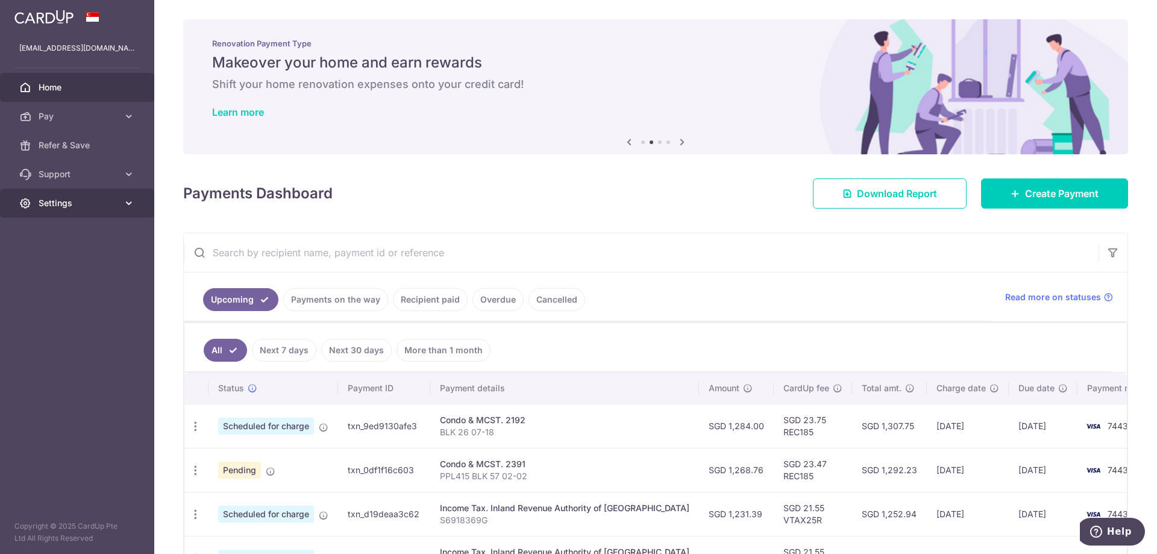
click at [75, 197] on link "Settings" at bounding box center [77, 203] width 154 height 29
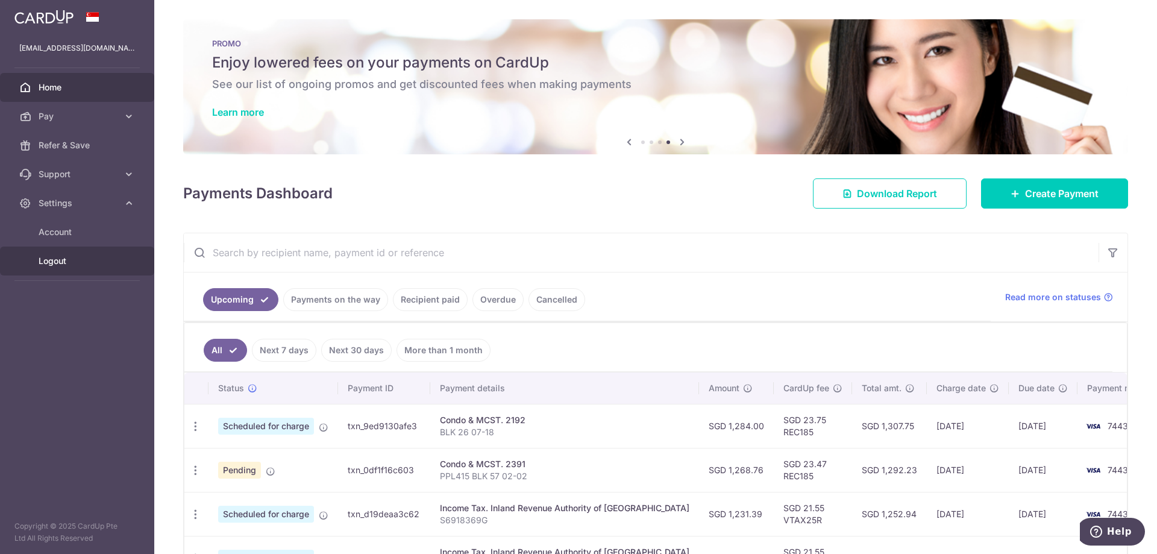
click at [74, 262] on span "Logout" at bounding box center [79, 261] width 80 height 12
